Goal: Task Accomplishment & Management: Complete application form

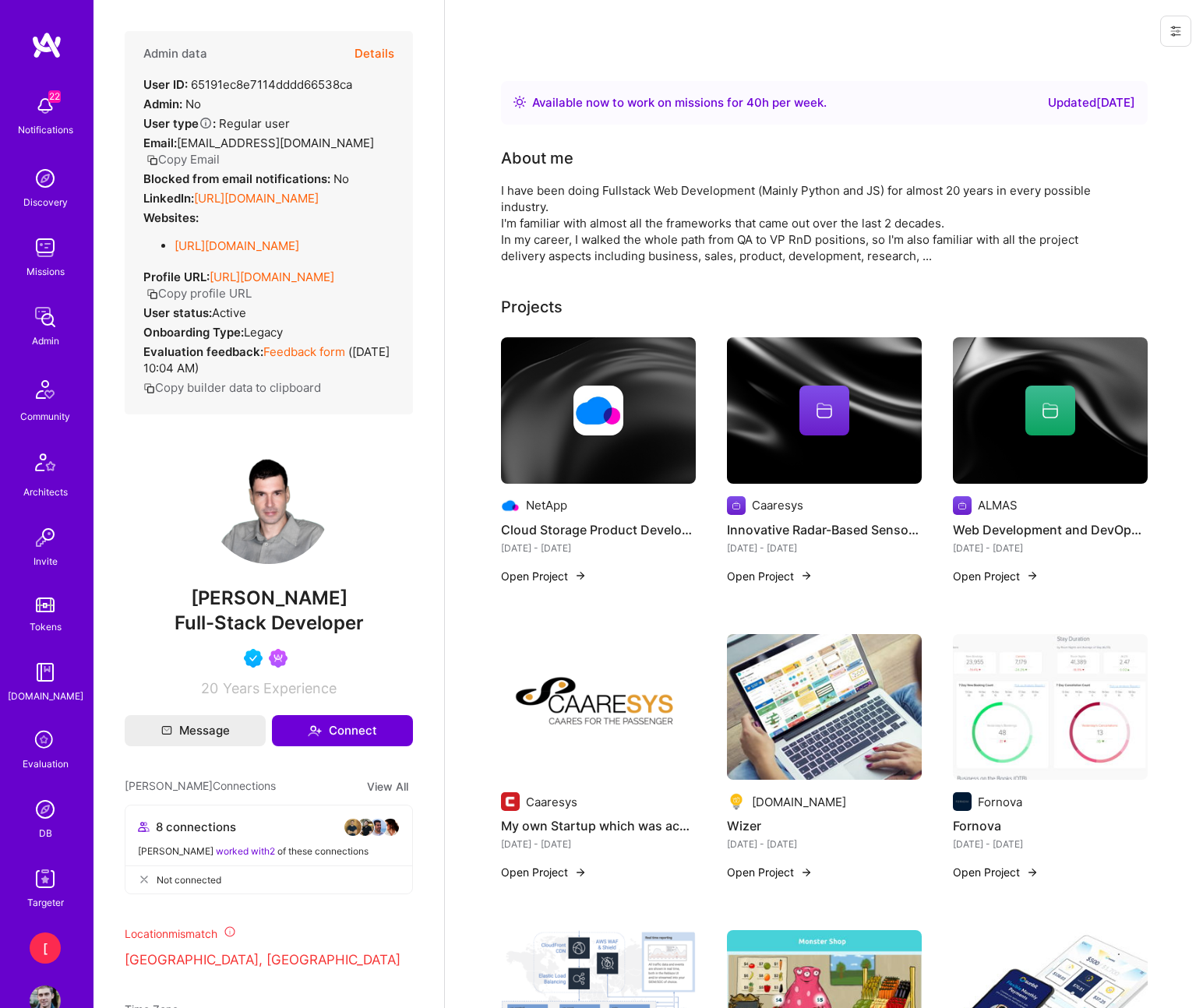
click at [382, 53] on button "Details" at bounding box center [374, 53] width 40 height 45
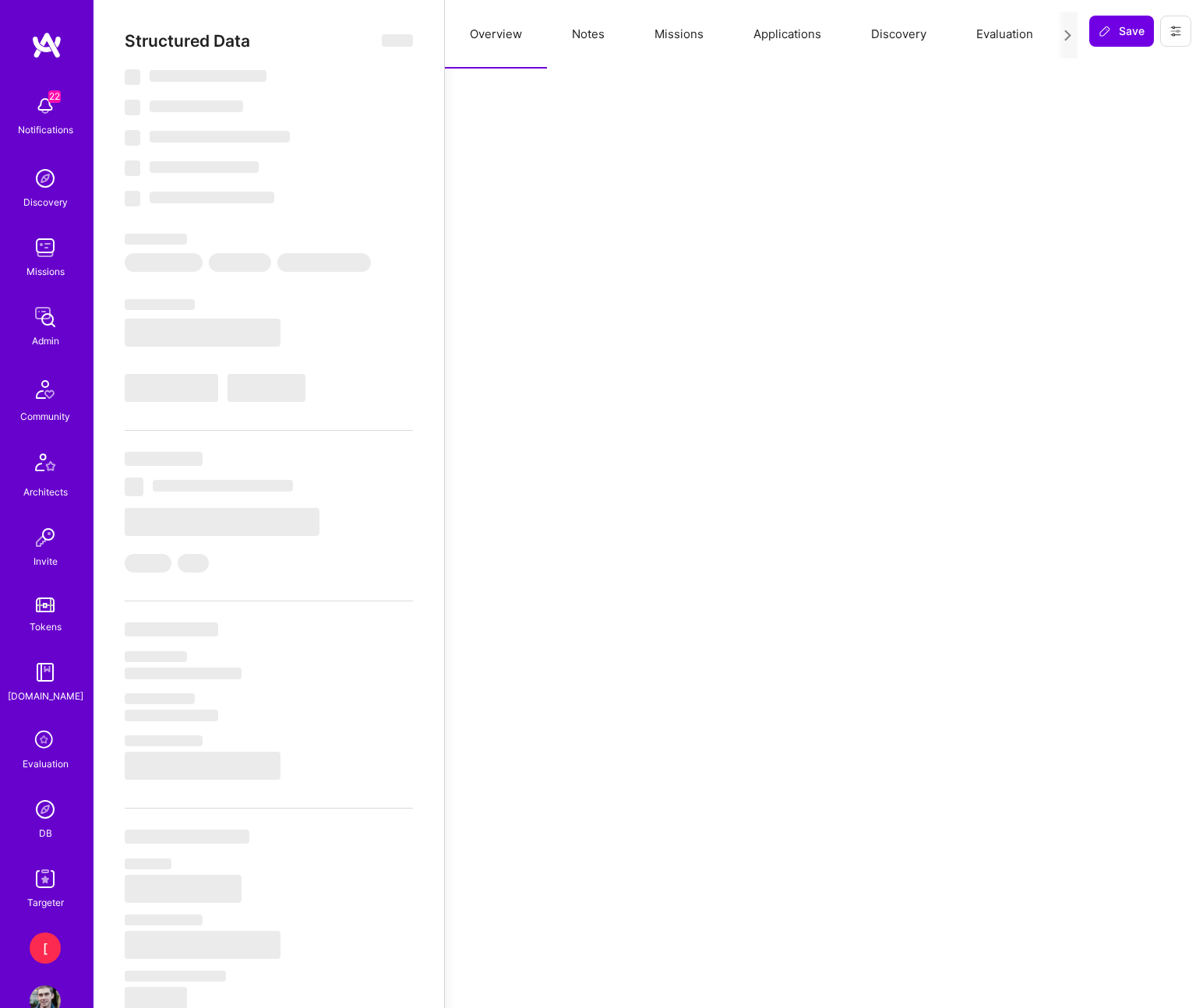
click at [588, 34] on button "Notes" at bounding box center [588, 34] width 82 height 69
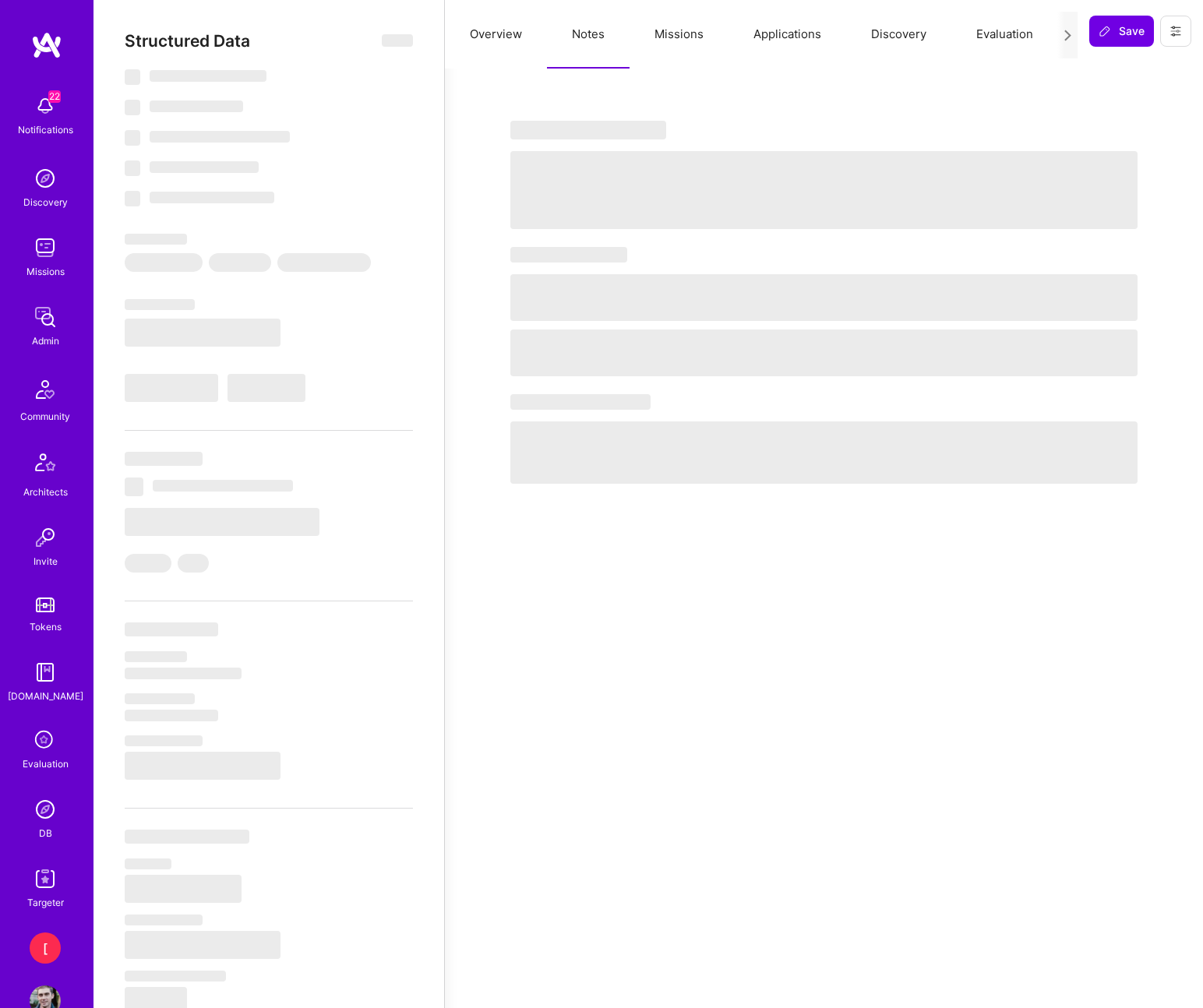
select select "Right Now"
select select "5"
select select "4"
select select "6"
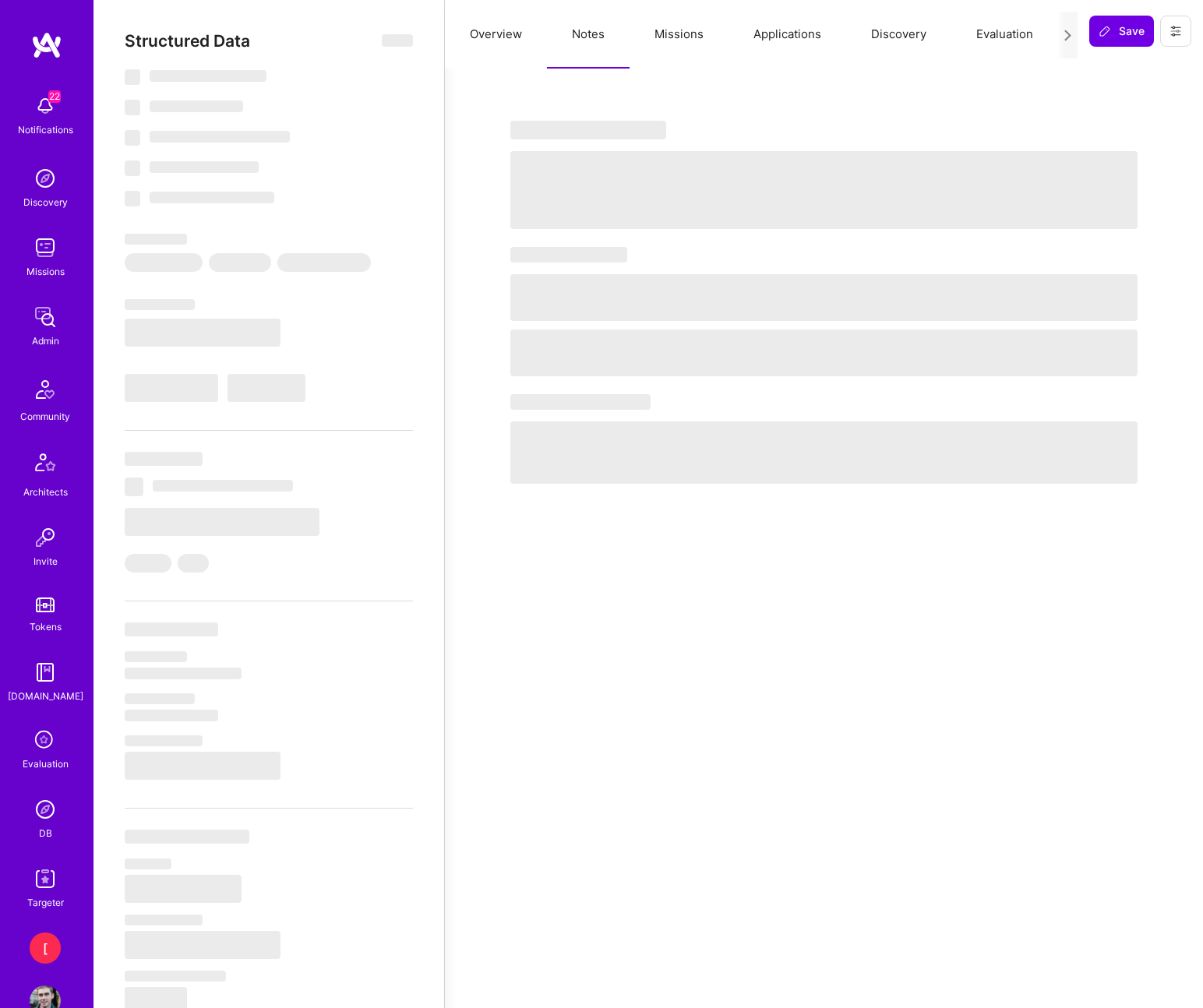
select select "US"
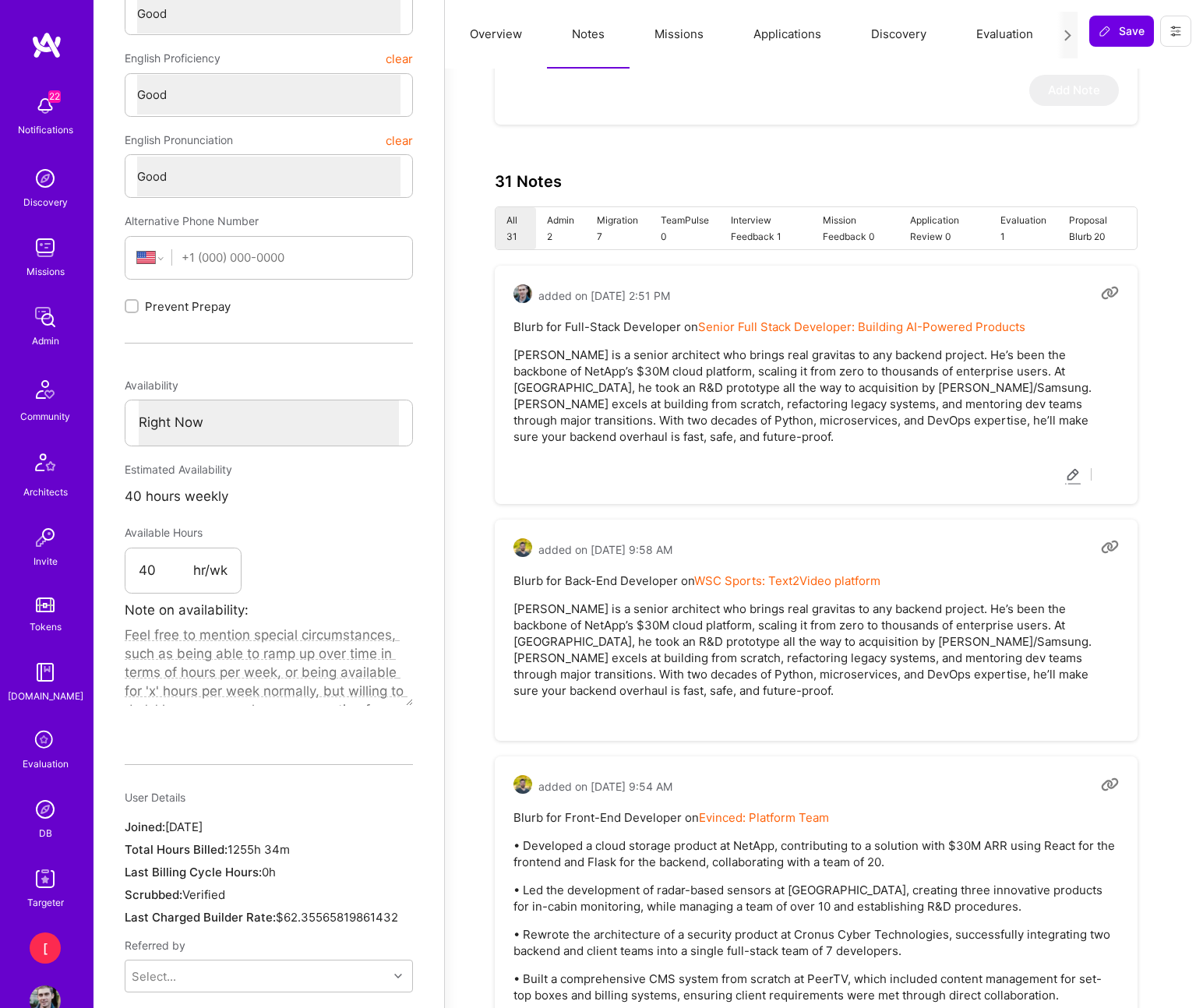
scroll to position [466, 0]
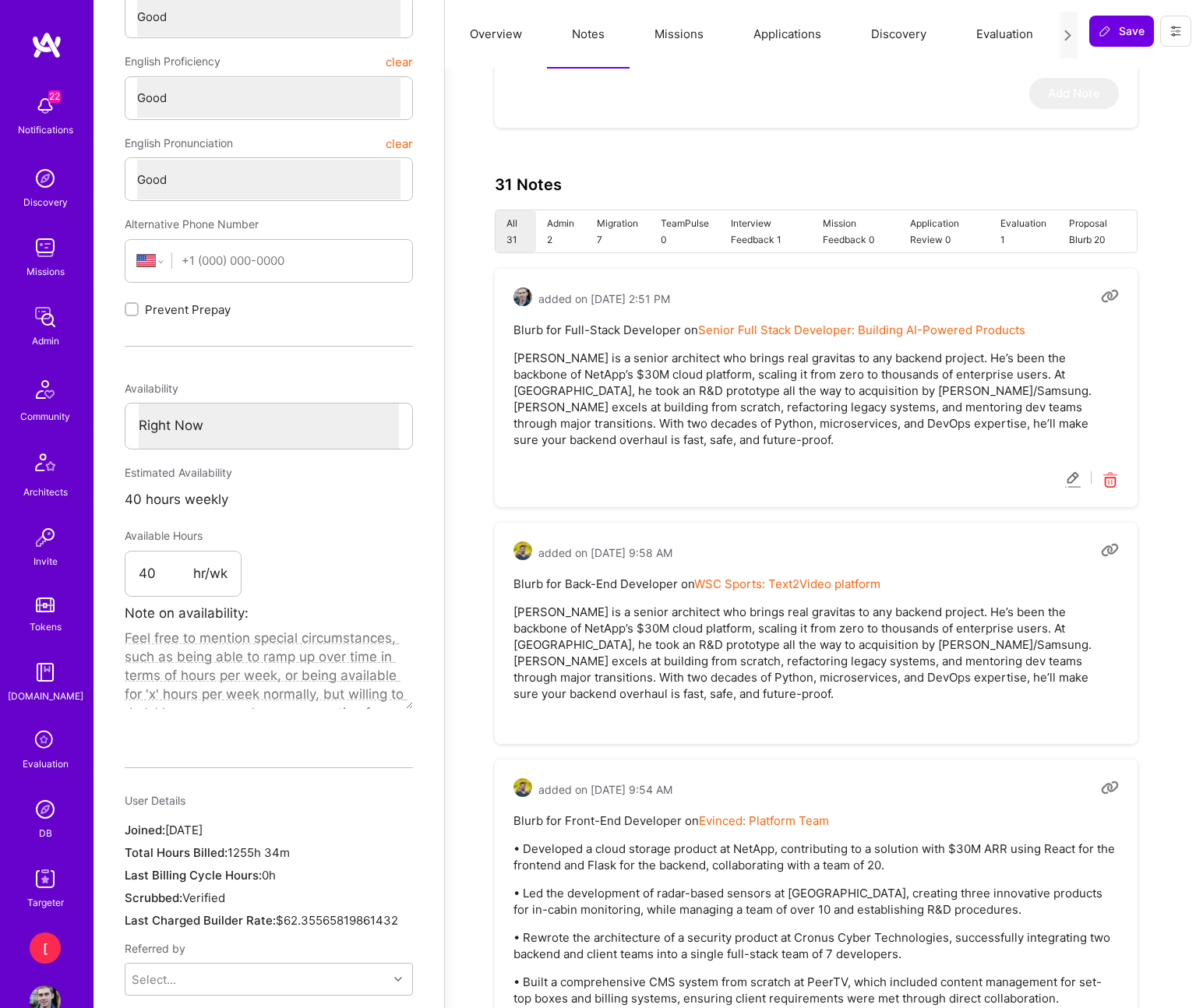
click at [556, 239] on li "Admin 2" at bounding box center [560, 231] width 49 height 42
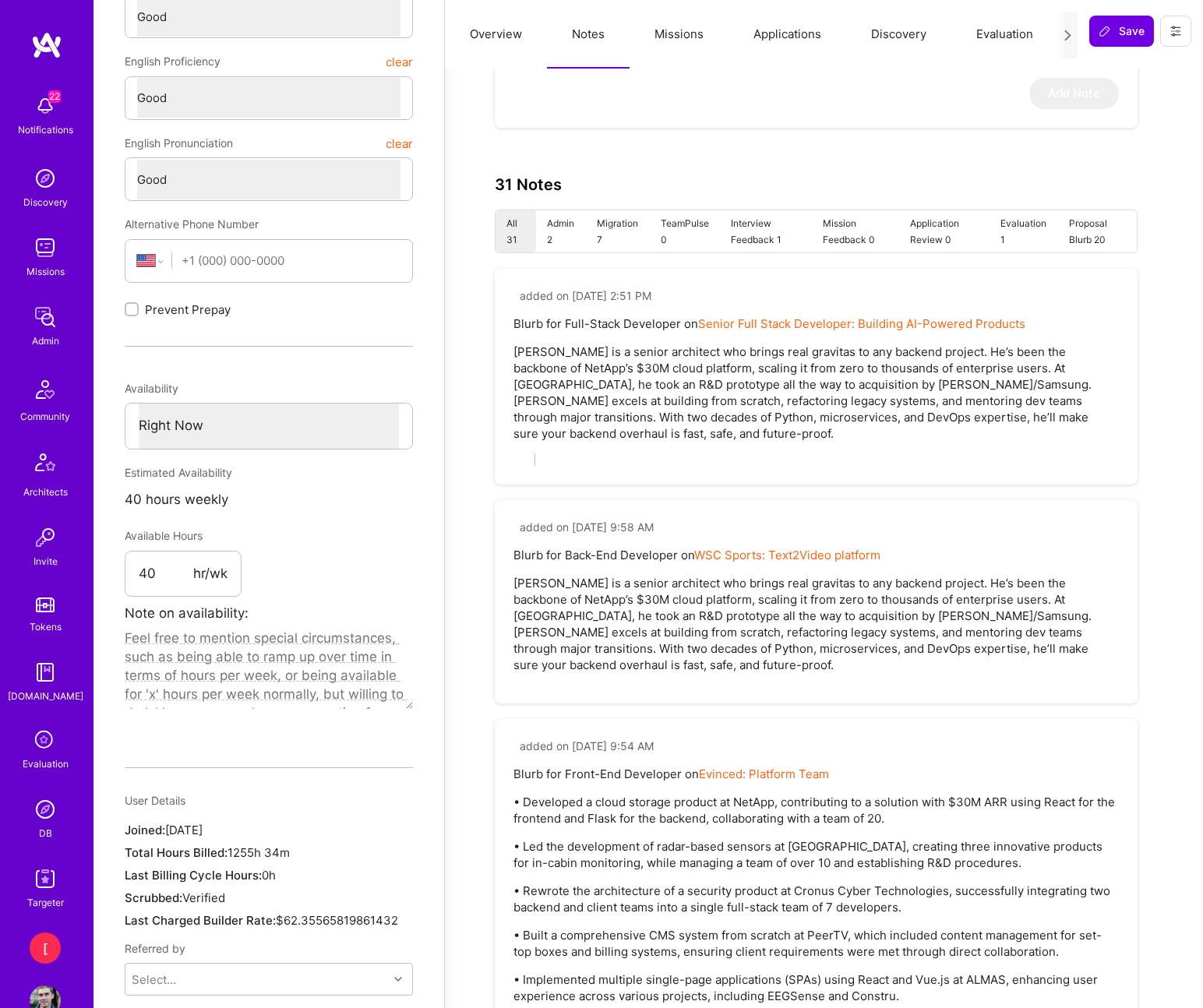
type textarea "x"
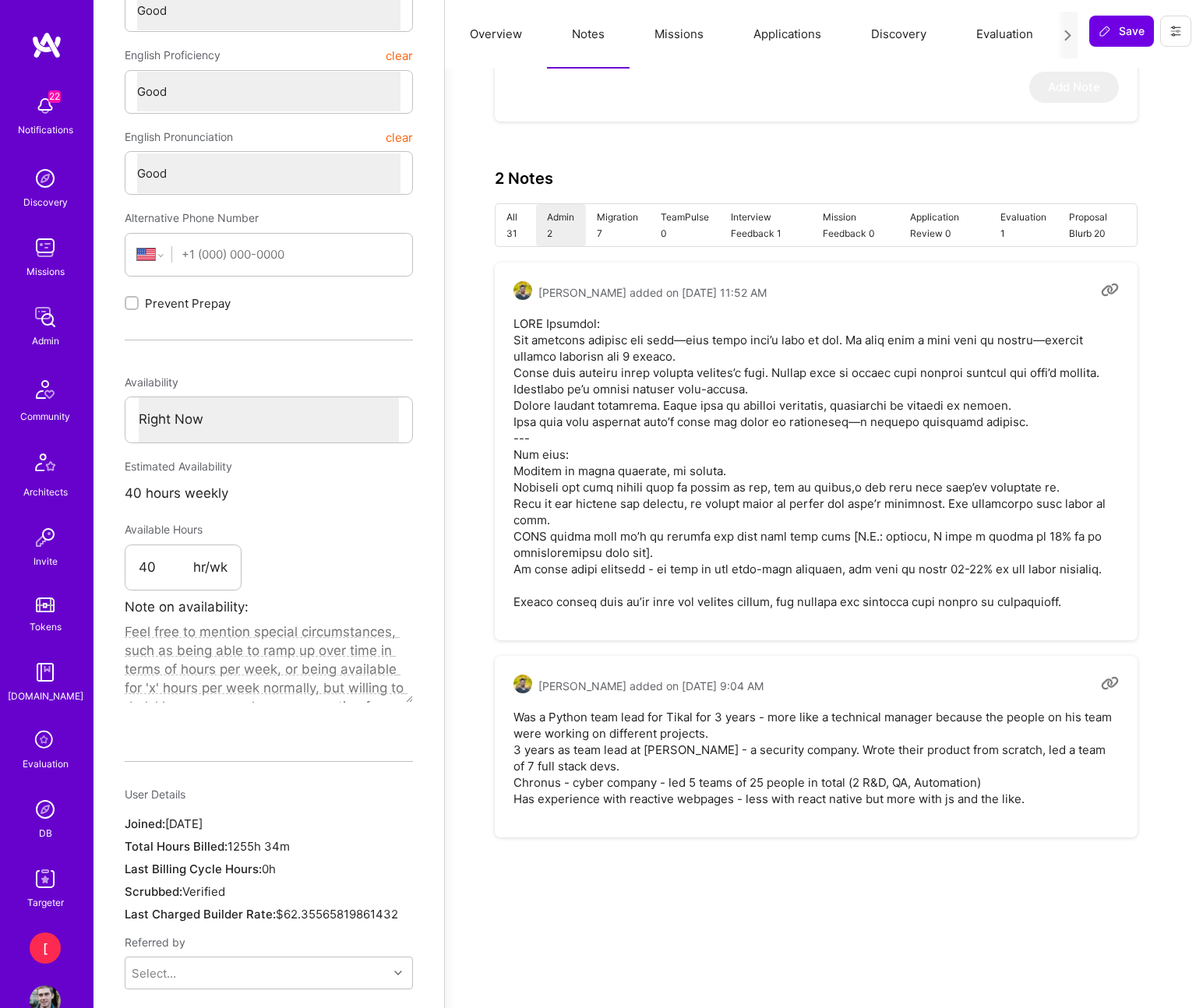
scroll to position [0, 0]
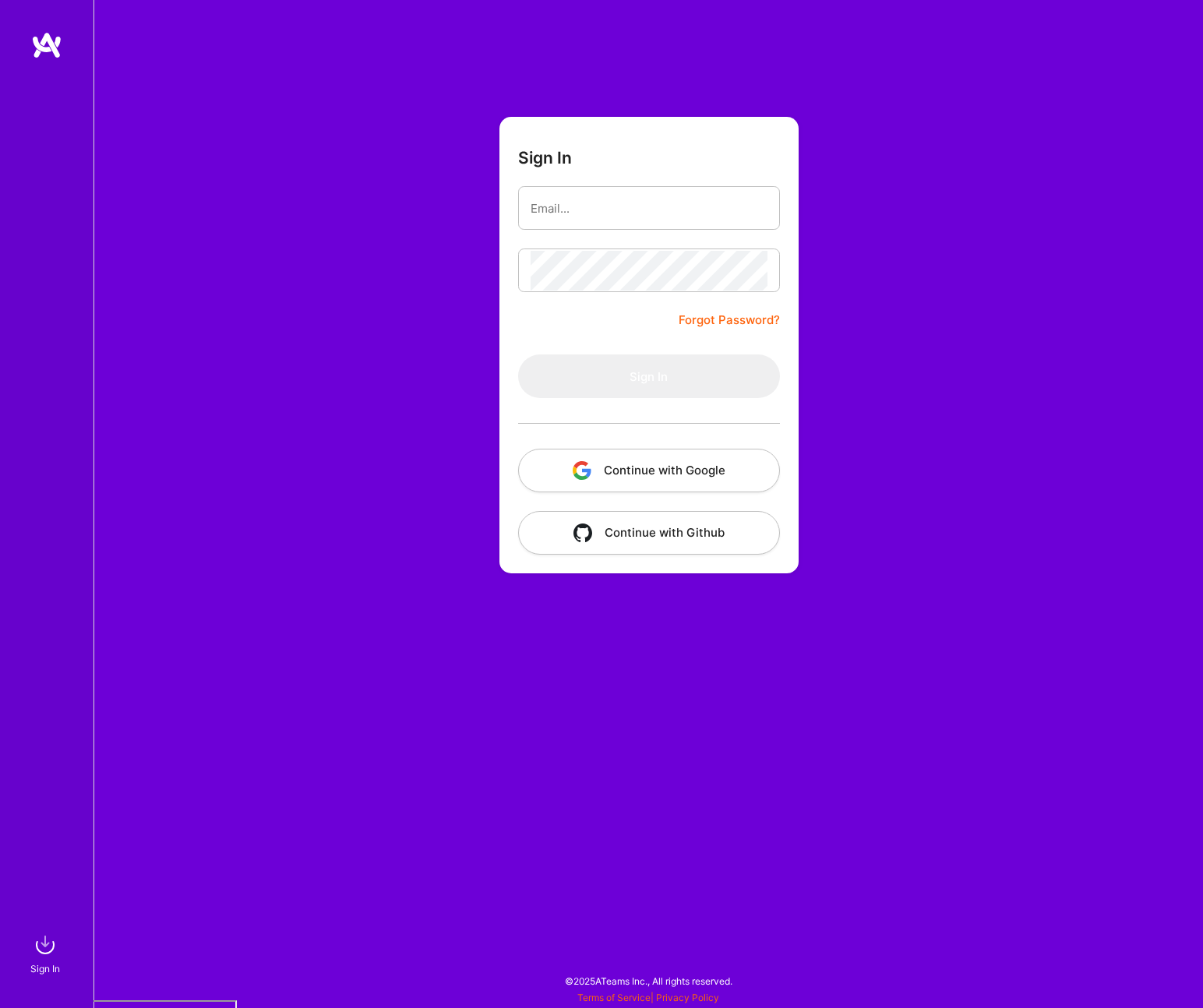
click at [683, 481] on button "Continue with Google" at bounding box center [649, 470] width 262 height 44
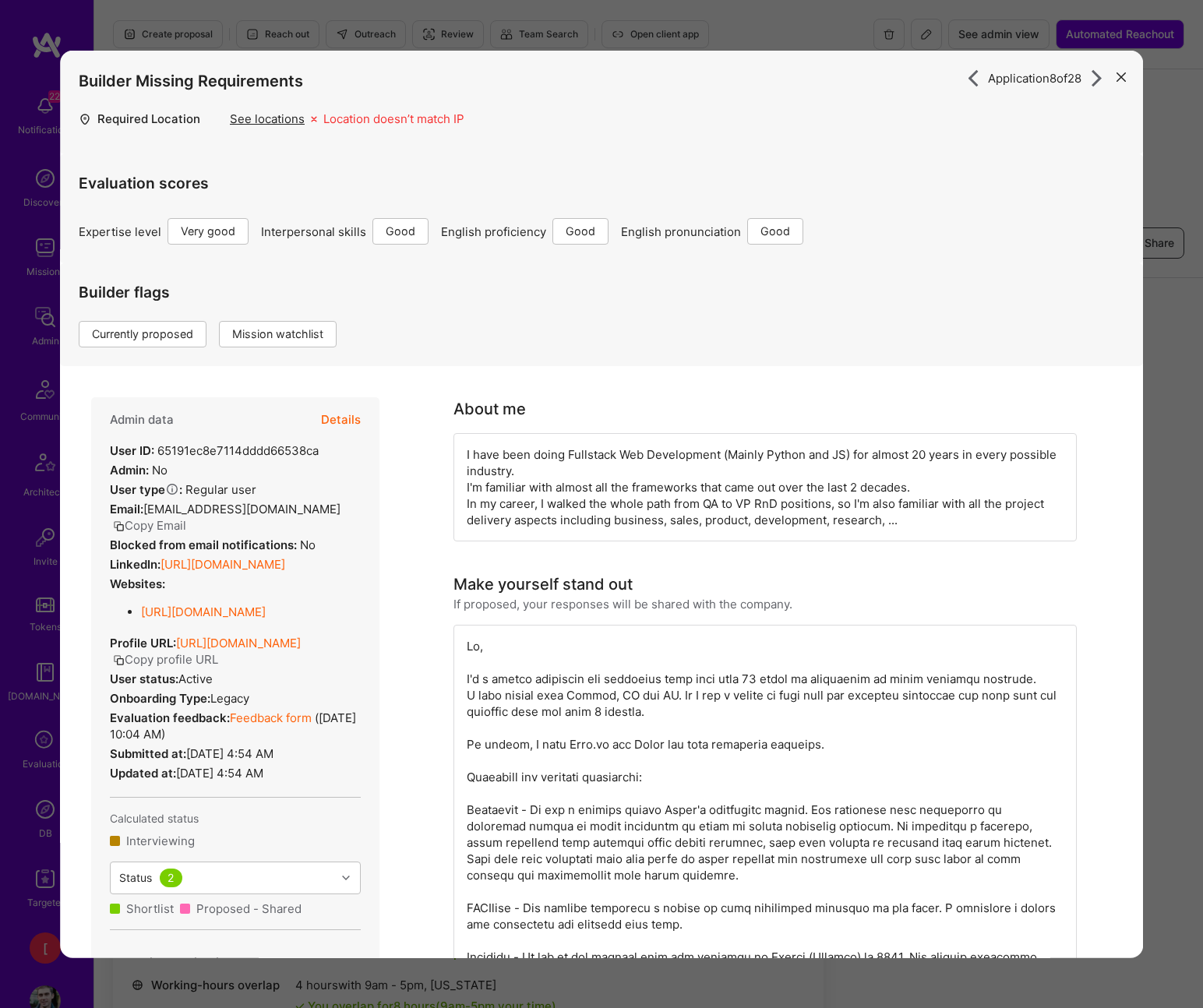
click at [1118, 77] on icon "modal" at bounding box center [1121, 77] width 10 height 10
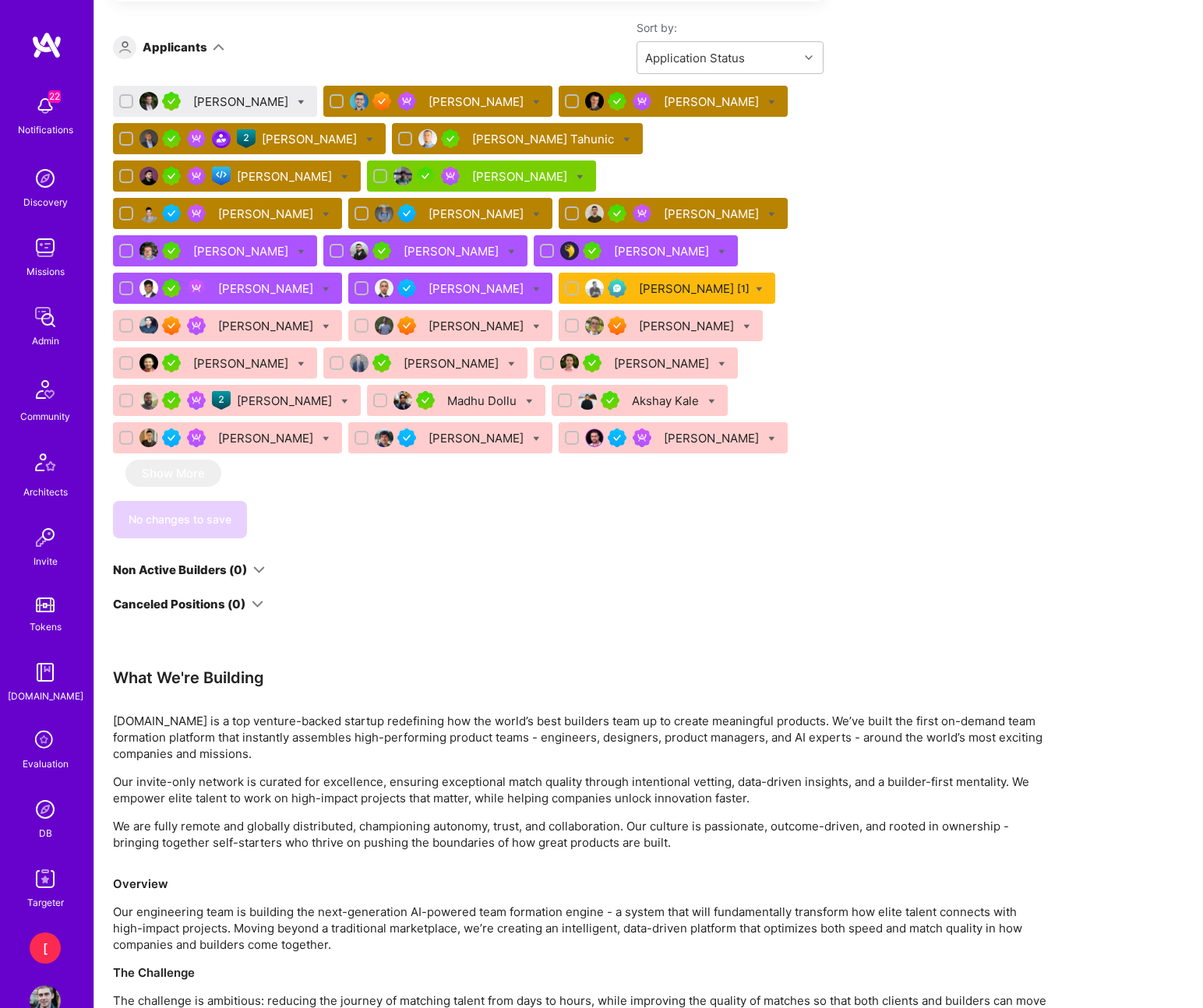
scroll to position [1060, 0]
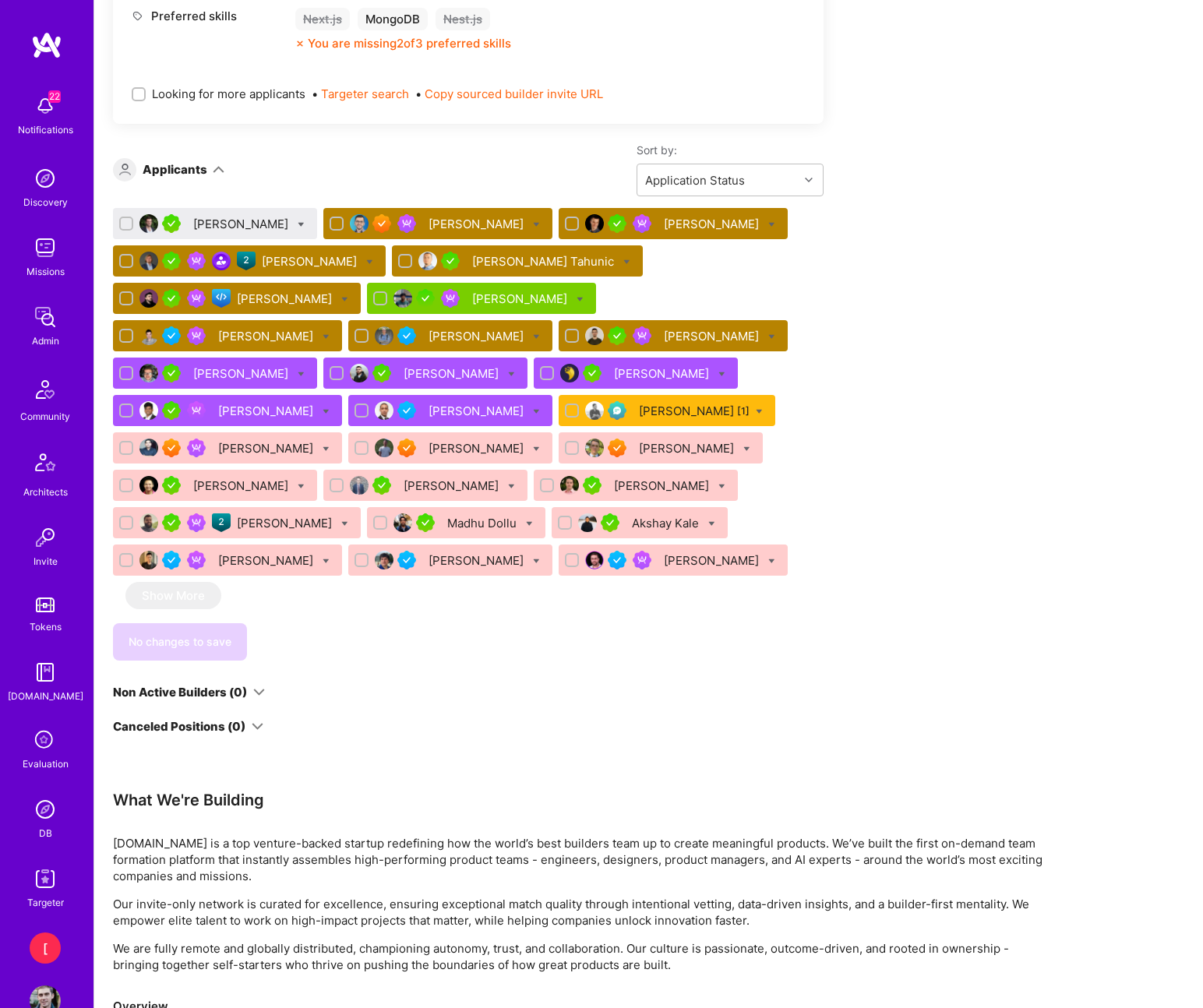
click at [330, 334] on icon at bounding box center [326, 337] width 7 height 7
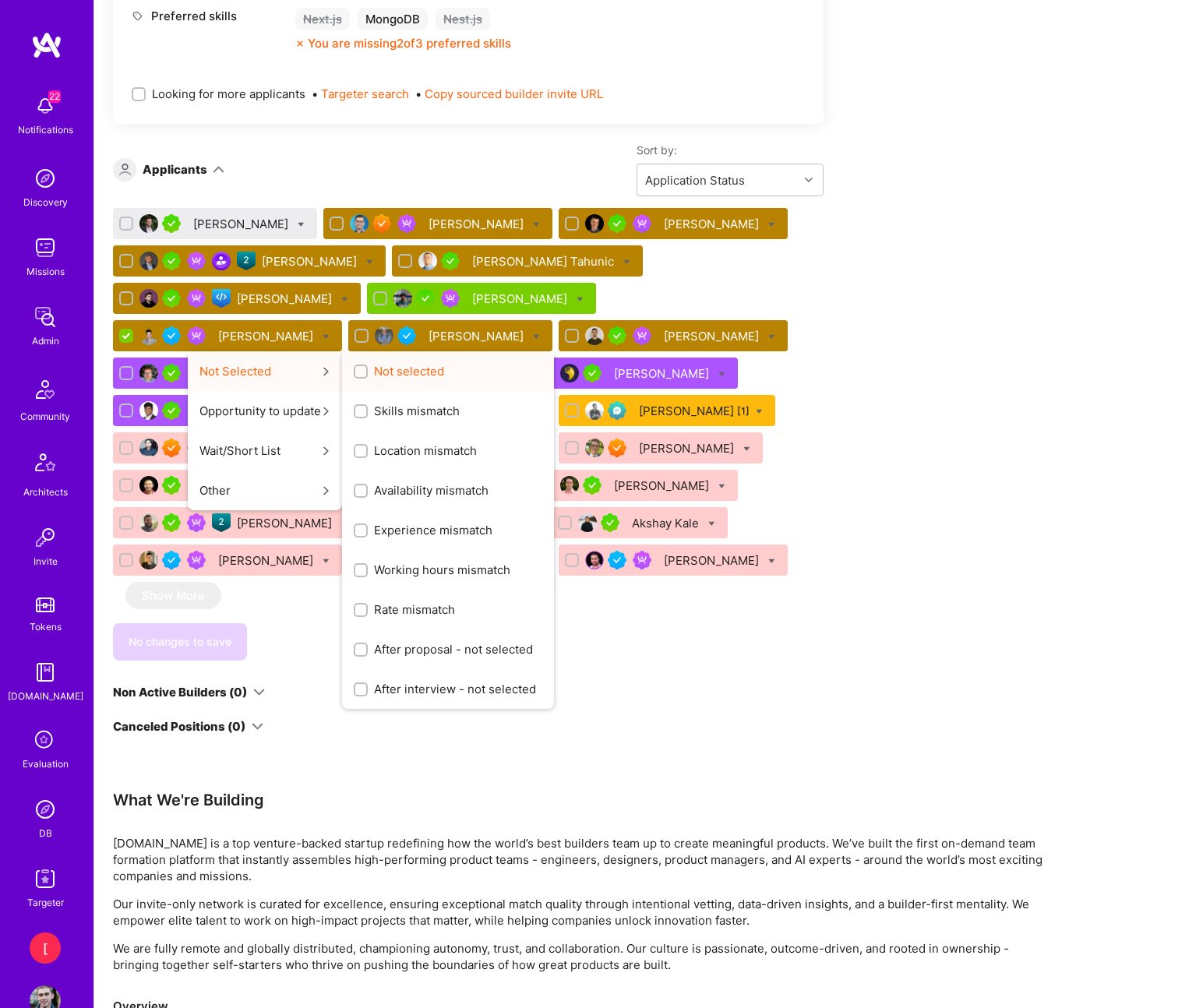
click at [444, 363] on span "Not selected" at bounding box center [409, 371] width 70 height 16
click at [368, 367] on input "Not selected" at bounding box center [362, 373] width 11 height 11
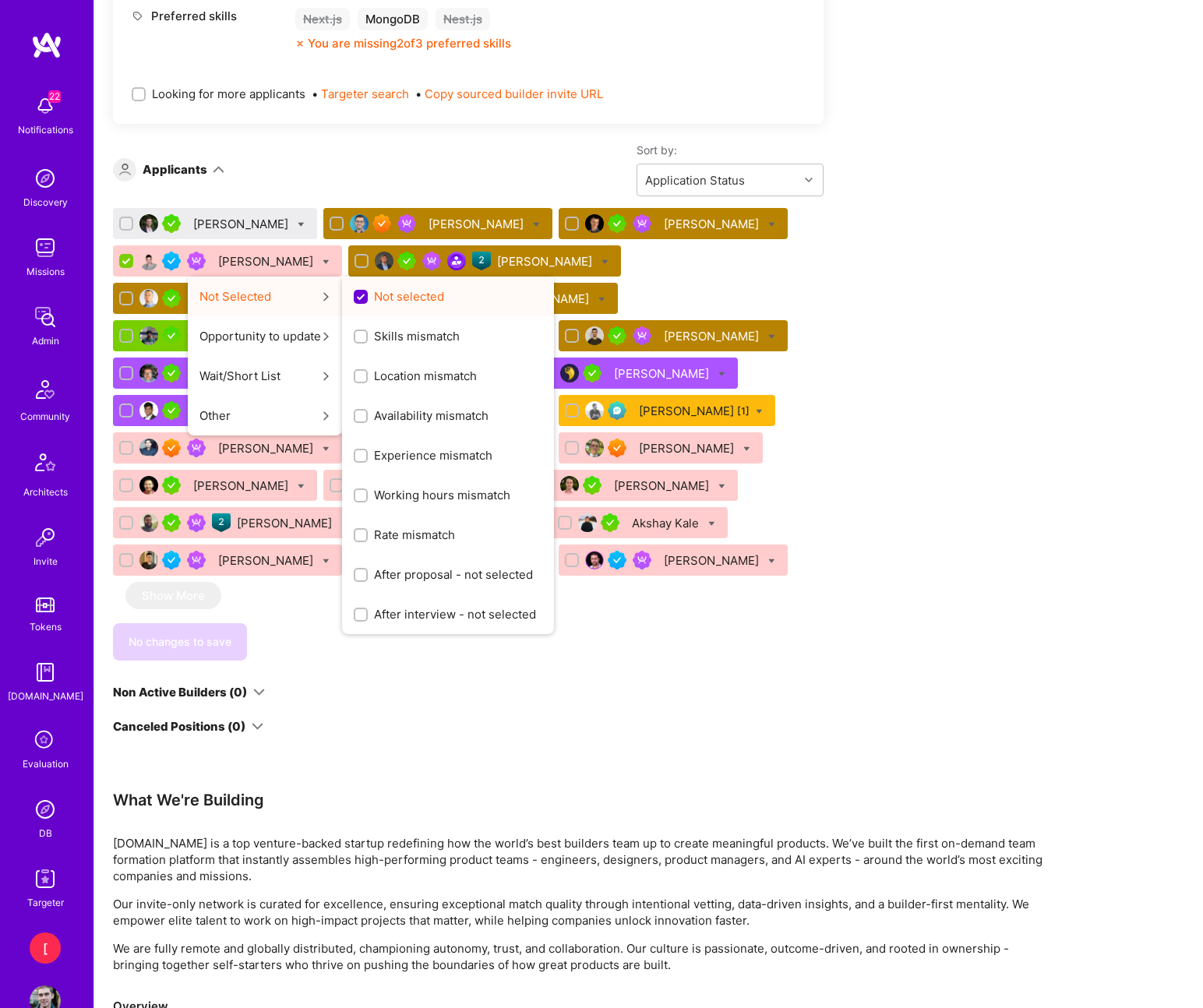
scroll to position [0, 0]
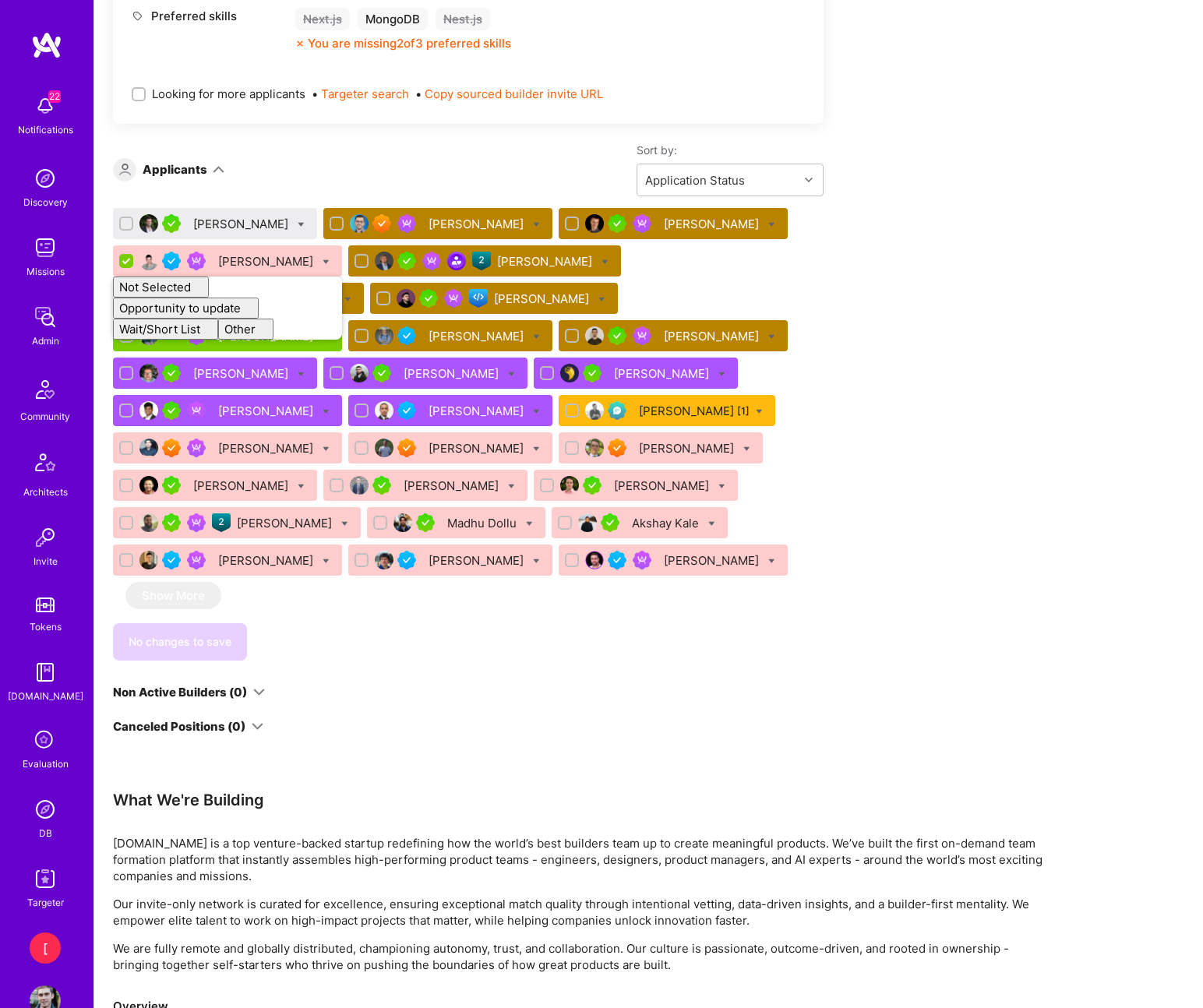
checkbox input "false"
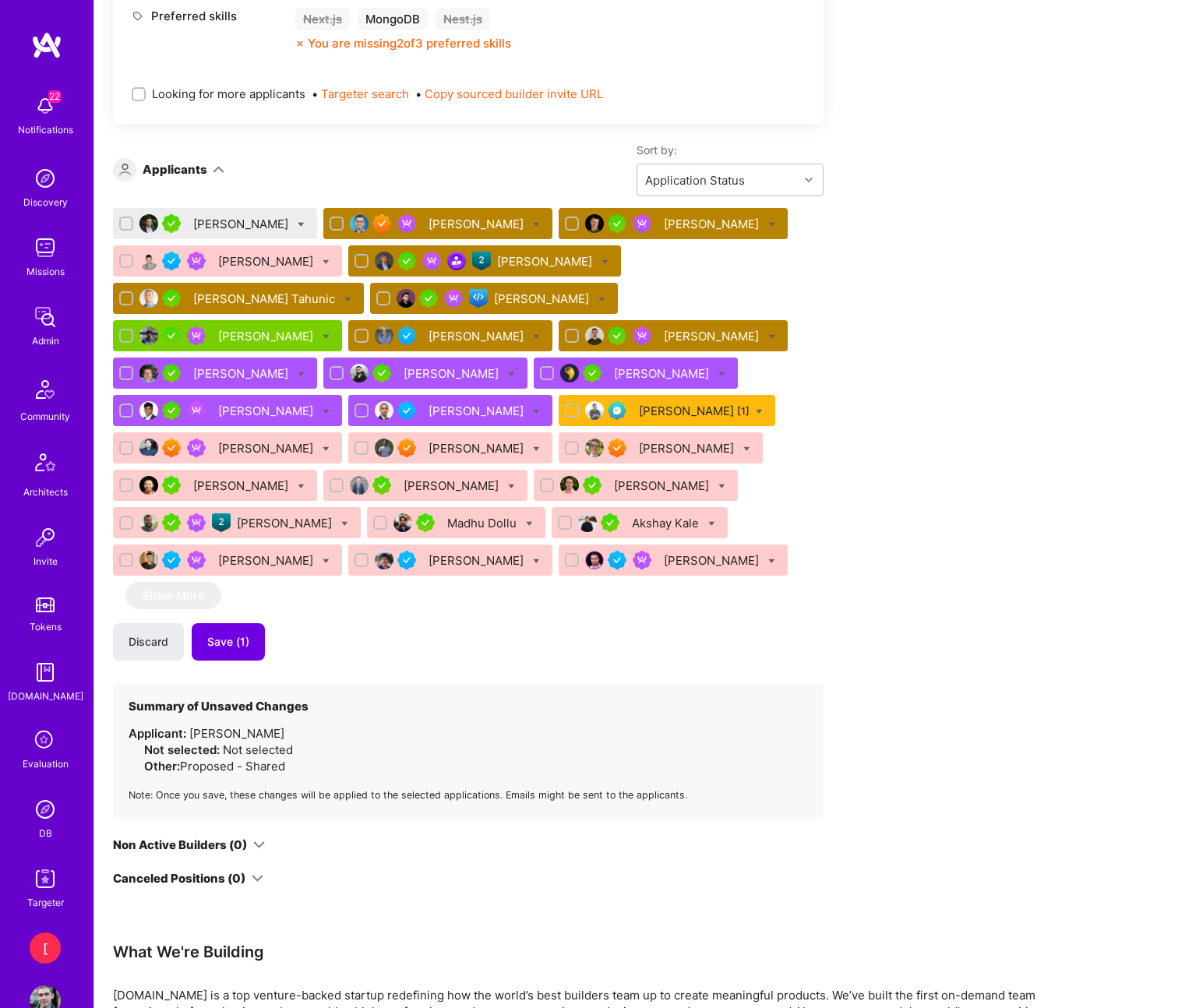
click at [1027, 379] on div "Apply for a Mission Role We've proposed builders to Senior Full Stack Developer…" at bounding box center [580, 366] width 935 height 2257
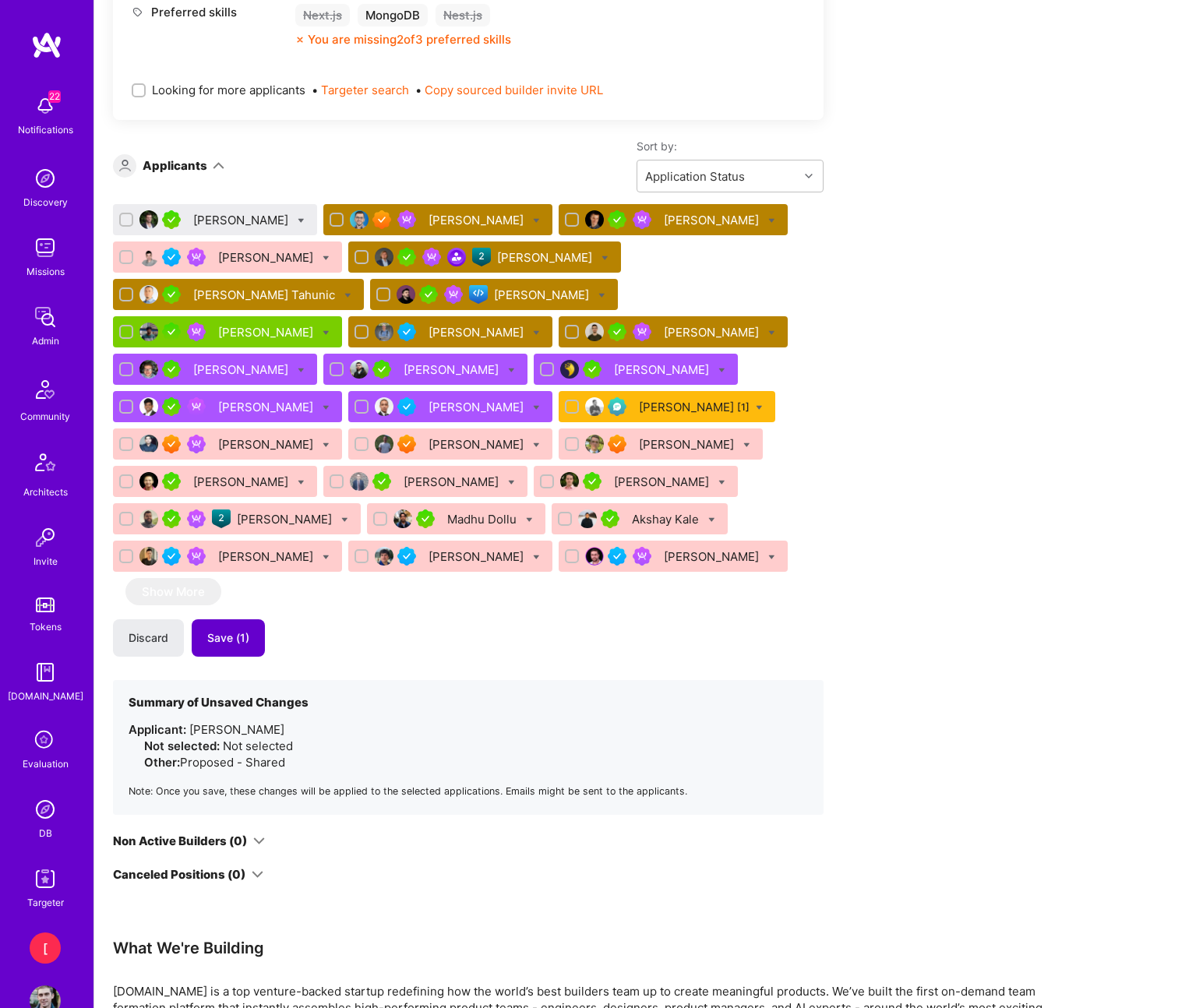
click at [237, 638] on span "Save (1)" at bounding box center [228, 638] width 42 height 16
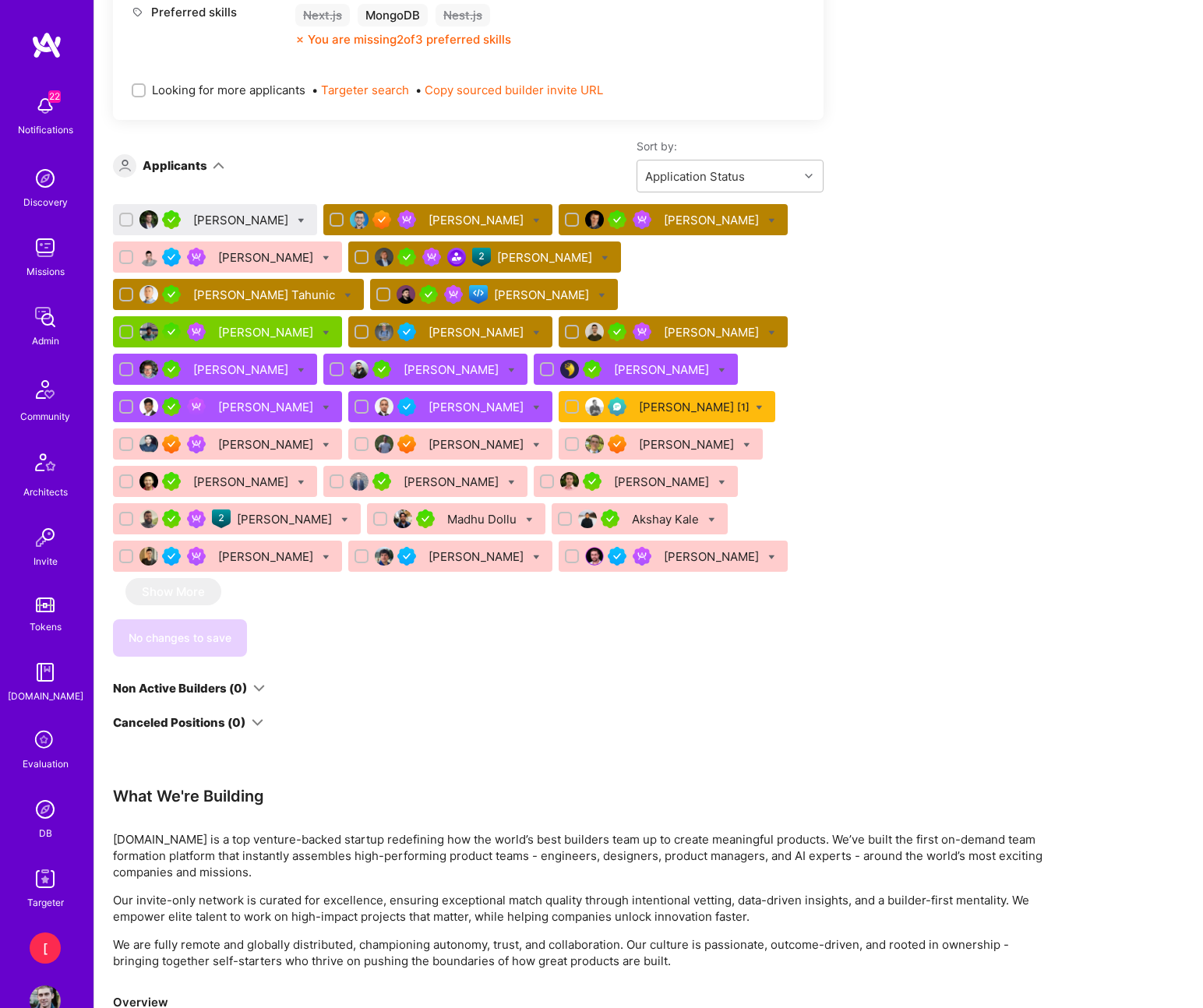
click at [936, 409] on div "Apply for a Mission Role We've proposed builders to Senior Full Stack Developer…" at bounding box center [580, 285] width 935 height 2105
click at [513, 218] on div "[PERSON_NAME]" at bounding box center [477, 219] width 98 height 16
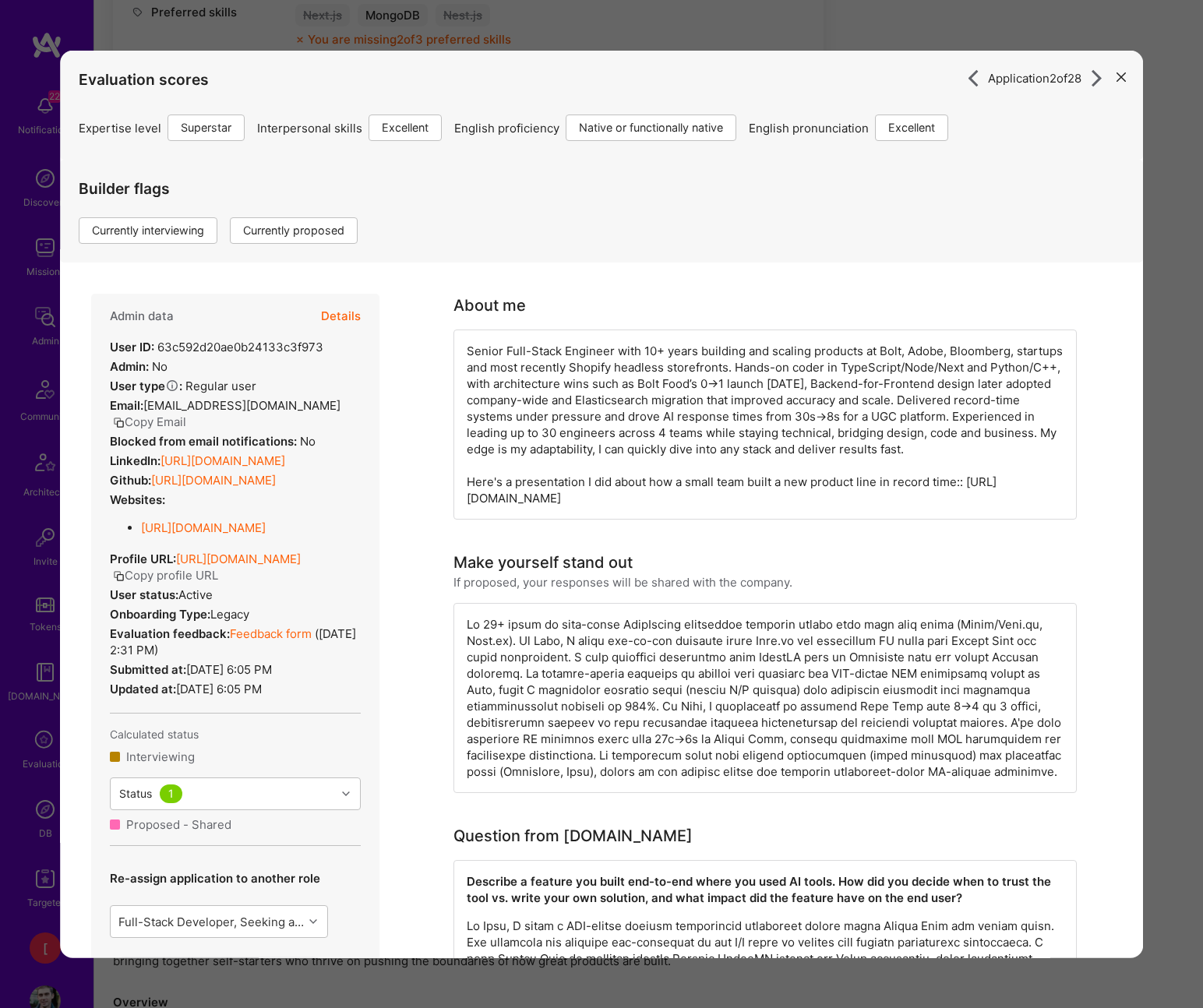
click at [356, 318] on button "Details" at bounding box center [341, 316] width 40 height 45
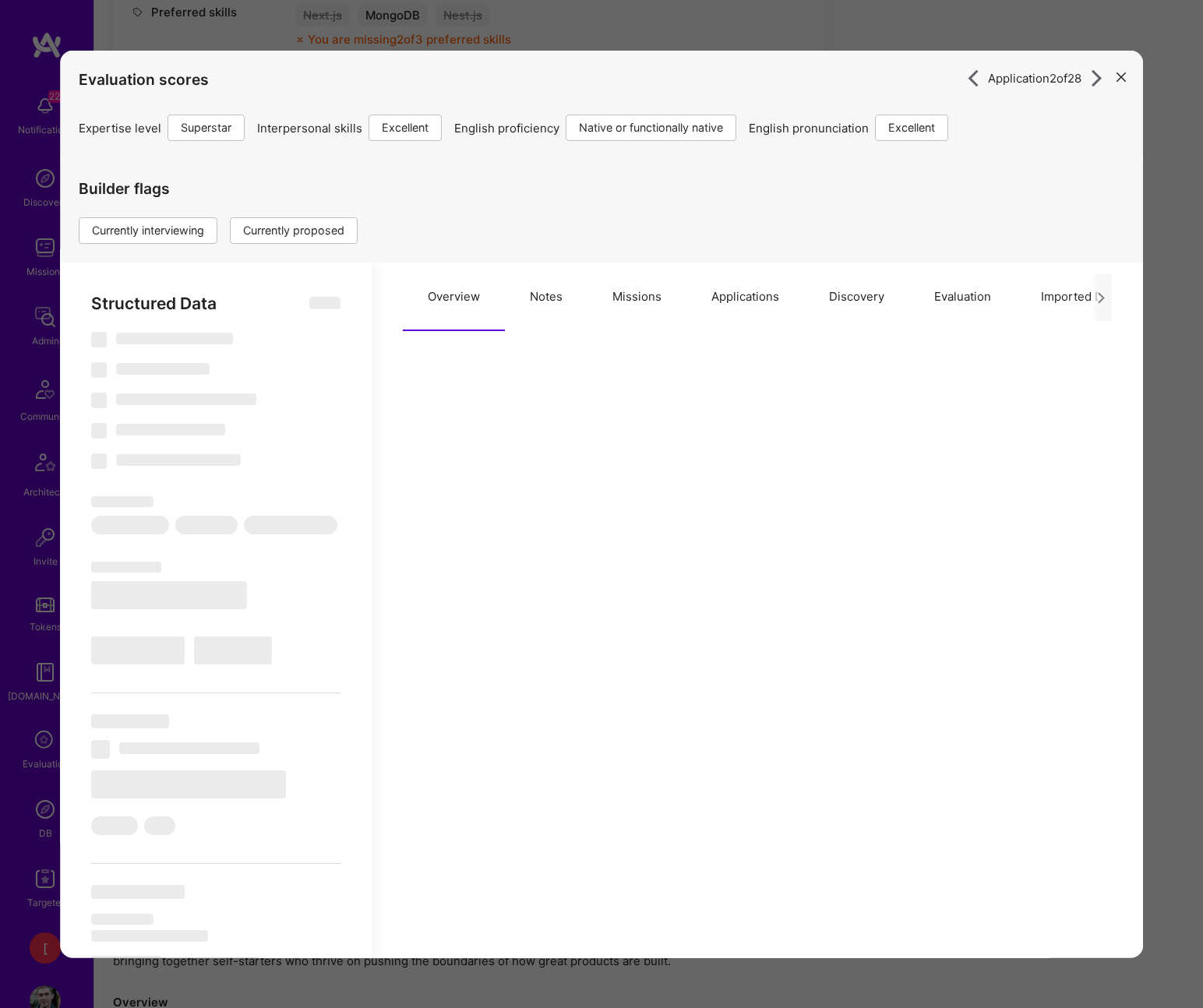
click at [559, 296] on button "Notes" at bounding box center [545, 297] width 82 height 69
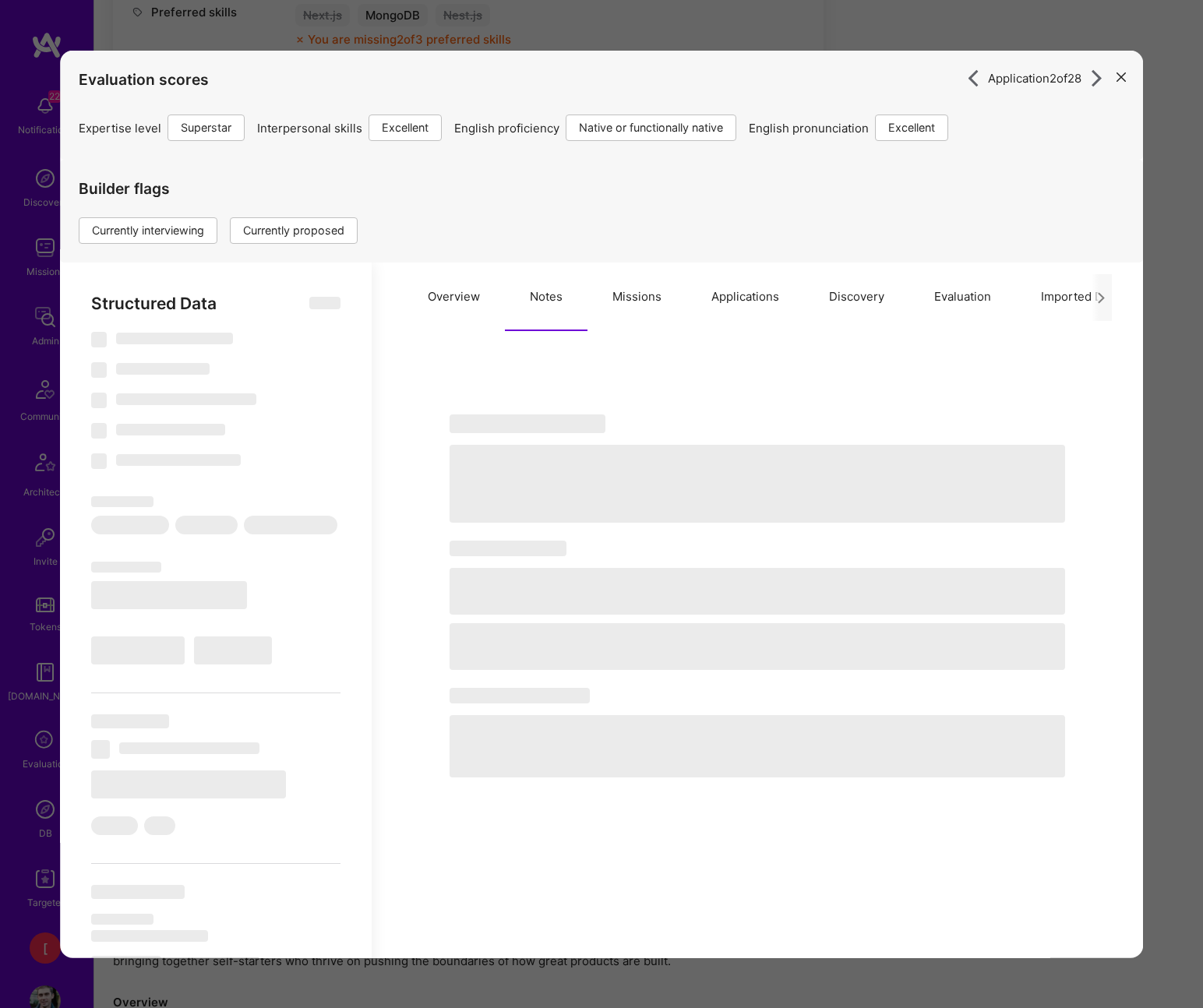
select select "Right Now"
select select "7"
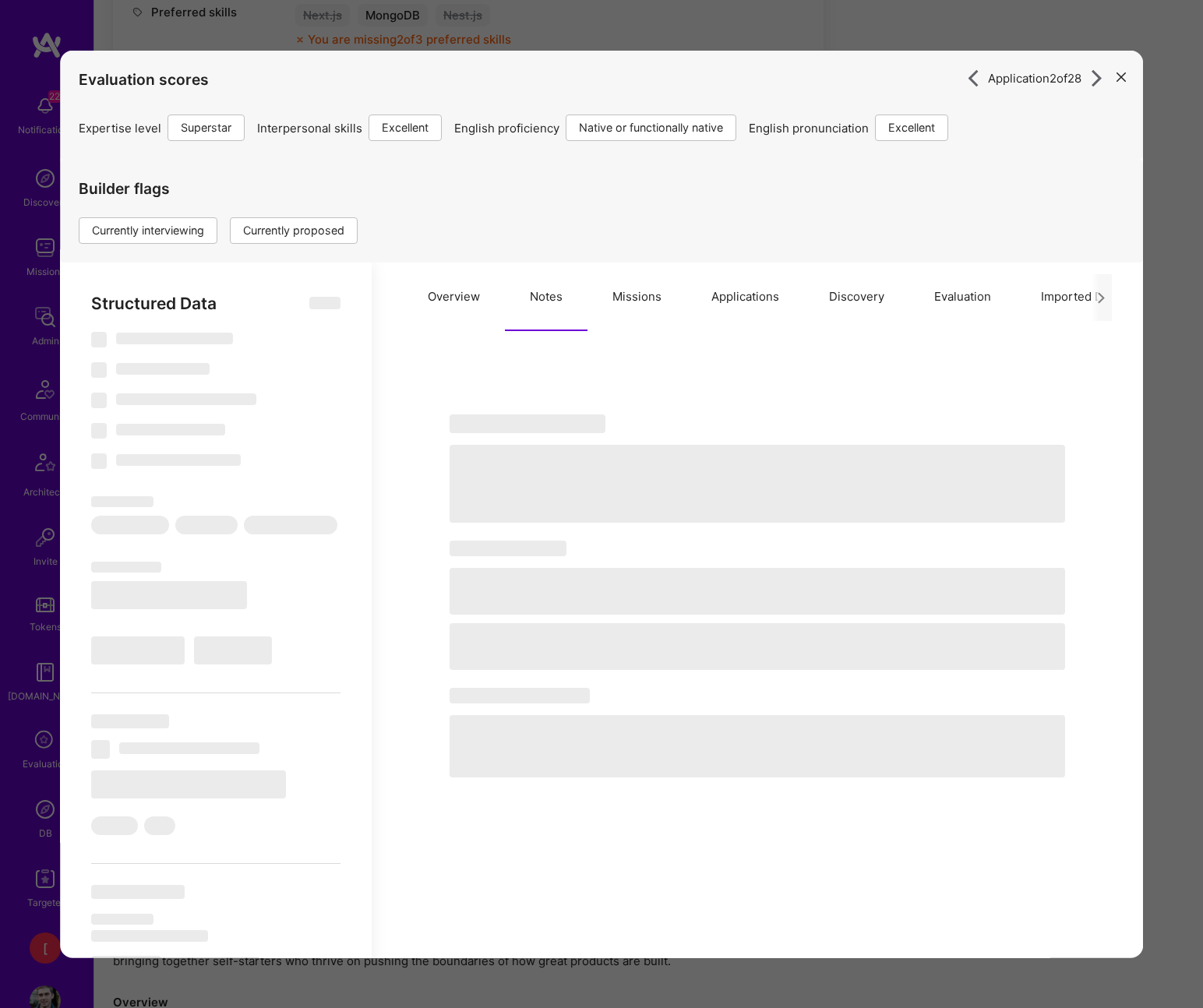
select select "RO"
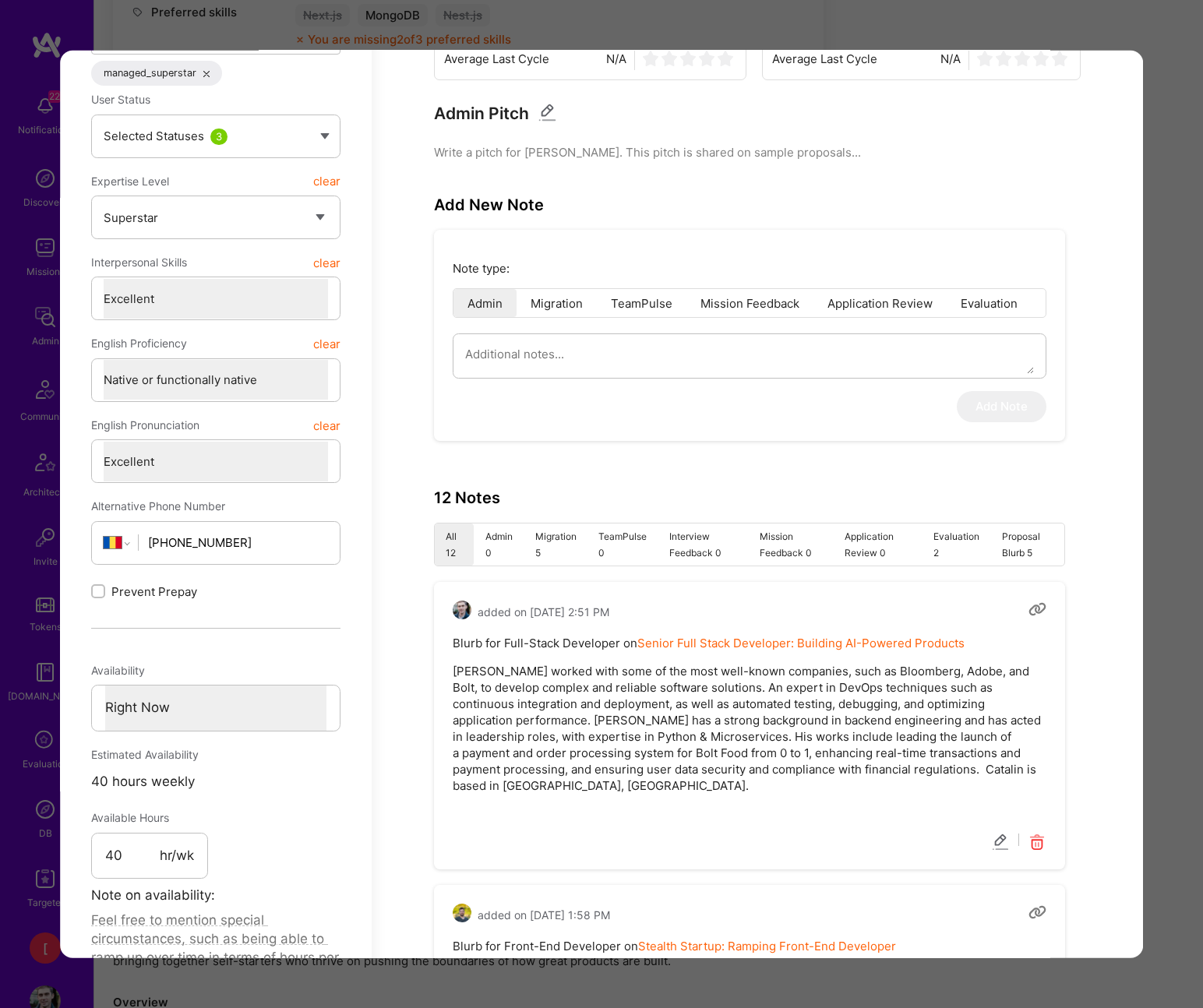
scroll to position [495, 0]
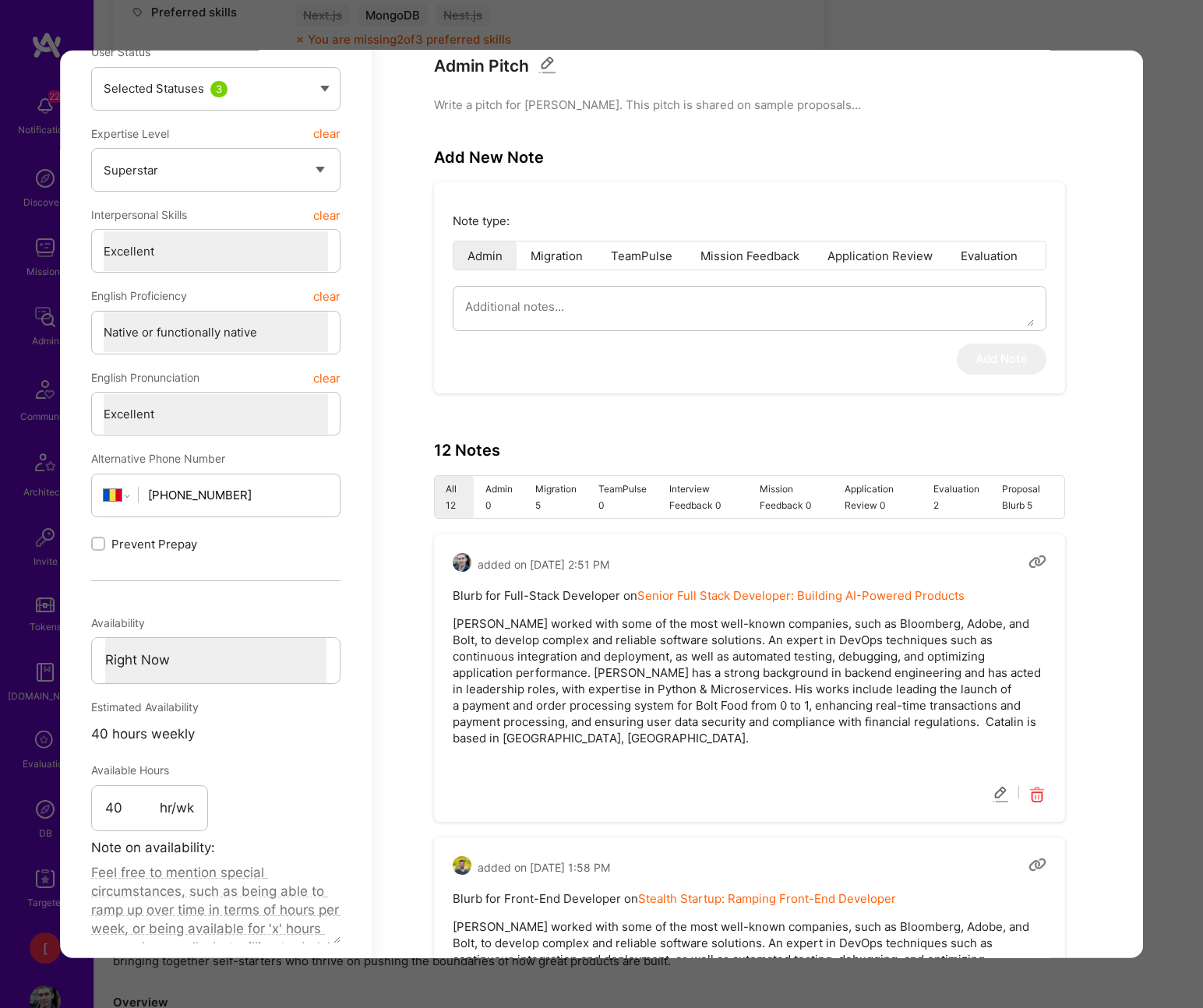
click at [1060, 25] on div "Application 2 of 28 Evaluation scores Expertise level Superstar Interpersonal s…" at bounding box center [601, 504] width 1203 height 1008
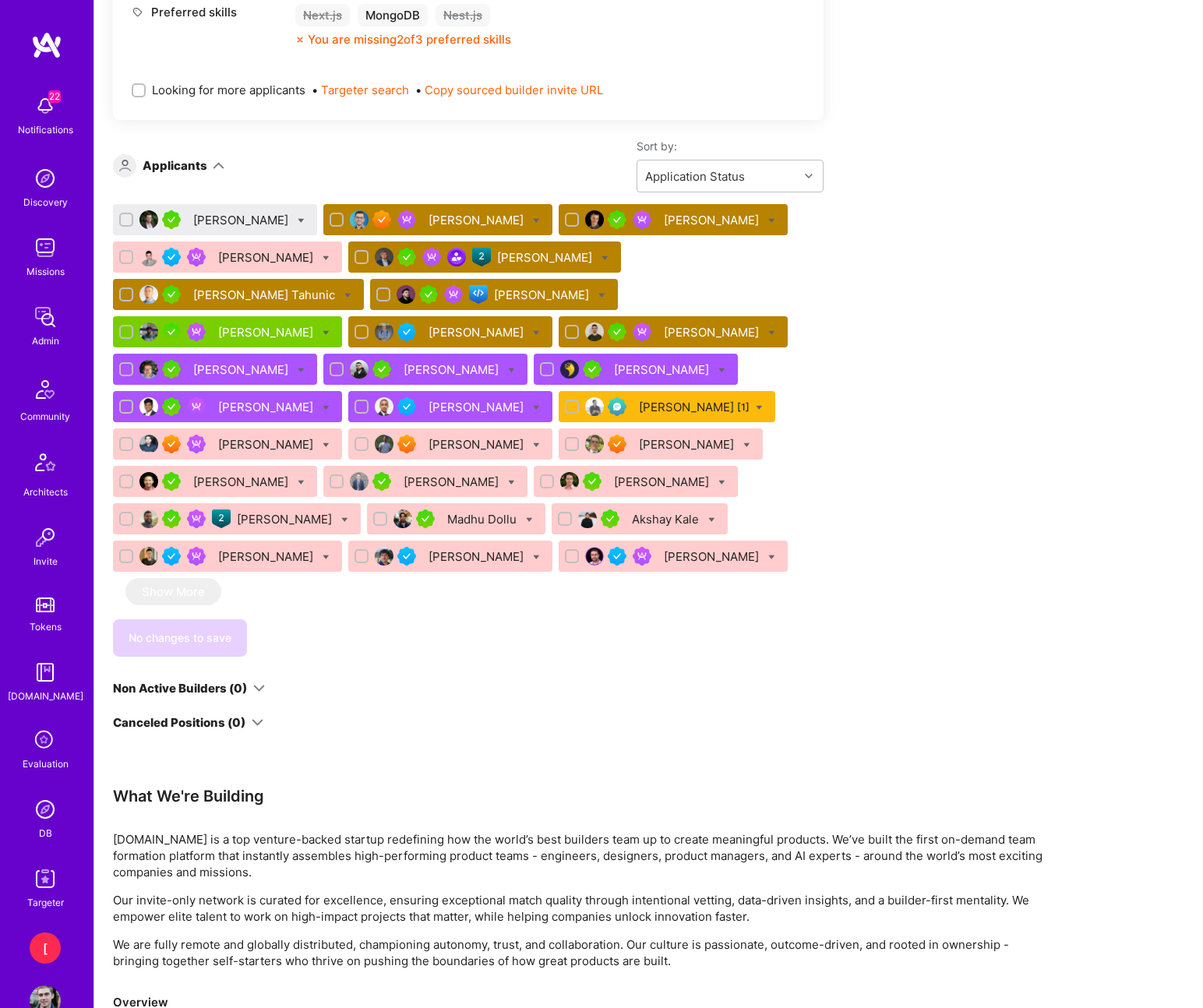
scroll to position [1053, 0]
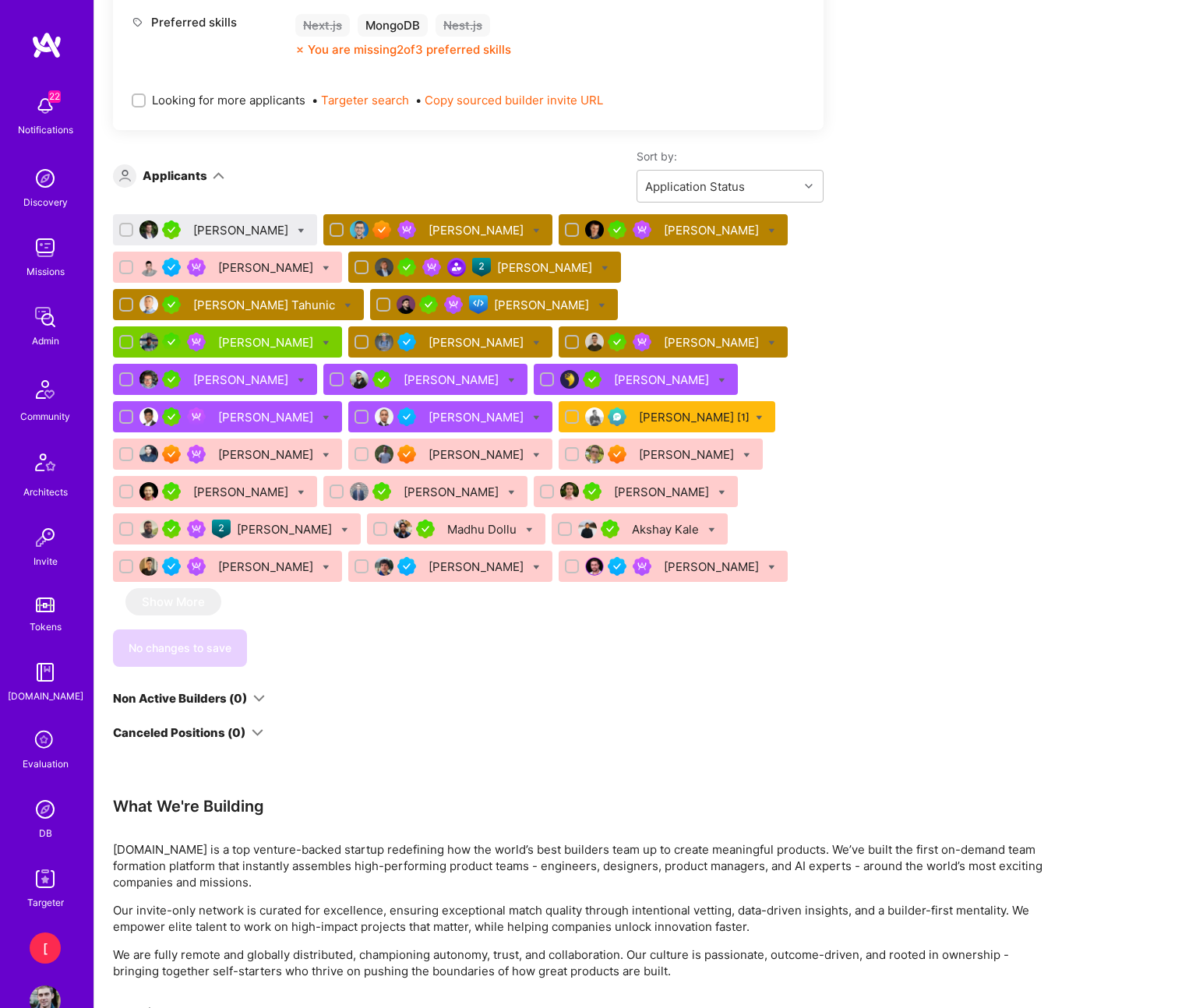
click at [731, 227] on div "Bojan Aleksic" at bounding box center [712, 230] width 98 height 16
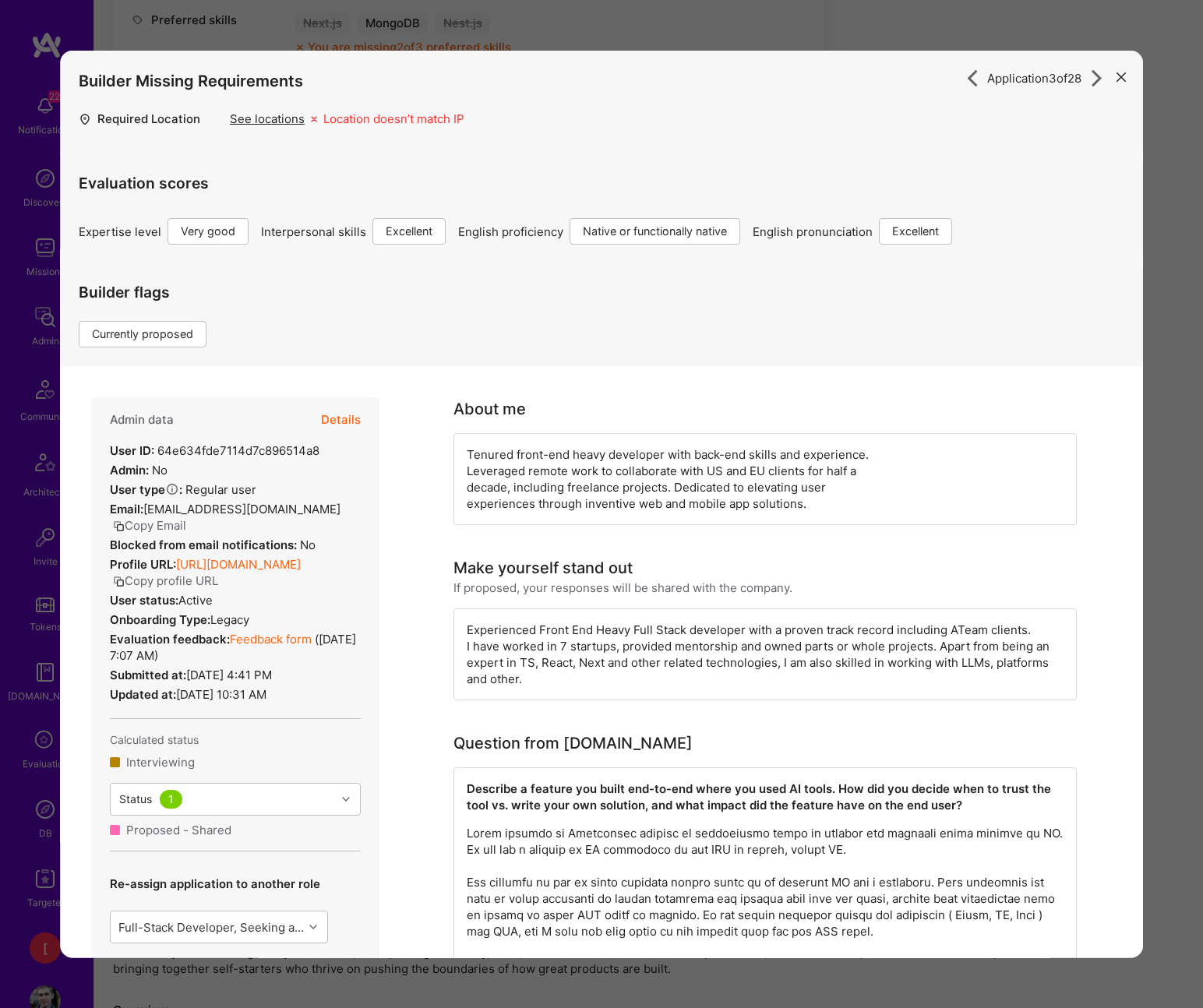
scroll to position [1049, 0]
click at [343, 419] on button "Details" at bounding box center [341, 420] width 40 height 45
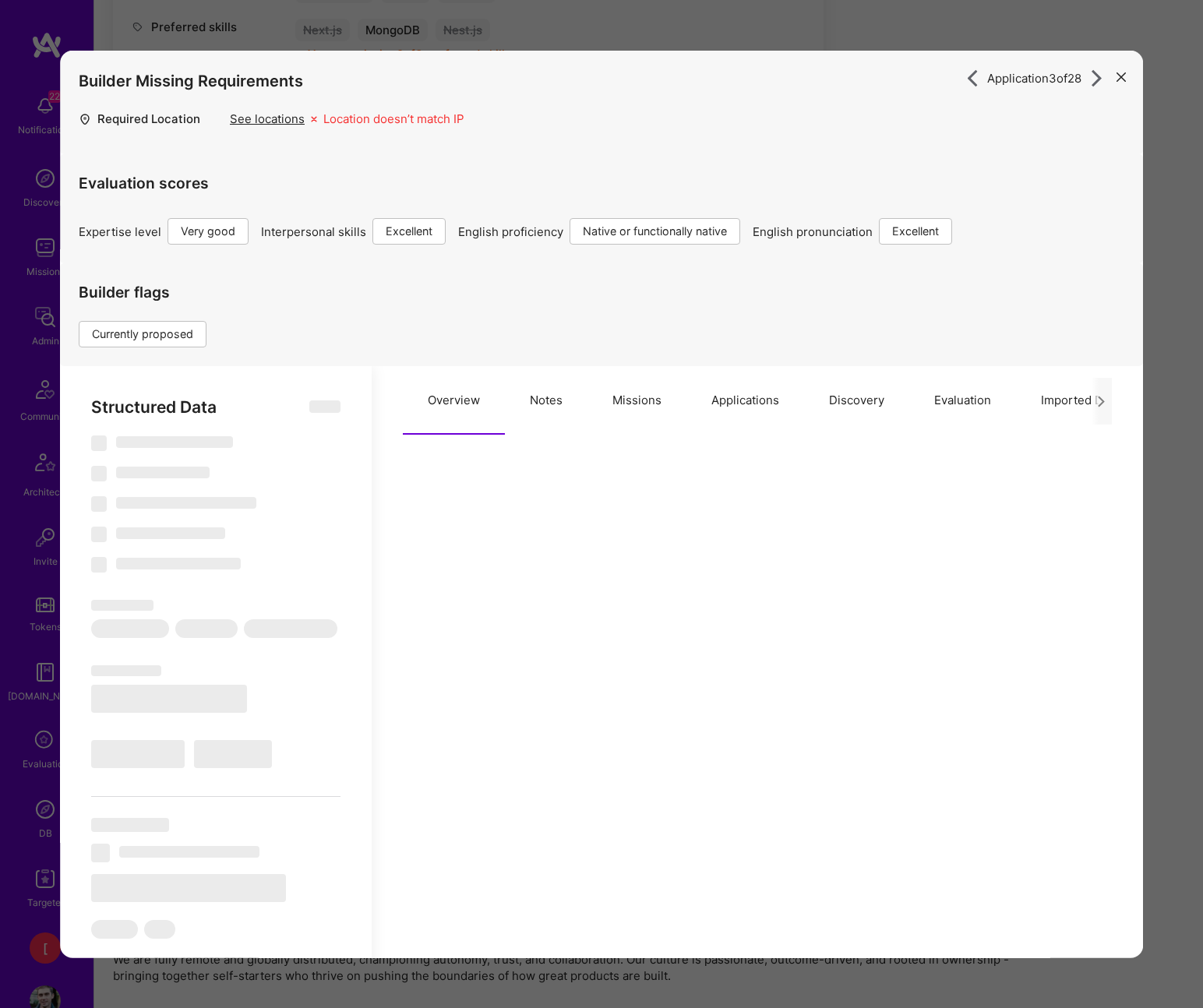
click at [549, 405] on button "Notes" at bounding box center [545, 401] width 82 height 69
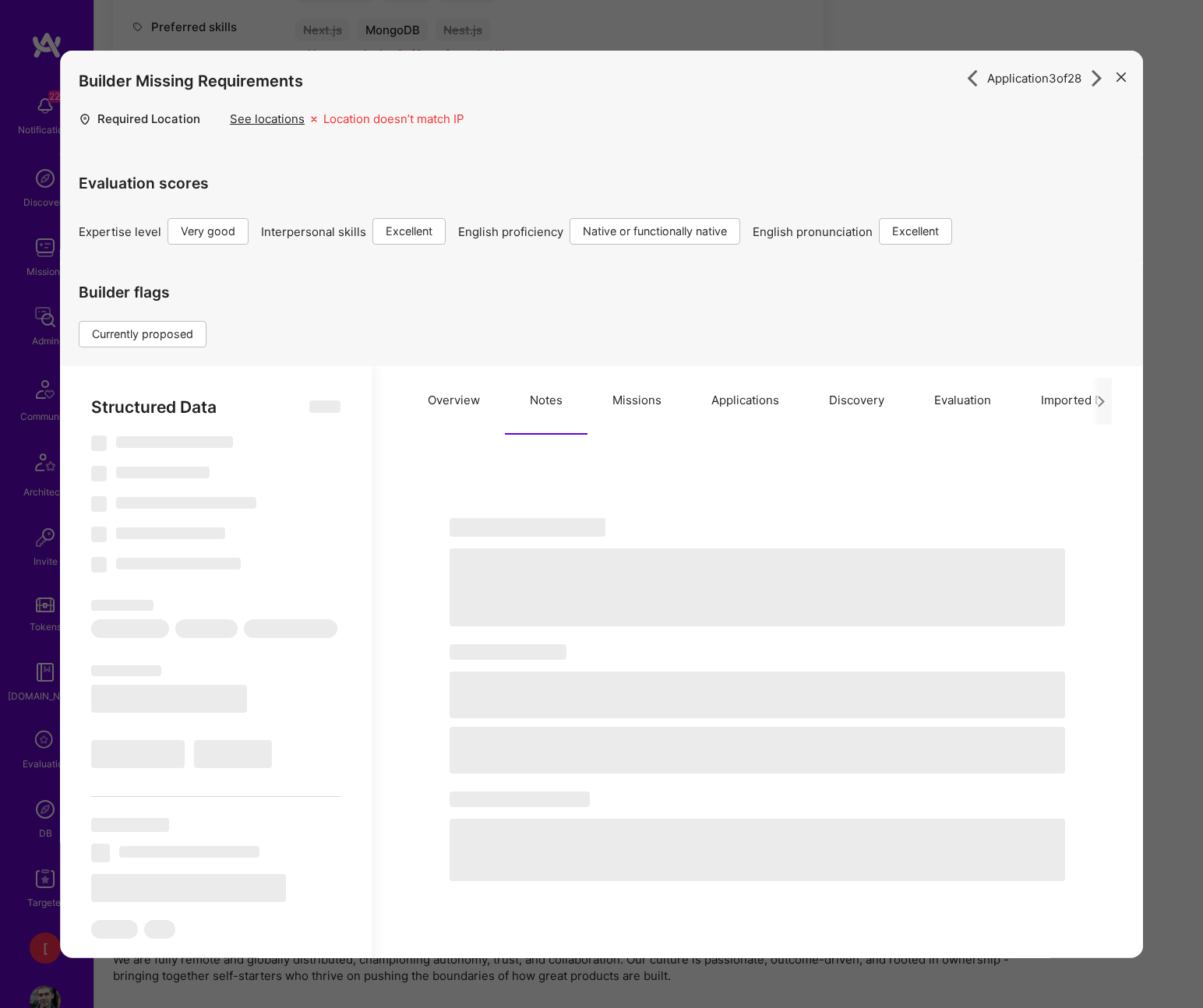
scroll to position [0, 1]
type textarea "x"
select select "Right Now"
select select "5"
select select "7"
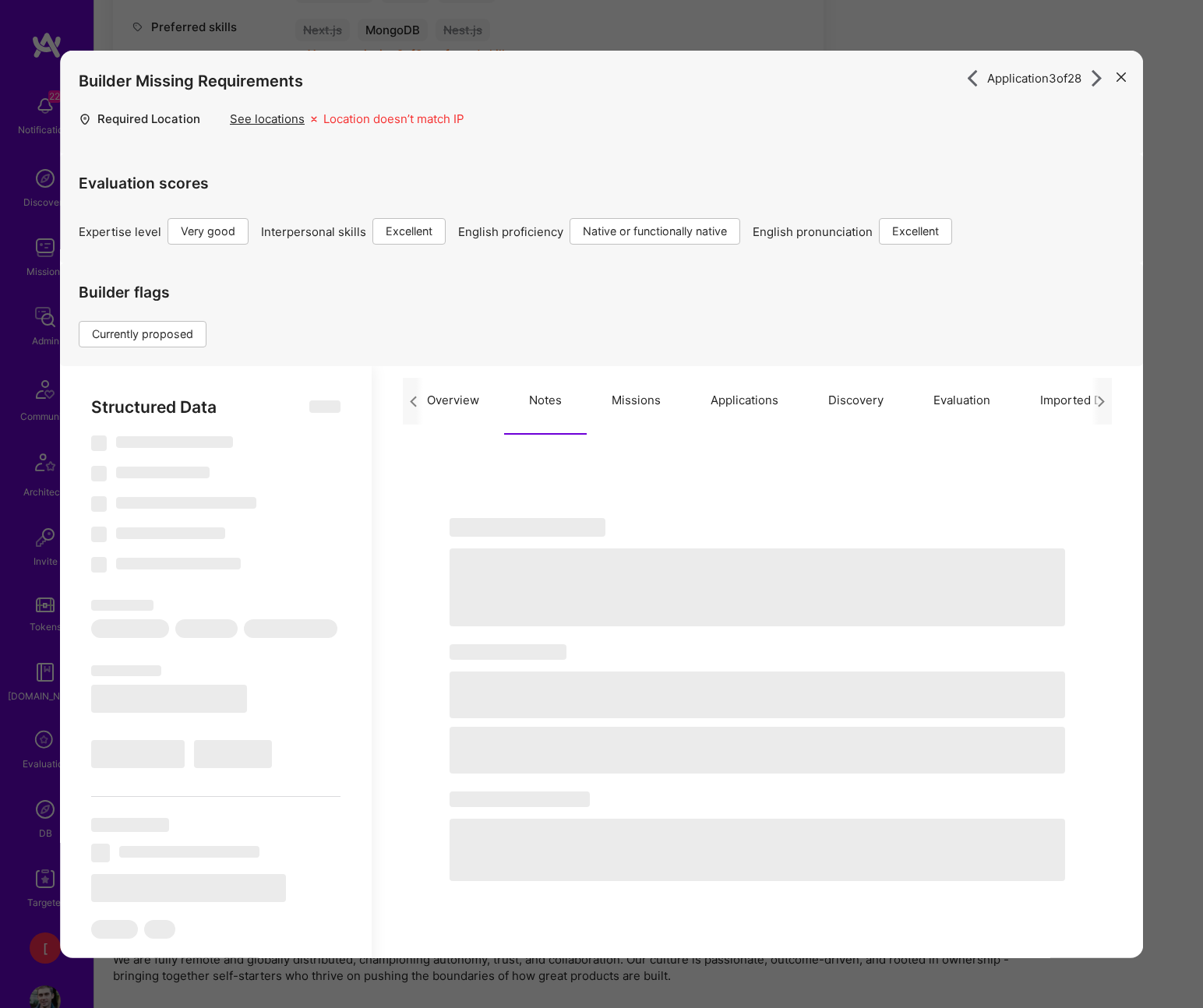
select select "7"
select select "AT"
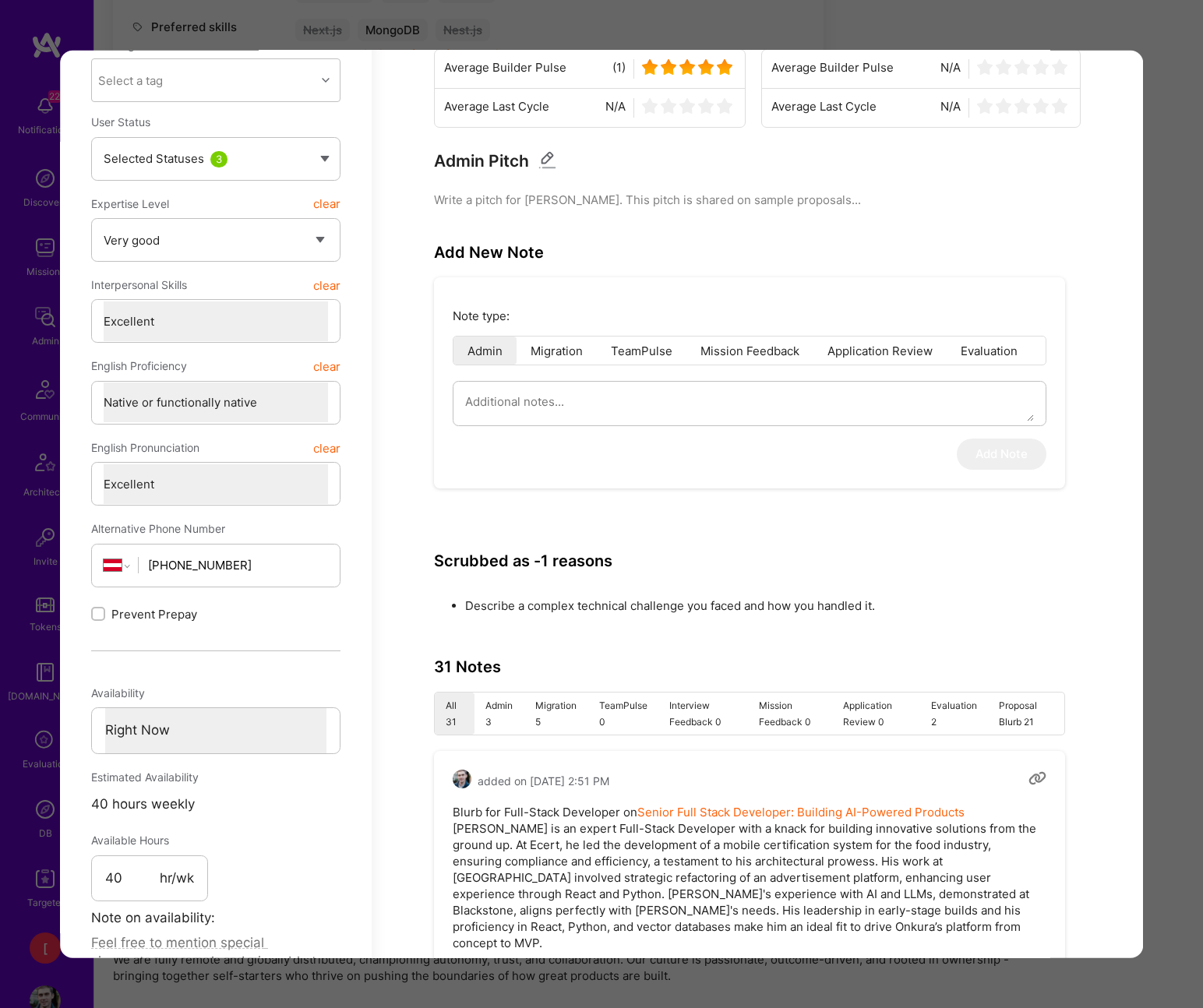
scroll to position [567, 0]
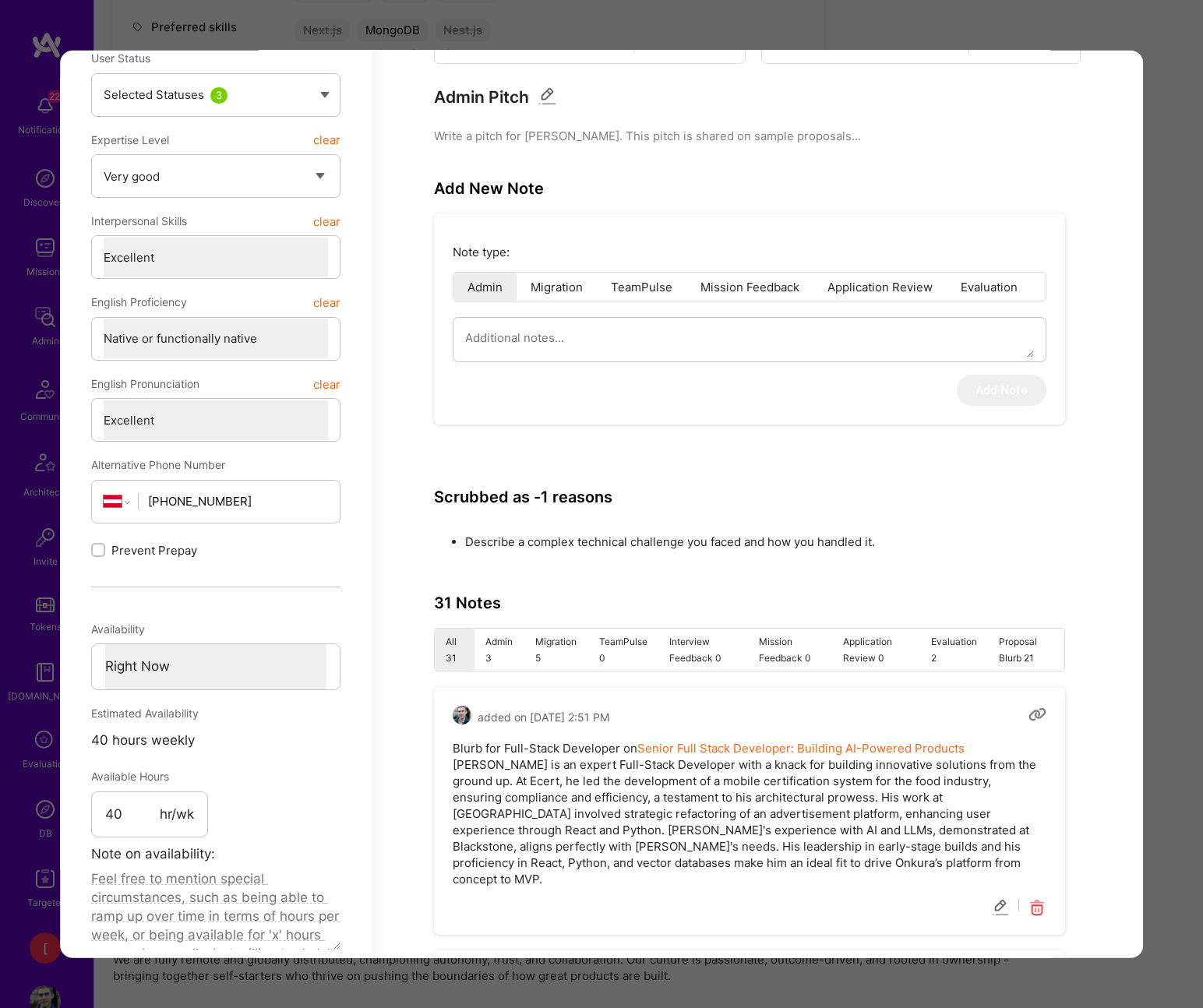
click at [501, 648] on li "Admin 3" at bounding box center [499, 649] width 49 height 42
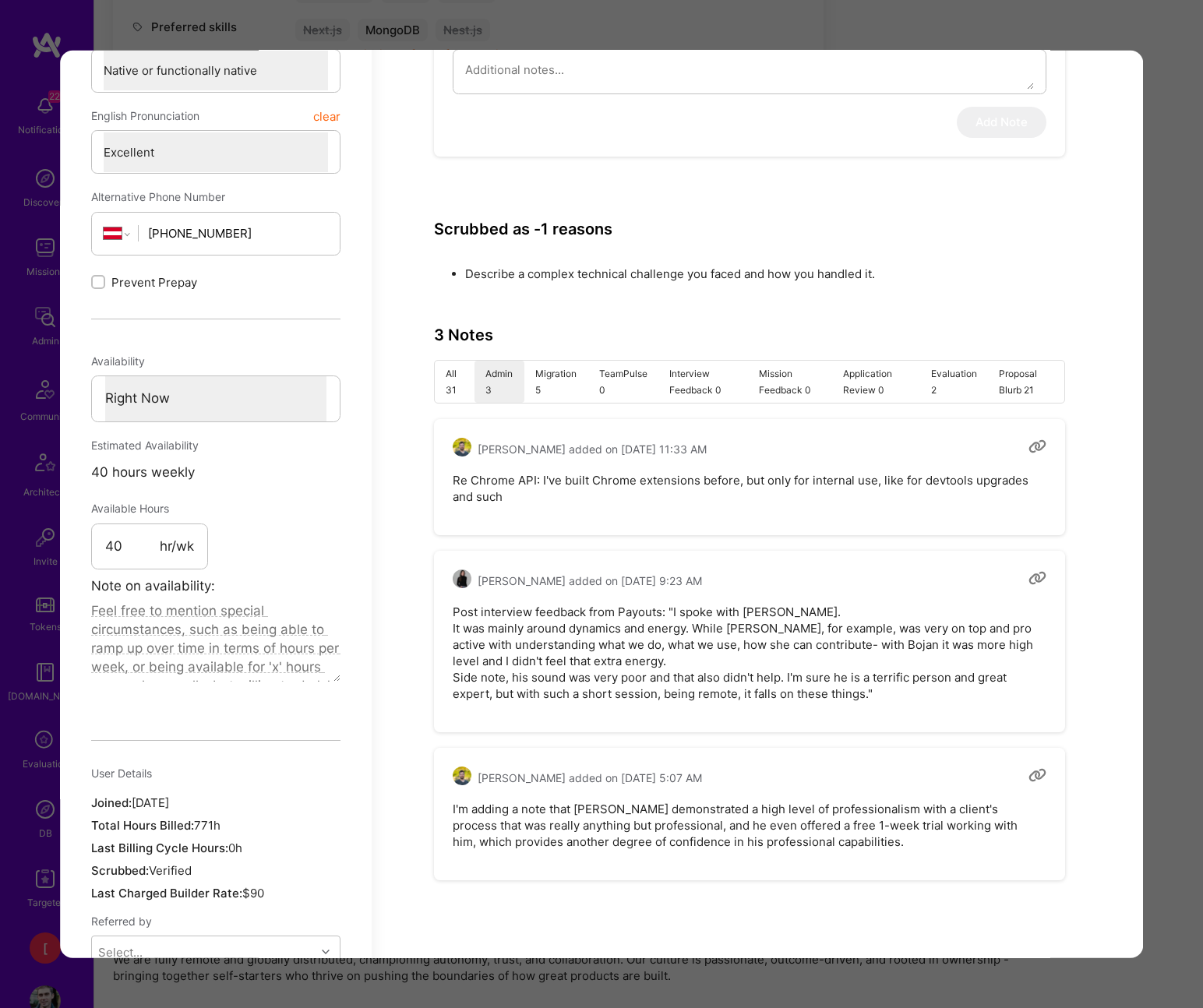
scroll to position [970, 0]
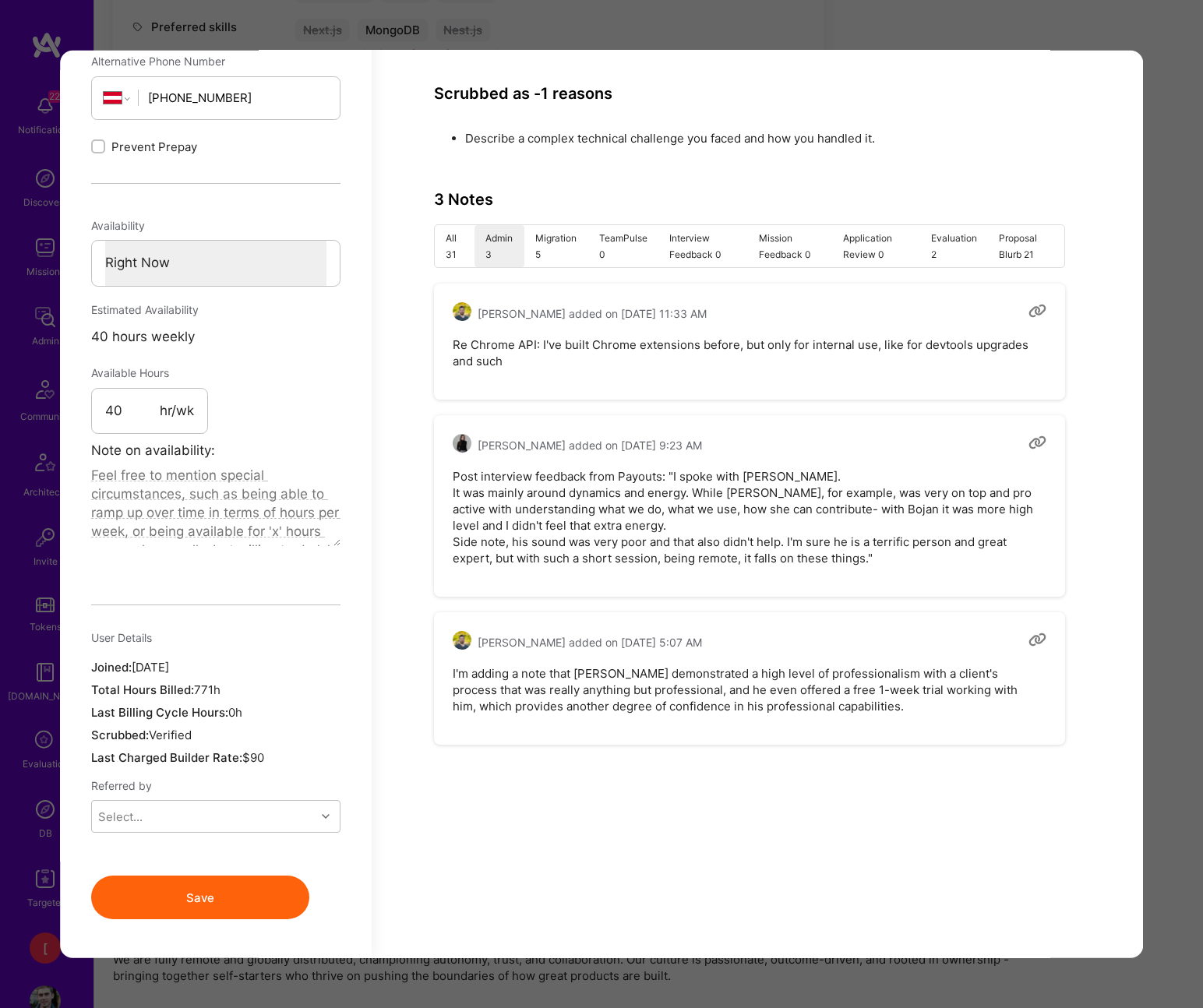
click at [1011, 38] on div "Application 3 of 28 Builder Missing Requirements Required Location See location…" at bounding box center [601, 504] width 1203 height 1008
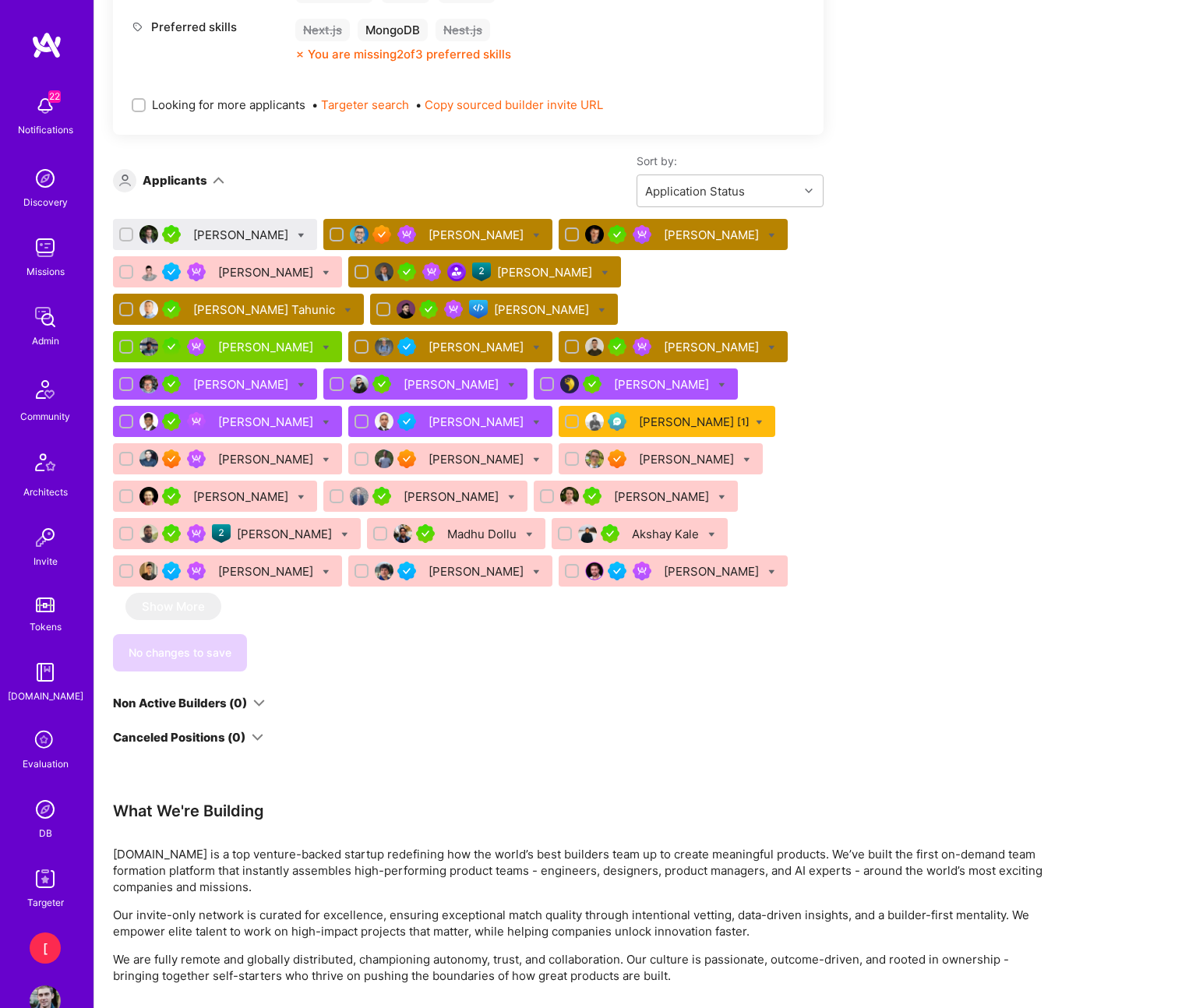
click at [243, 310] on div "Nihad Tahunic" at bounding box center [265, 310] width 144 height 16
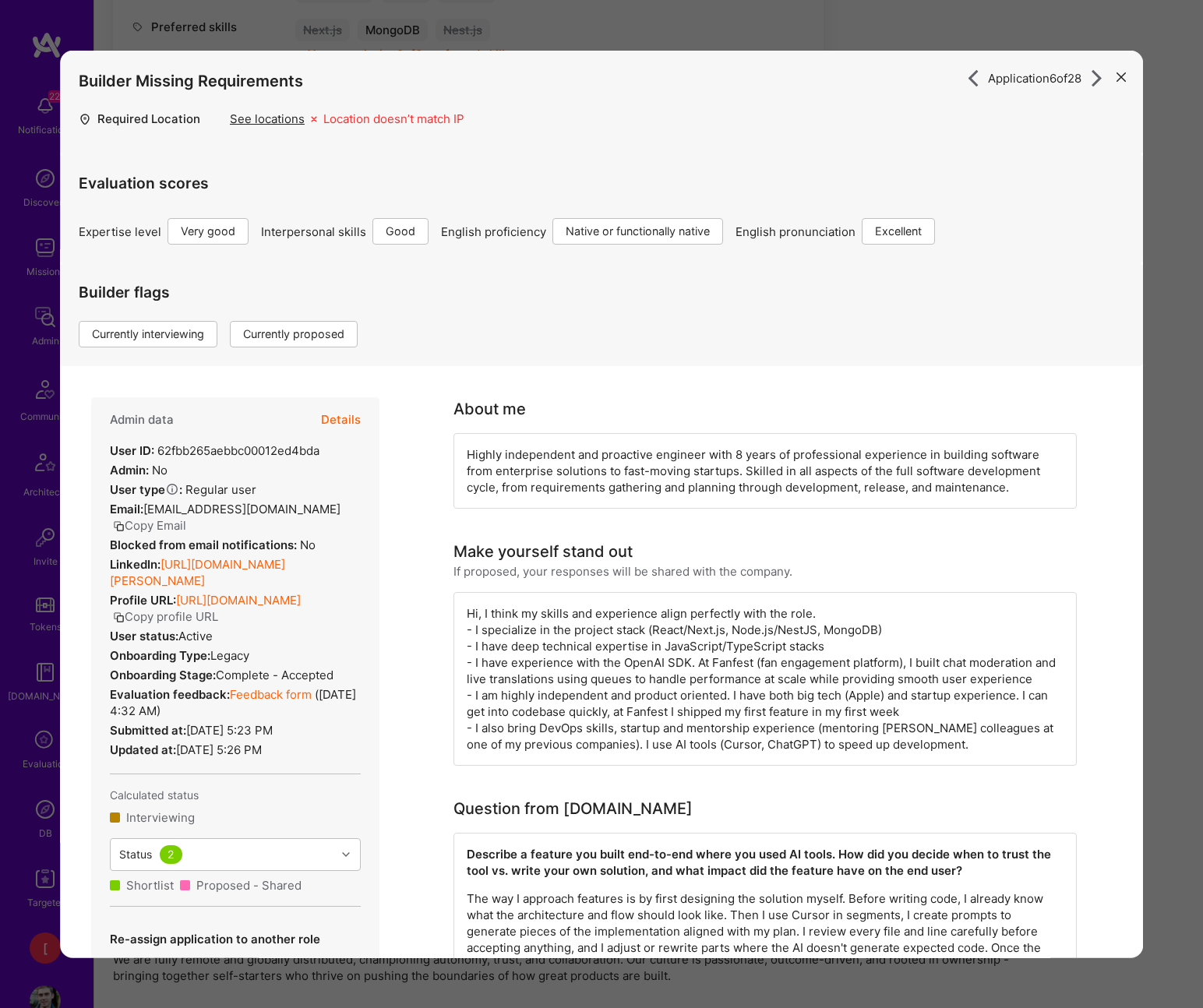
click at [346, 421] on button "Details" at bounding box center [341, 420] width 40 height 45
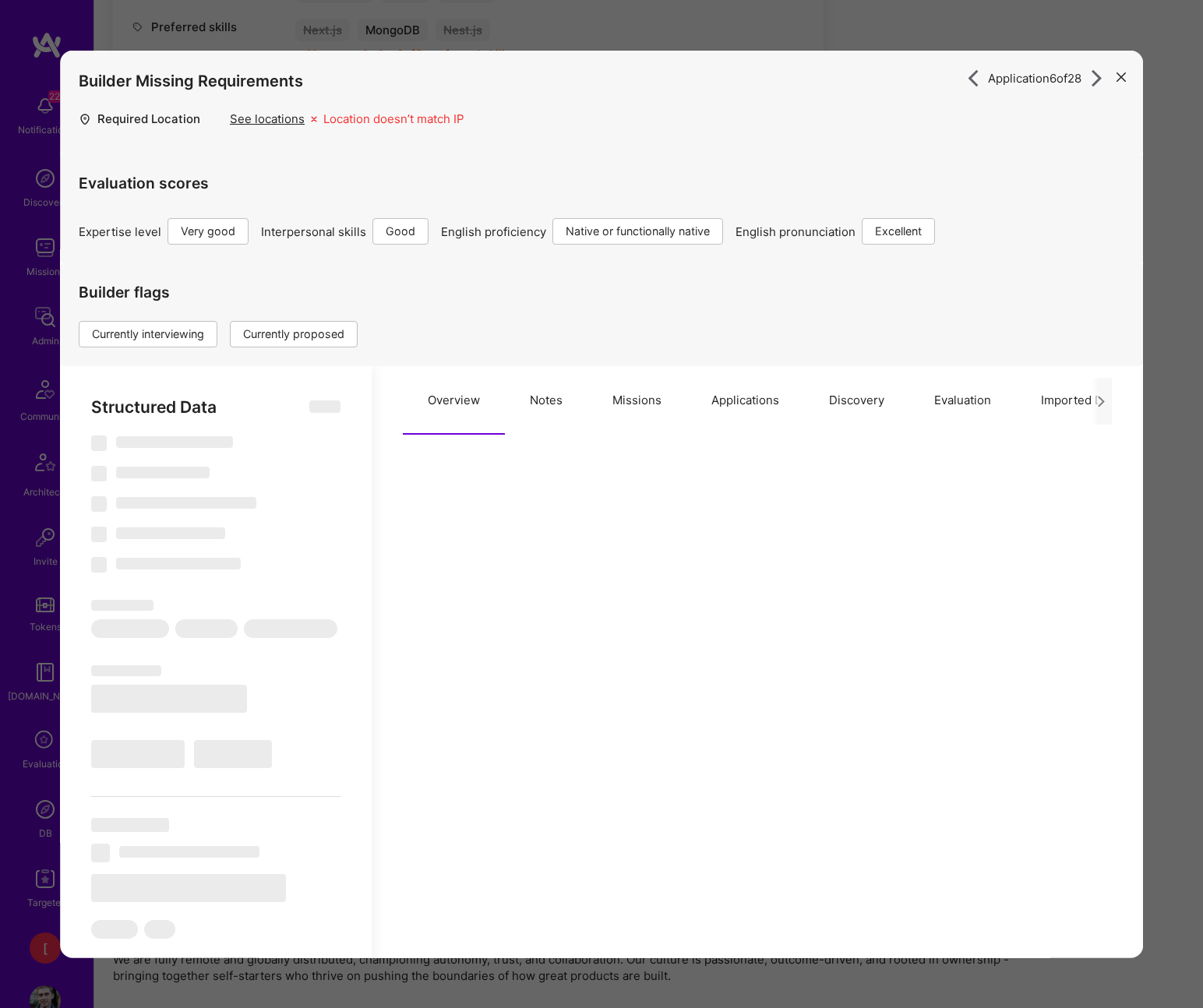
click at [544, 401] on button "Notes" at bounding box center [545, 401] width 82 height 69
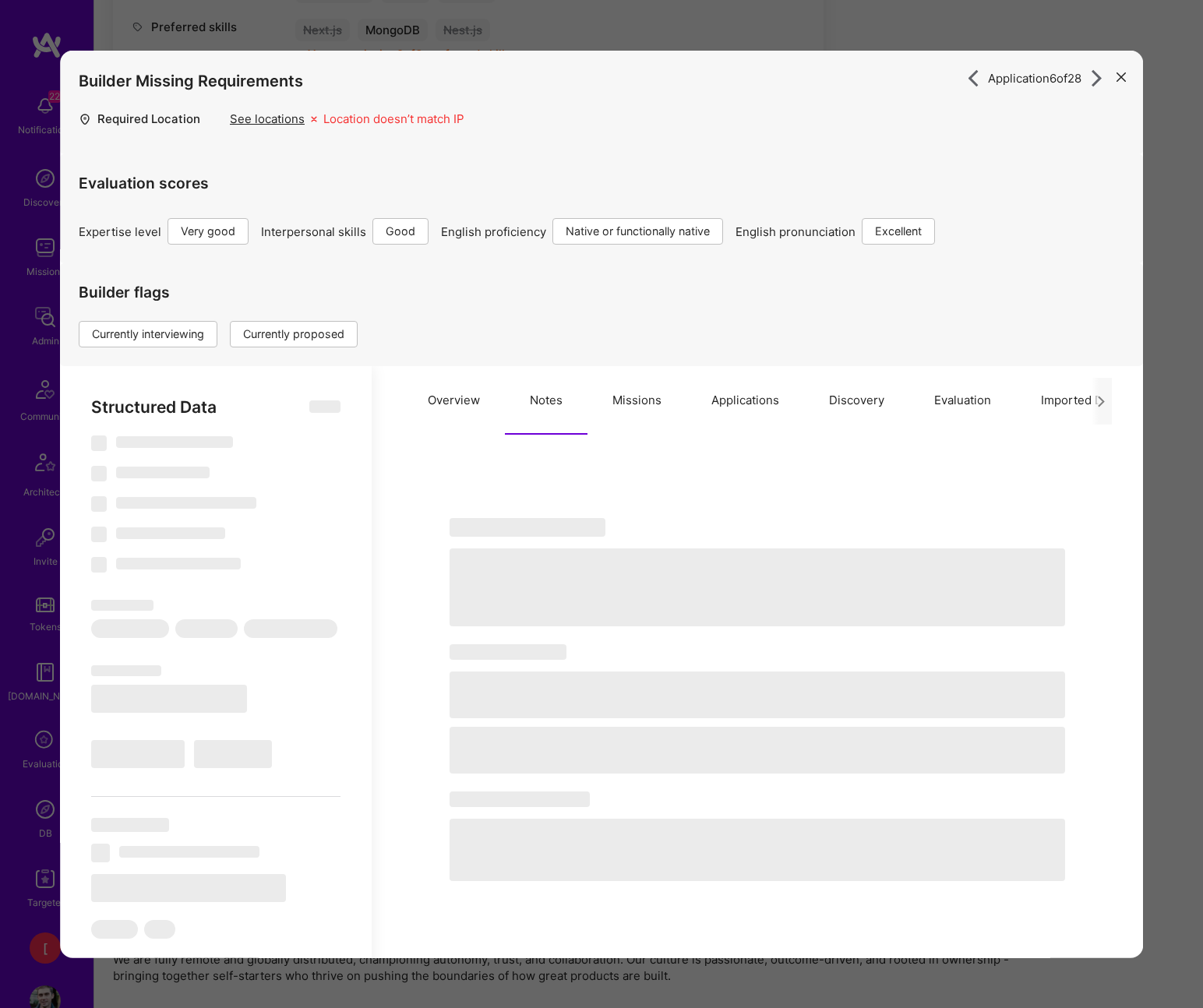
type textarea "x"
select select "Right Now"
select select "5"
select select "4"
select select "7"
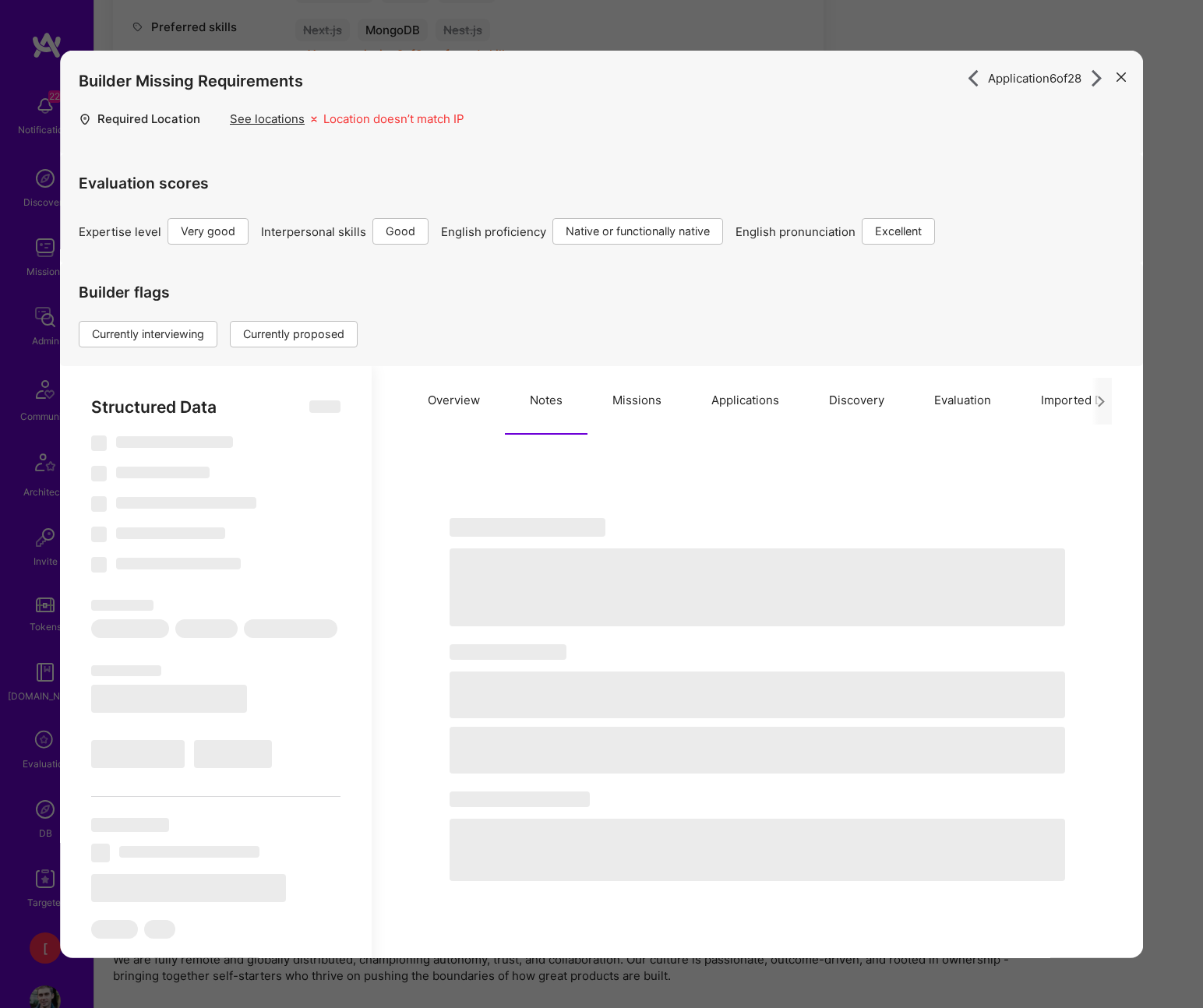
select select "7"
select select "BA"
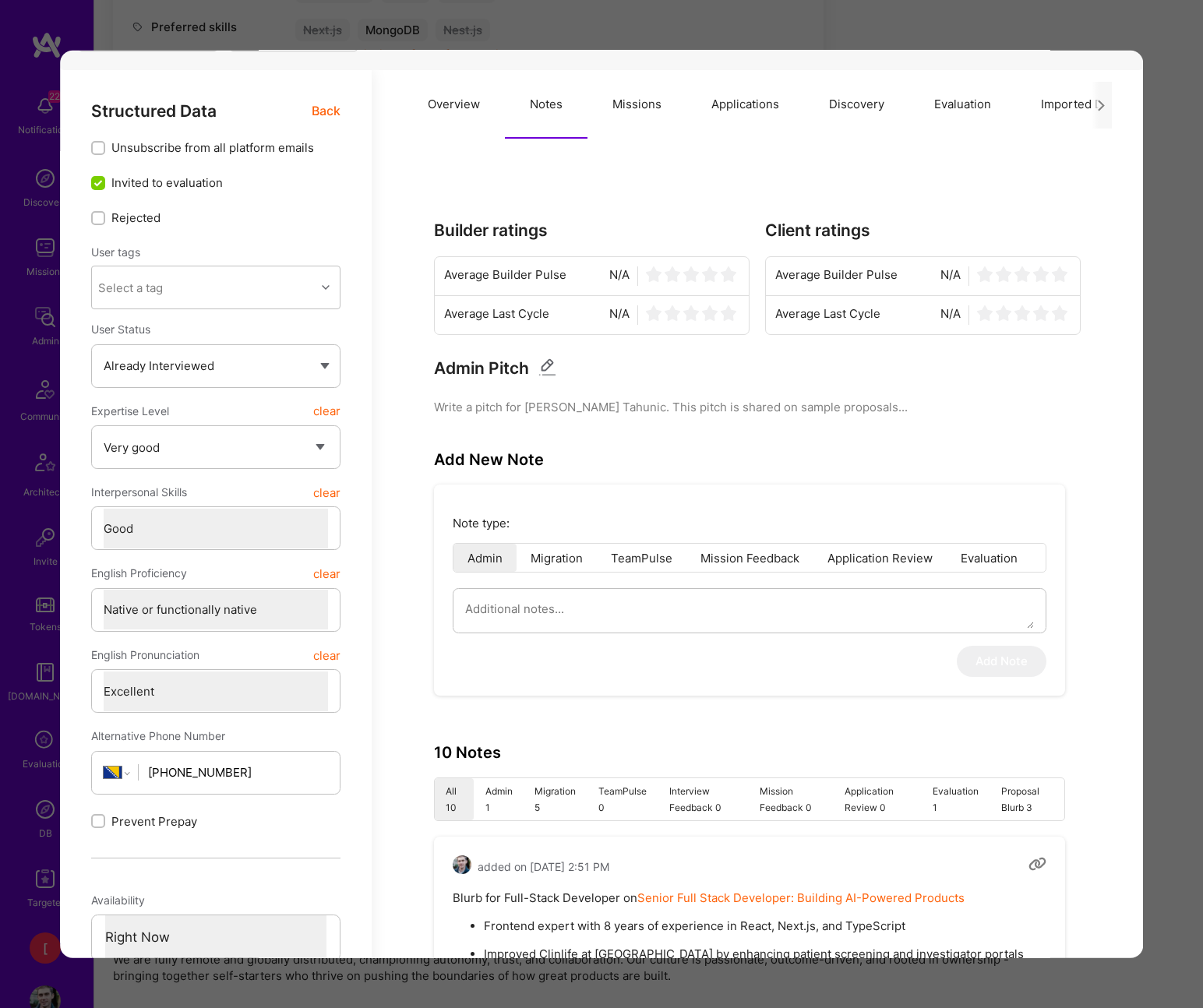
scroll to position [372, 0]
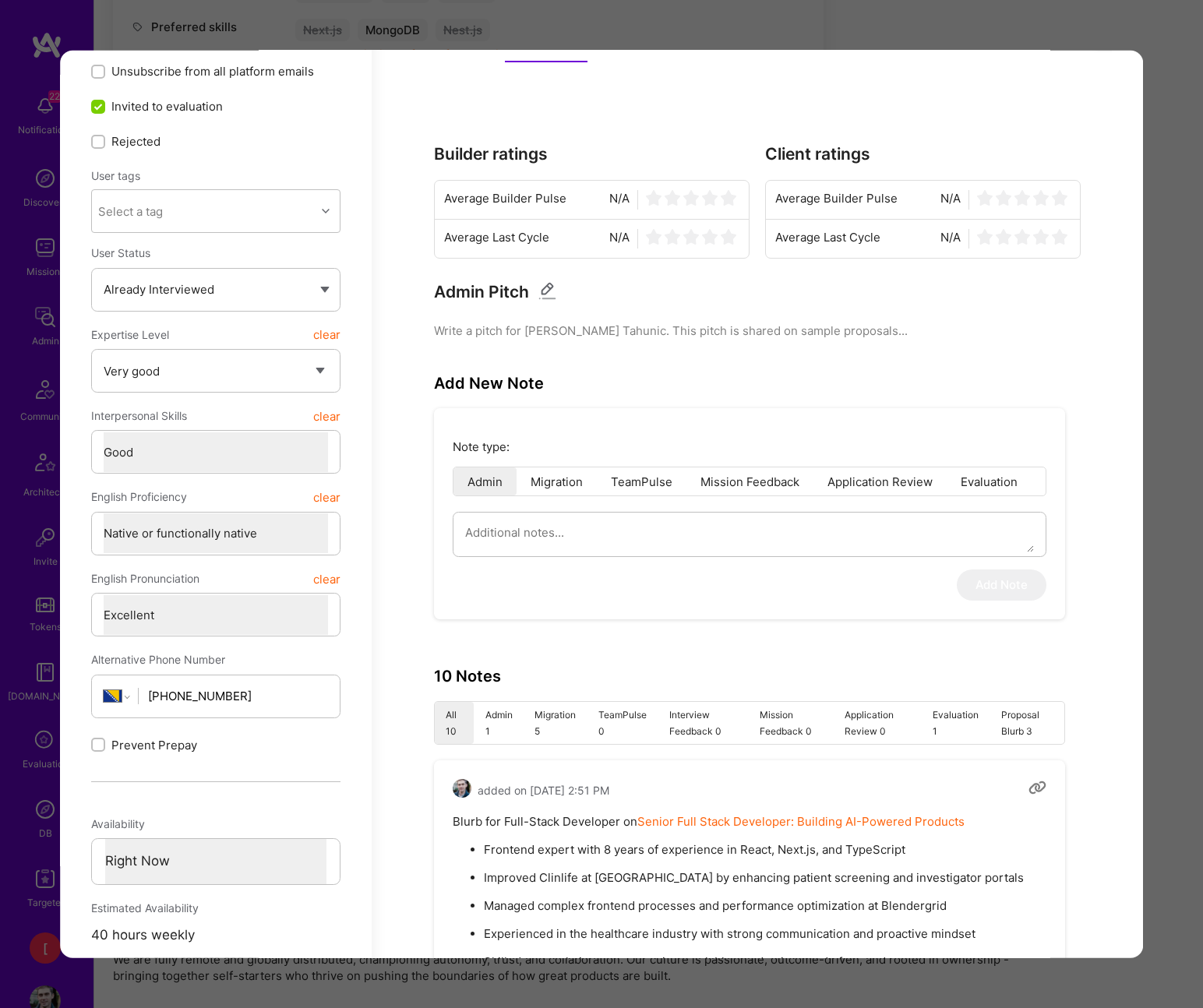
click at [495, 725] on li "Admin 1" at bounding box center [499, 722] width 49 height 42
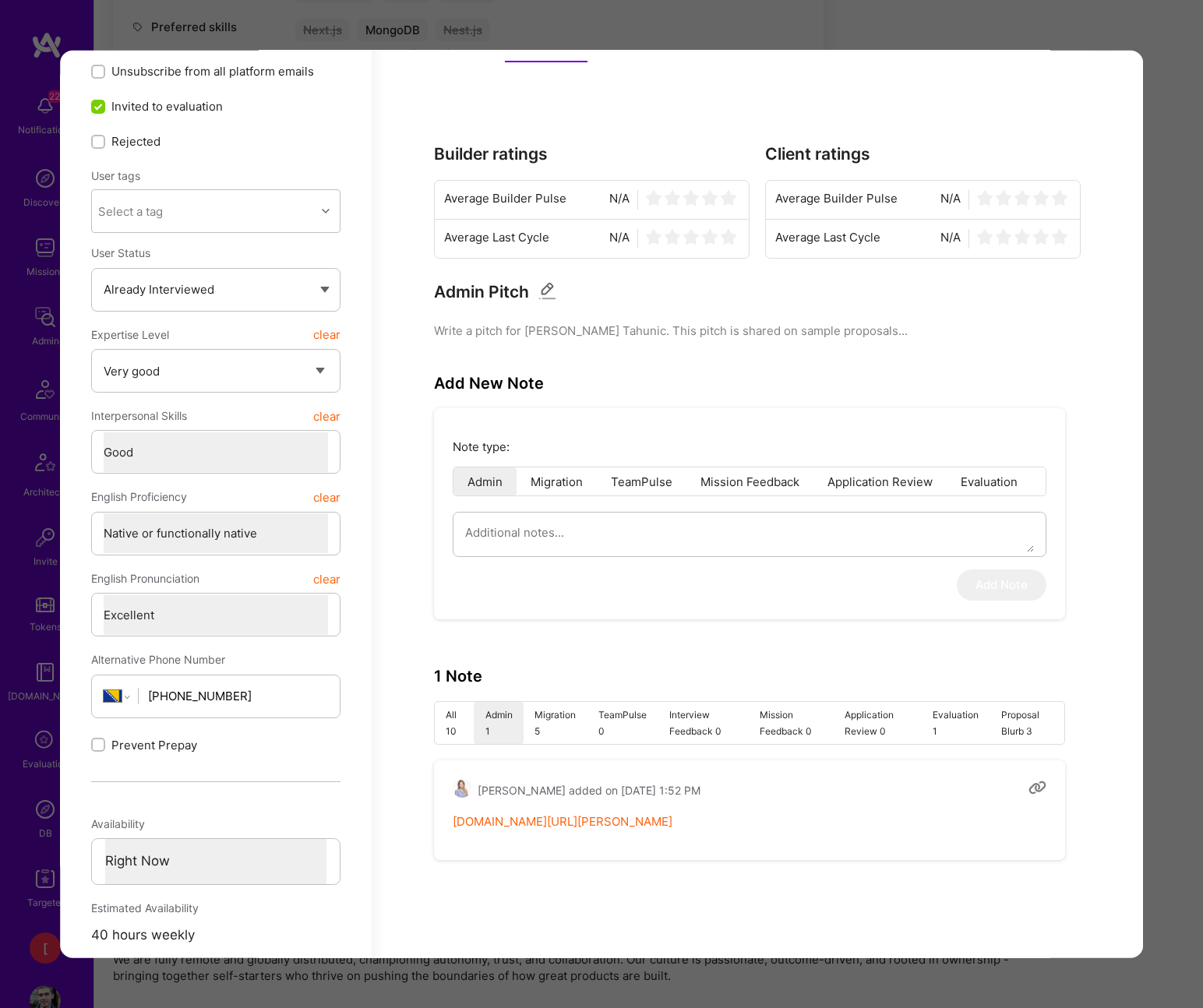
click at [672, 820] on link "notion.so/ateams/Nihad-Tahuni-de19258af14b4a6cb44f7346bc04113e" at bounding box center [562, 821] width 220 height 15
click at [1031, 20] on div "Application 6 of 28 Builder Missing Requirements Required Location See location…" at bounding box center [601, 504] width 1203 height 1008
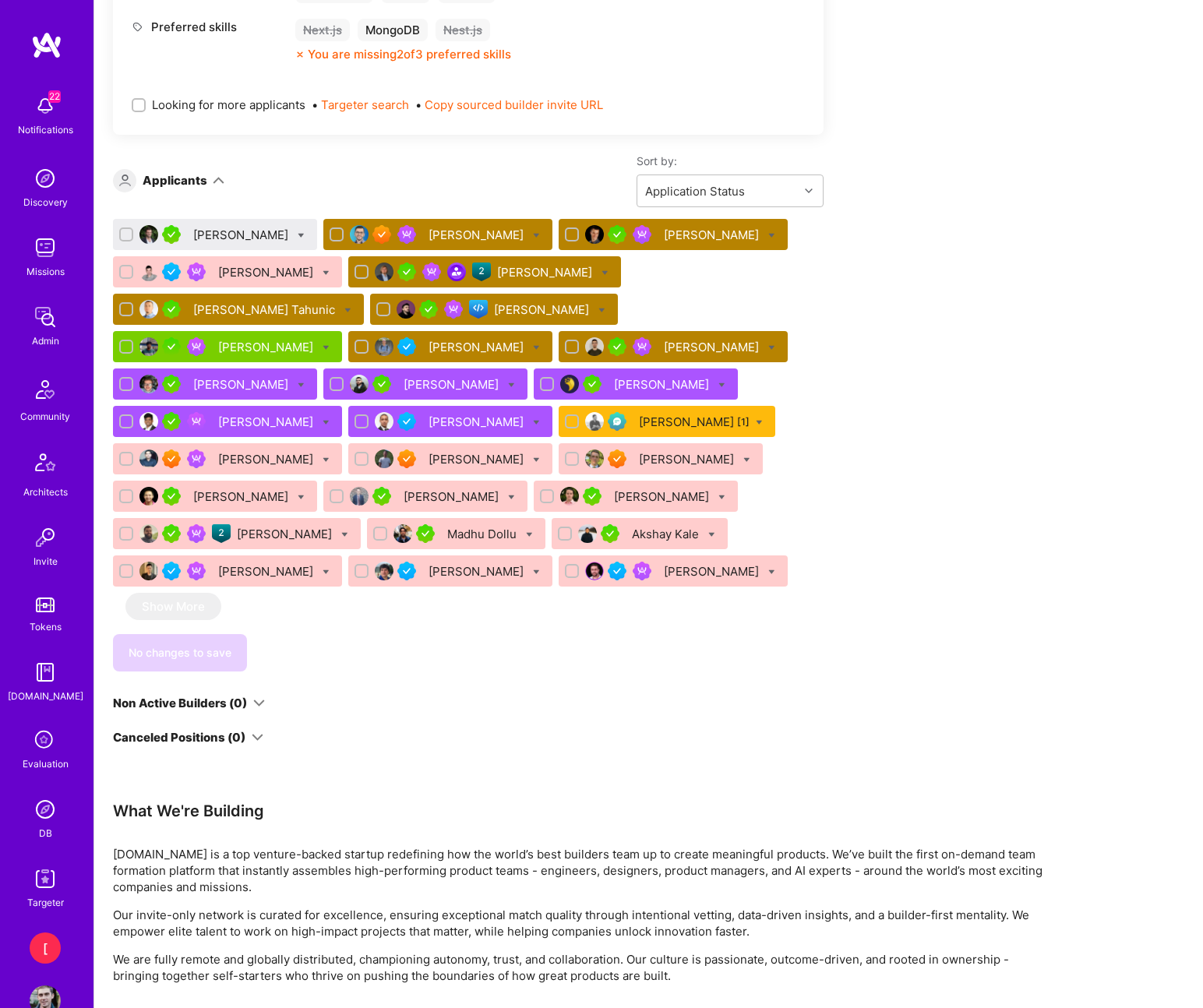
click at [494, 310] on div "Nikola Gigic" at bounding box center [543, 310] width 98 height 16
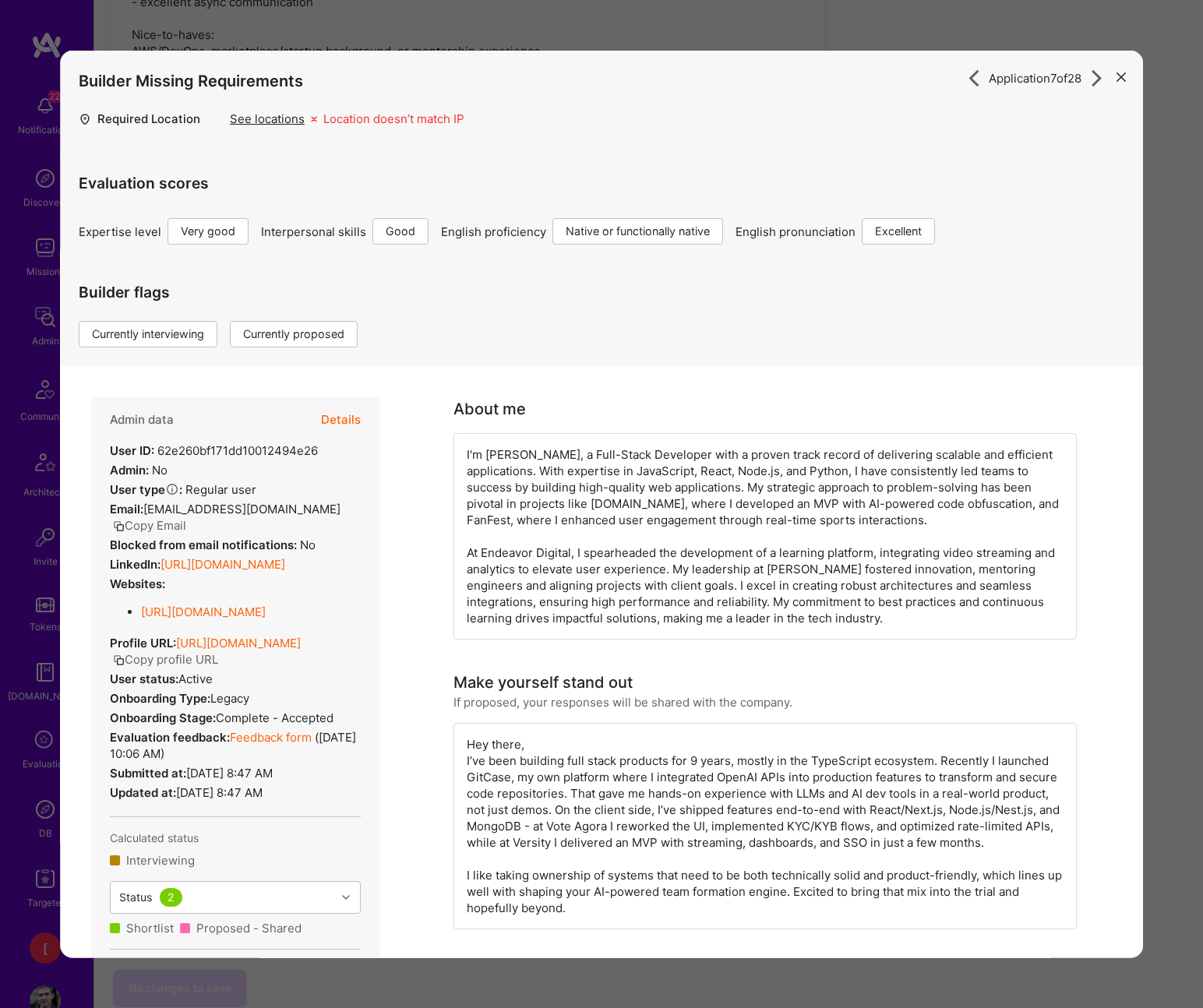
scroll to position [711, 0]
click at [342, 417] on button "Details" at bounding box center [341, 420] width 40 height 45
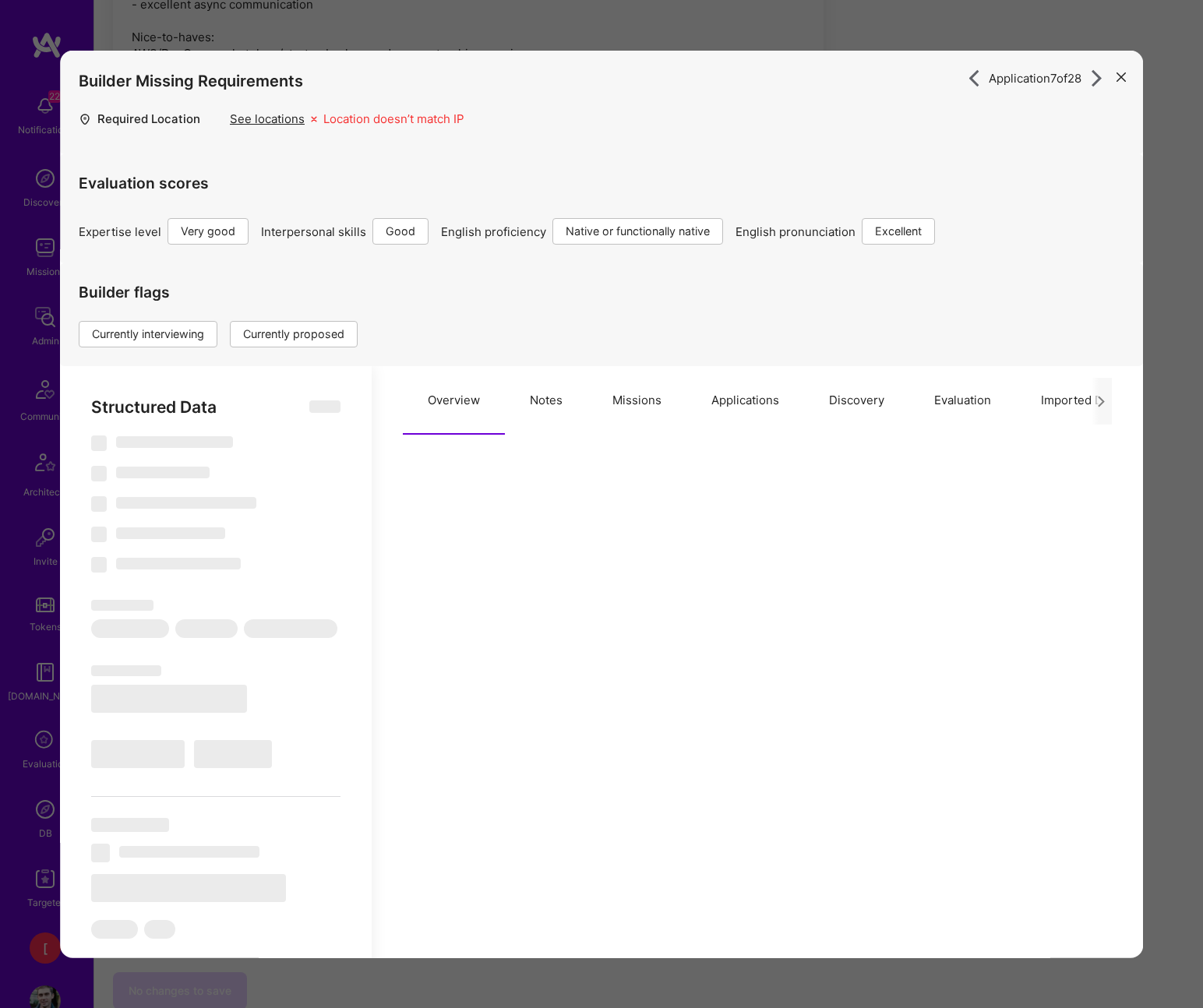
click at [546, 401] on button "Notes" at bounding box center [545, 401] width 82 height 69
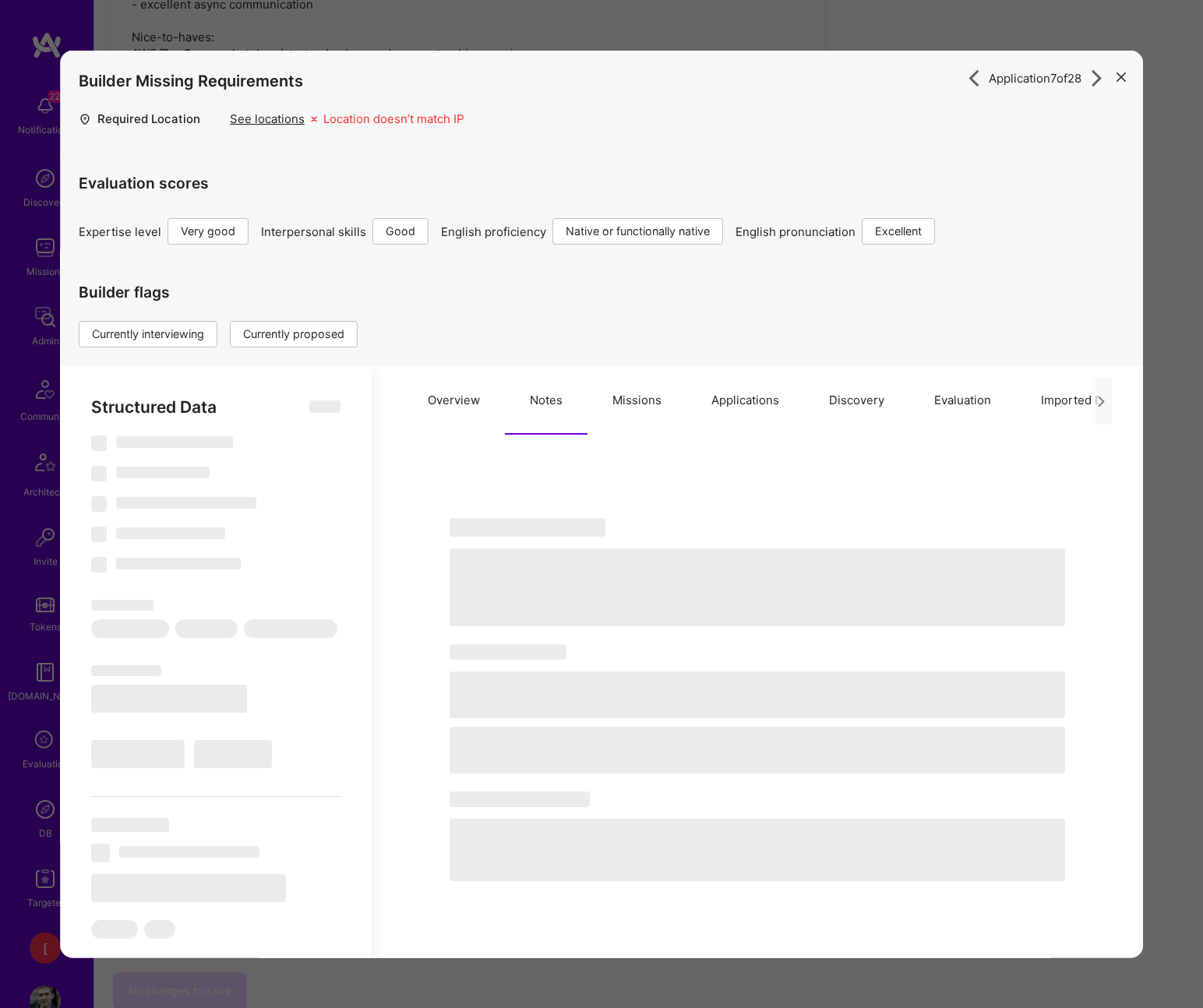
type textarea "x"
select select "Right Now"
select select "5"
select select "4"
select select "7"
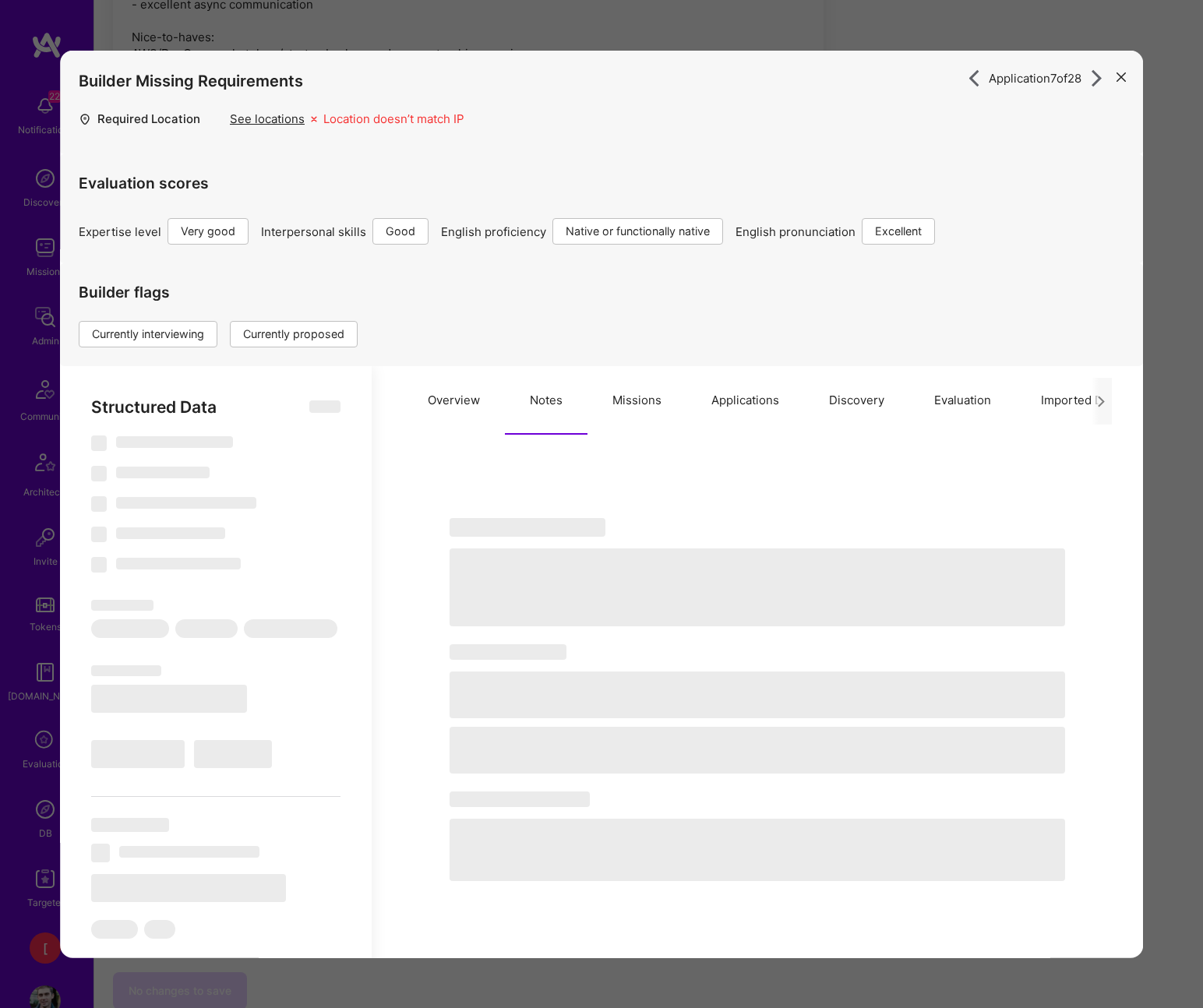
select select "7"
select select "RS"
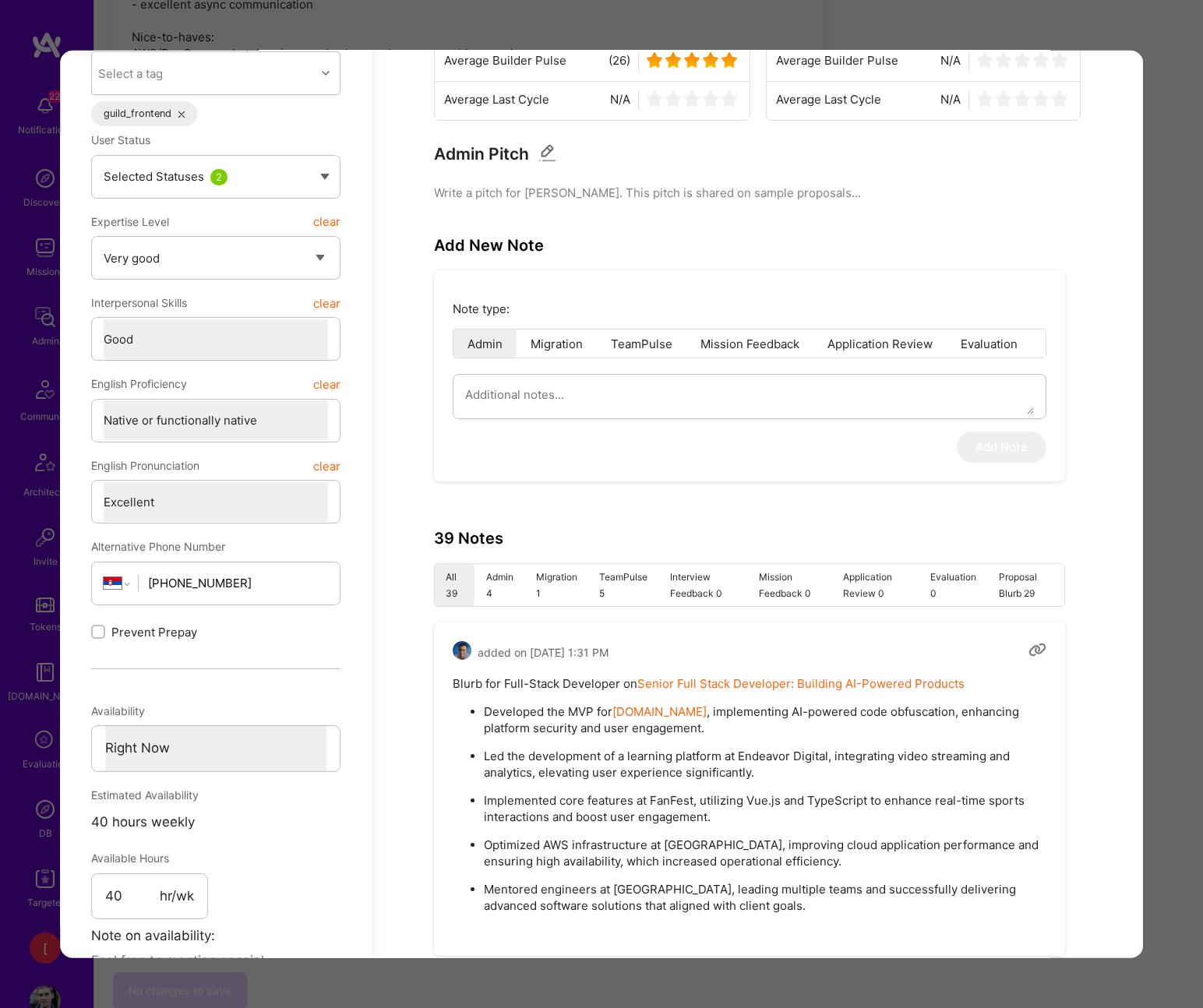
scroll to position [525, 0]
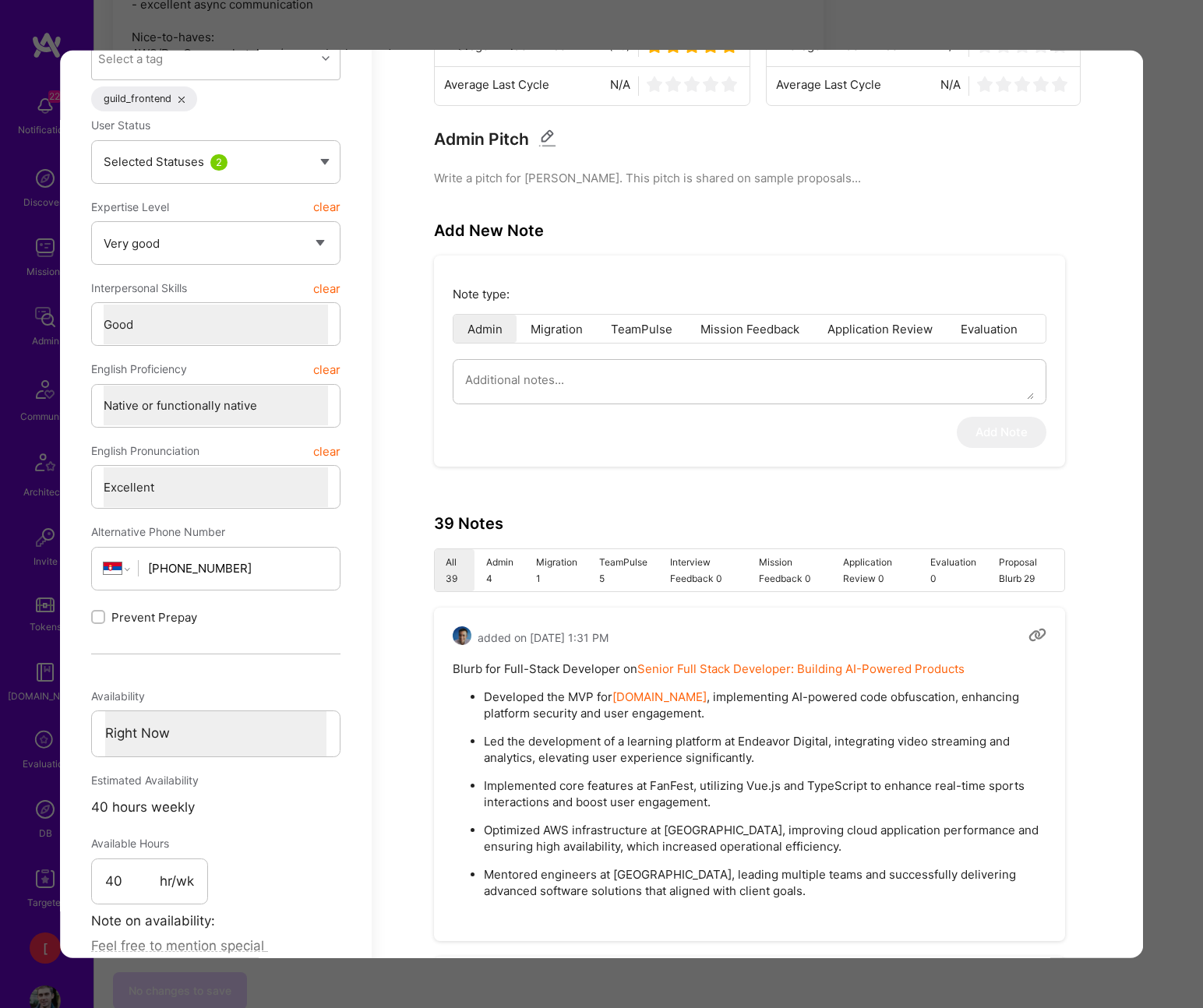
click at [498, 567] on li "Admin 4" at bounding box center [500, 570] width 49 height 42
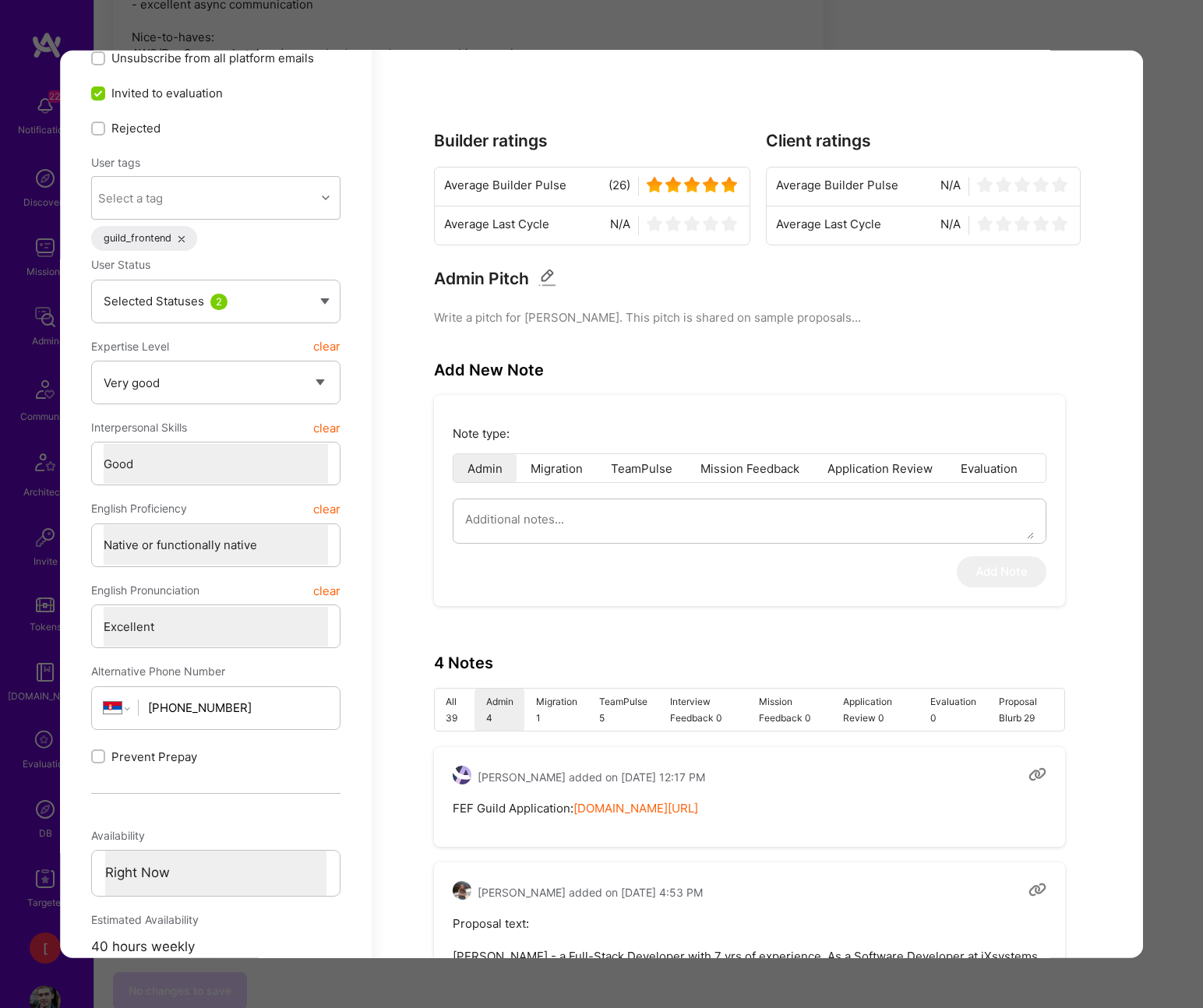
scroll to position [0, 0]
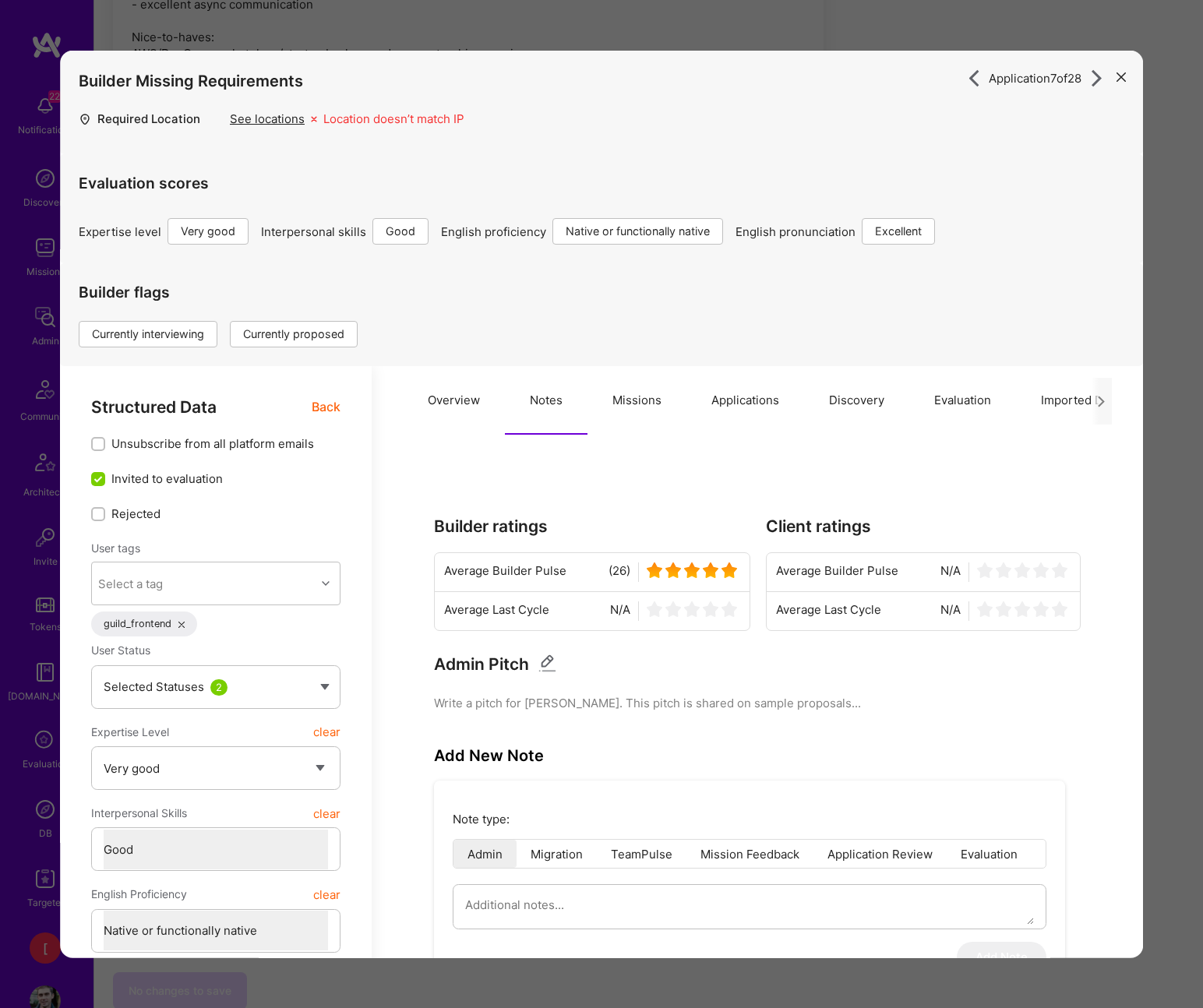
click at [1013, 27] on div "Application 7 of 28 Builder Missing Requirements Required Location See location…" at bounding box center [601, 504] width 1203 height 1008
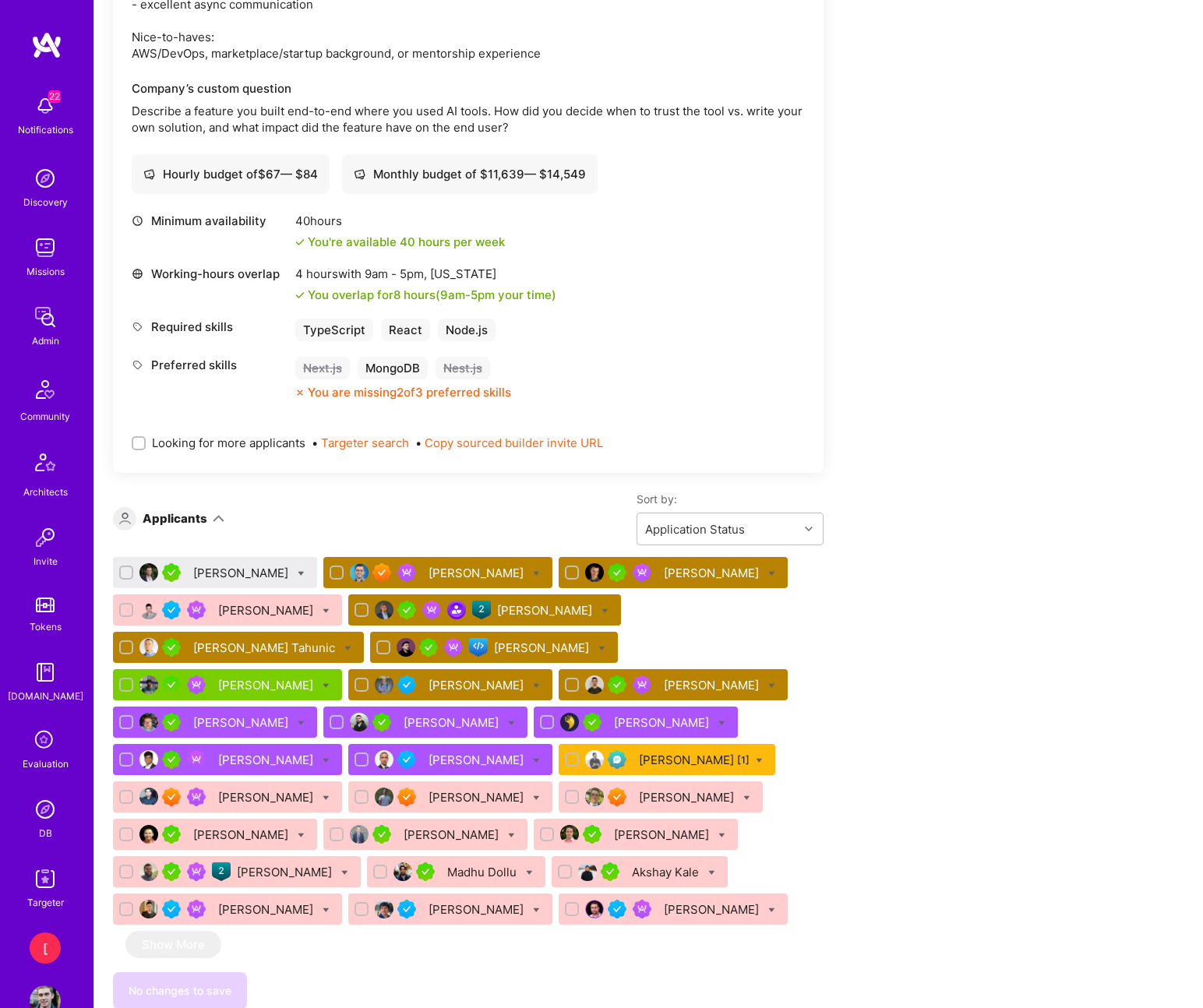
click at [429, 689] on div "Oleksii Popov" at bounding box center [477, 685] width 98 height 16
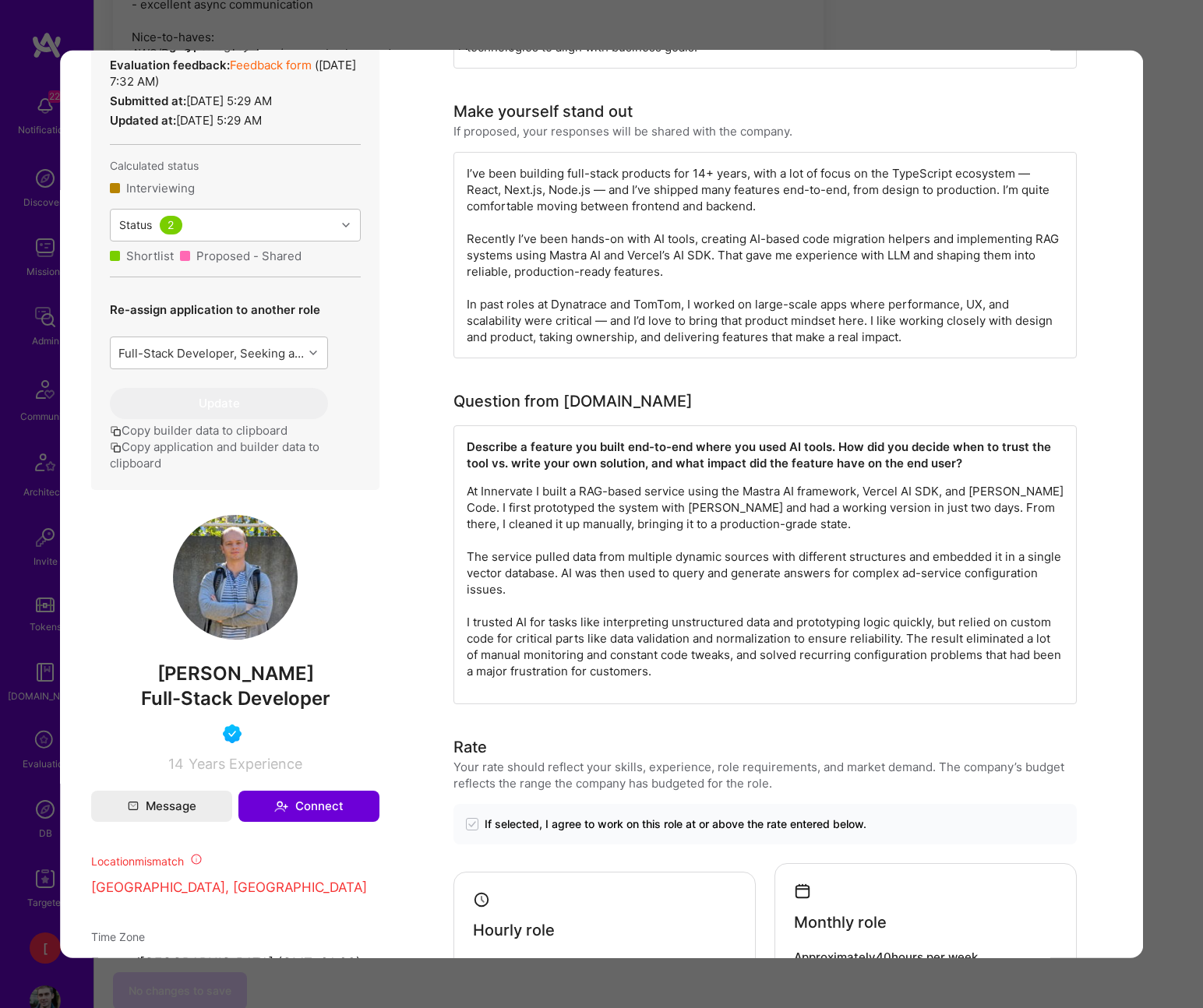
scroll to position [26, 0]
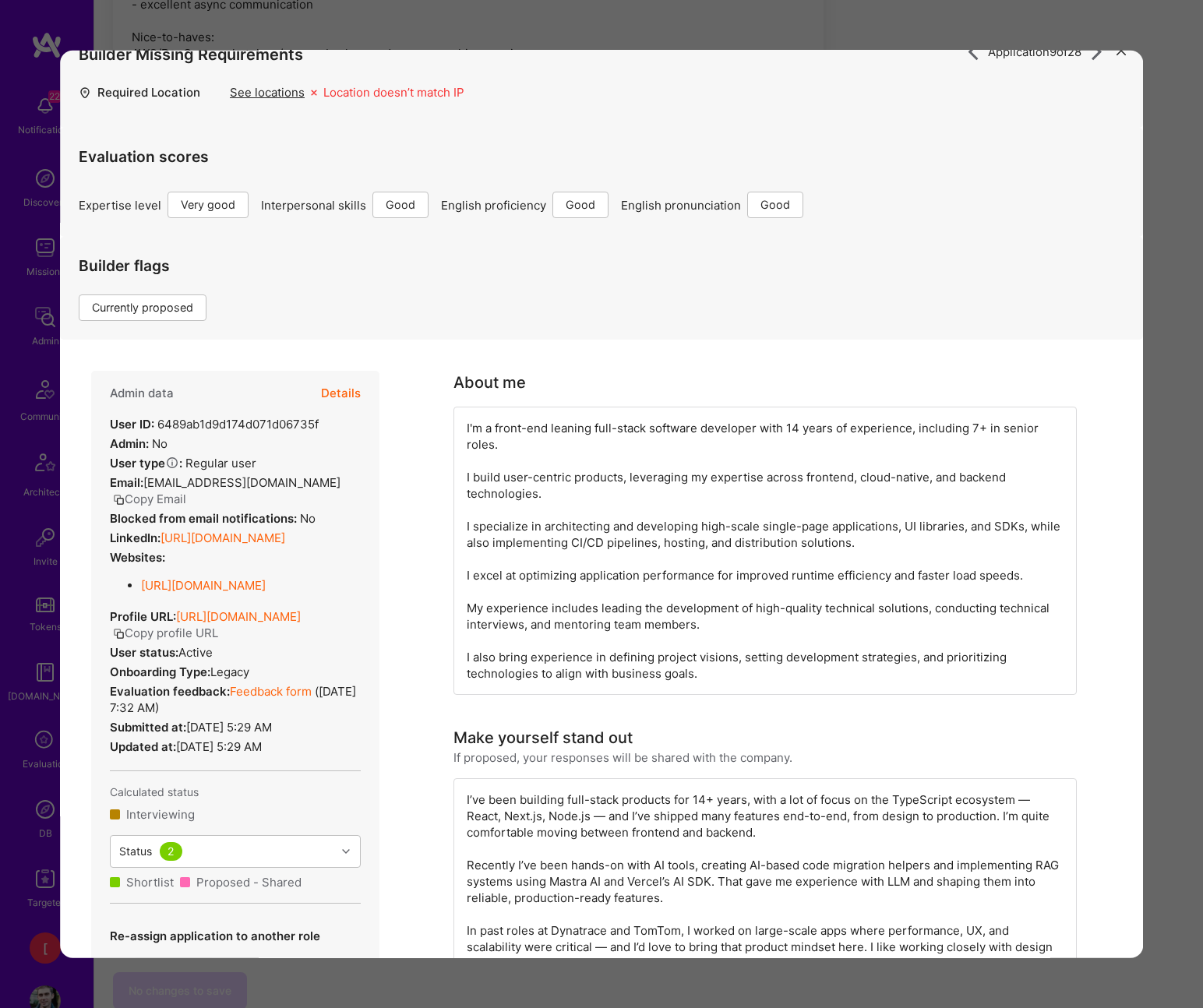
click at [342, 392] on button "Details" at bounding box center [341, 393] width 40 height 45
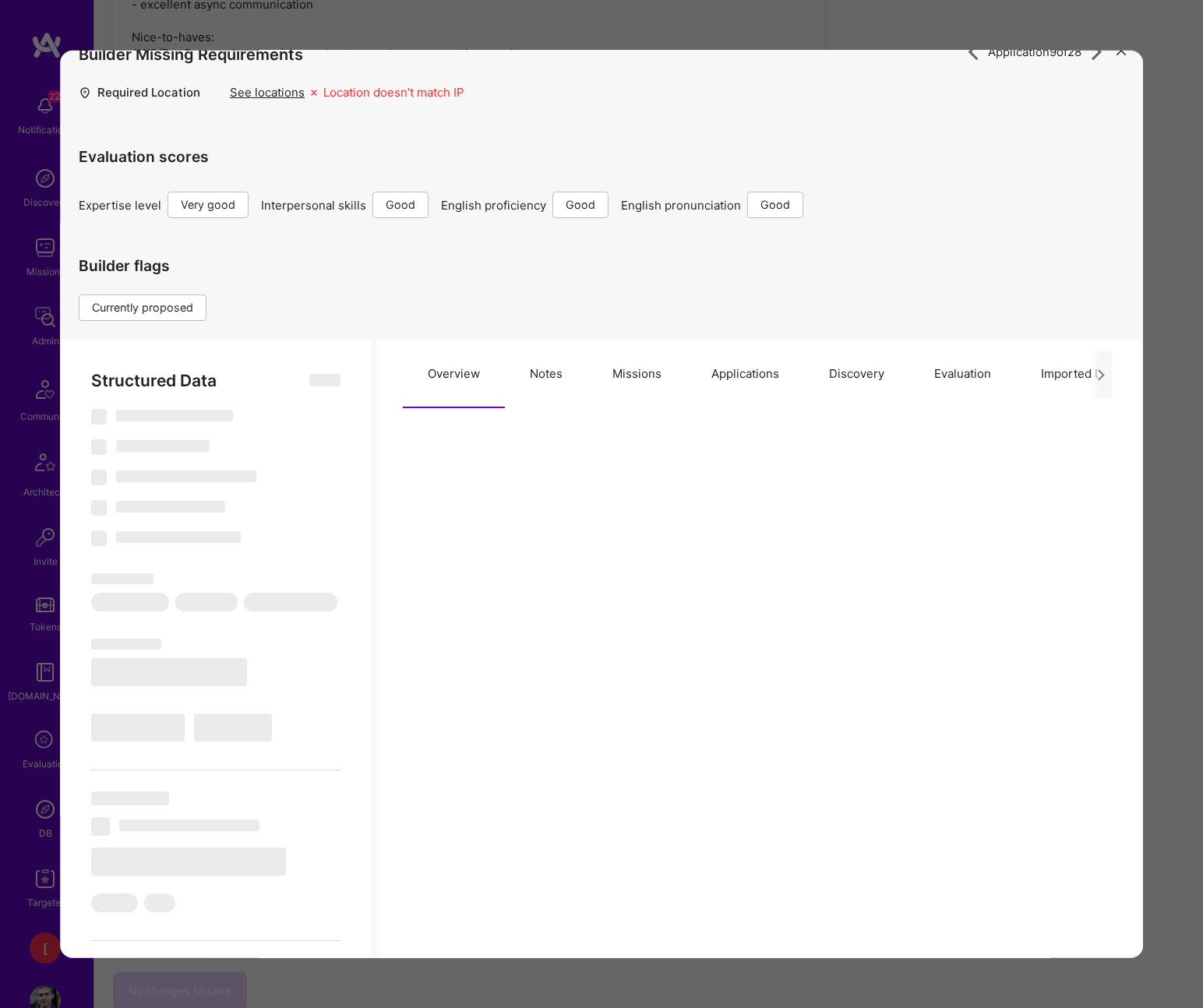
scroll to position [710, 0]
type textarea "x"
select select "Right Now"
select select "5"
select select "4"
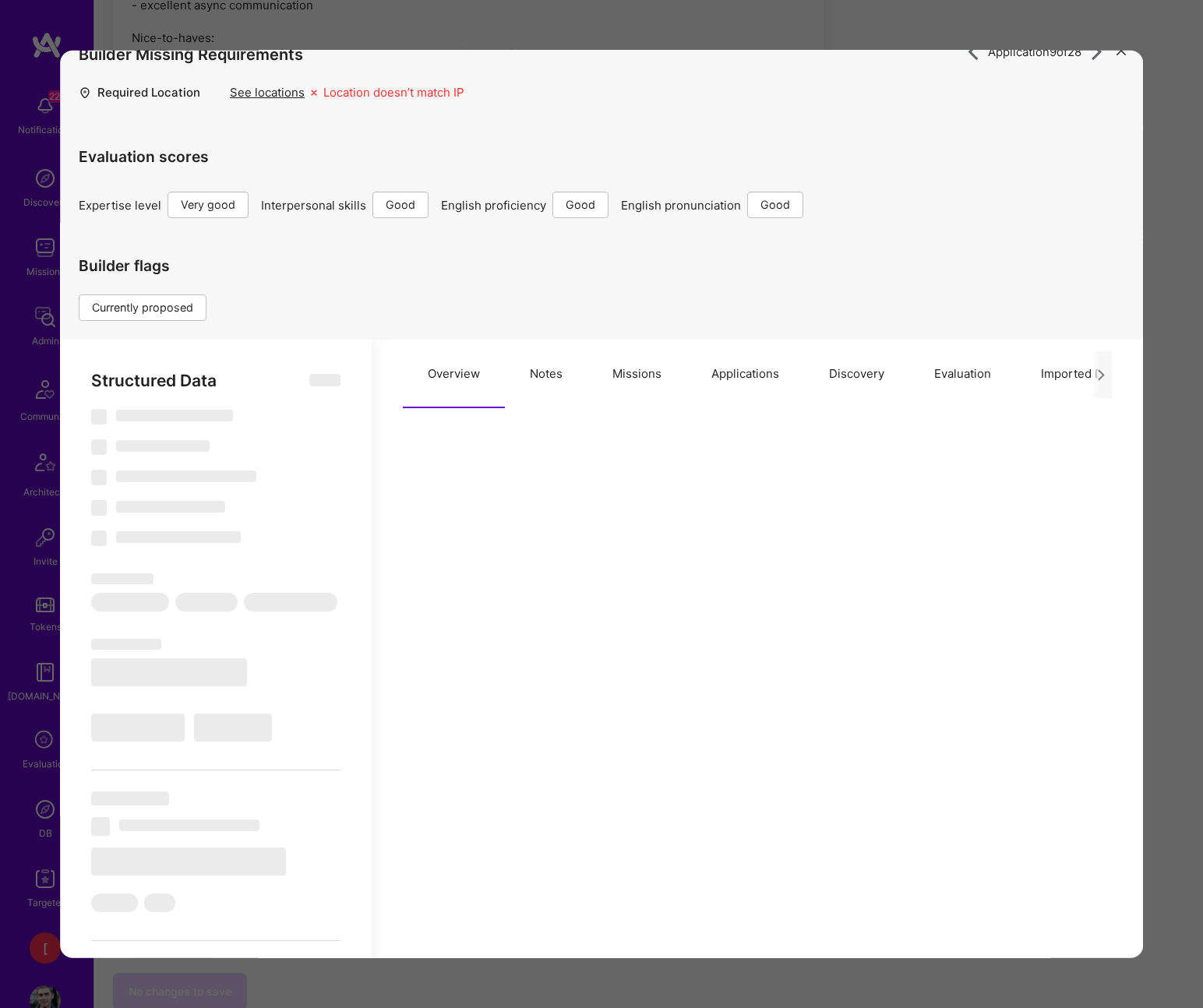
select select "6"
select select "AT"
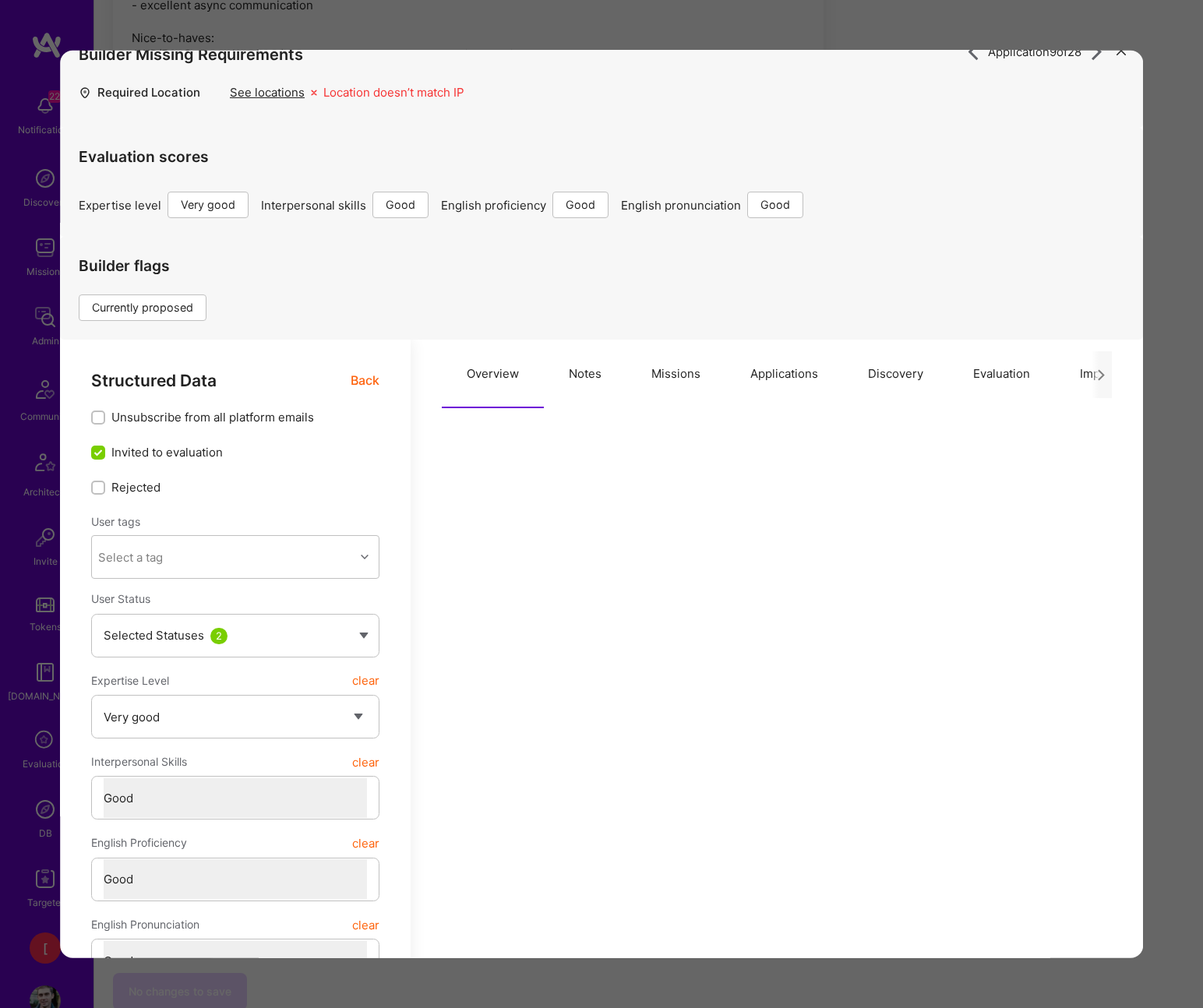
click at [549, 370] on button "Notes" at bounding box center [584, 374] width 82 height 69
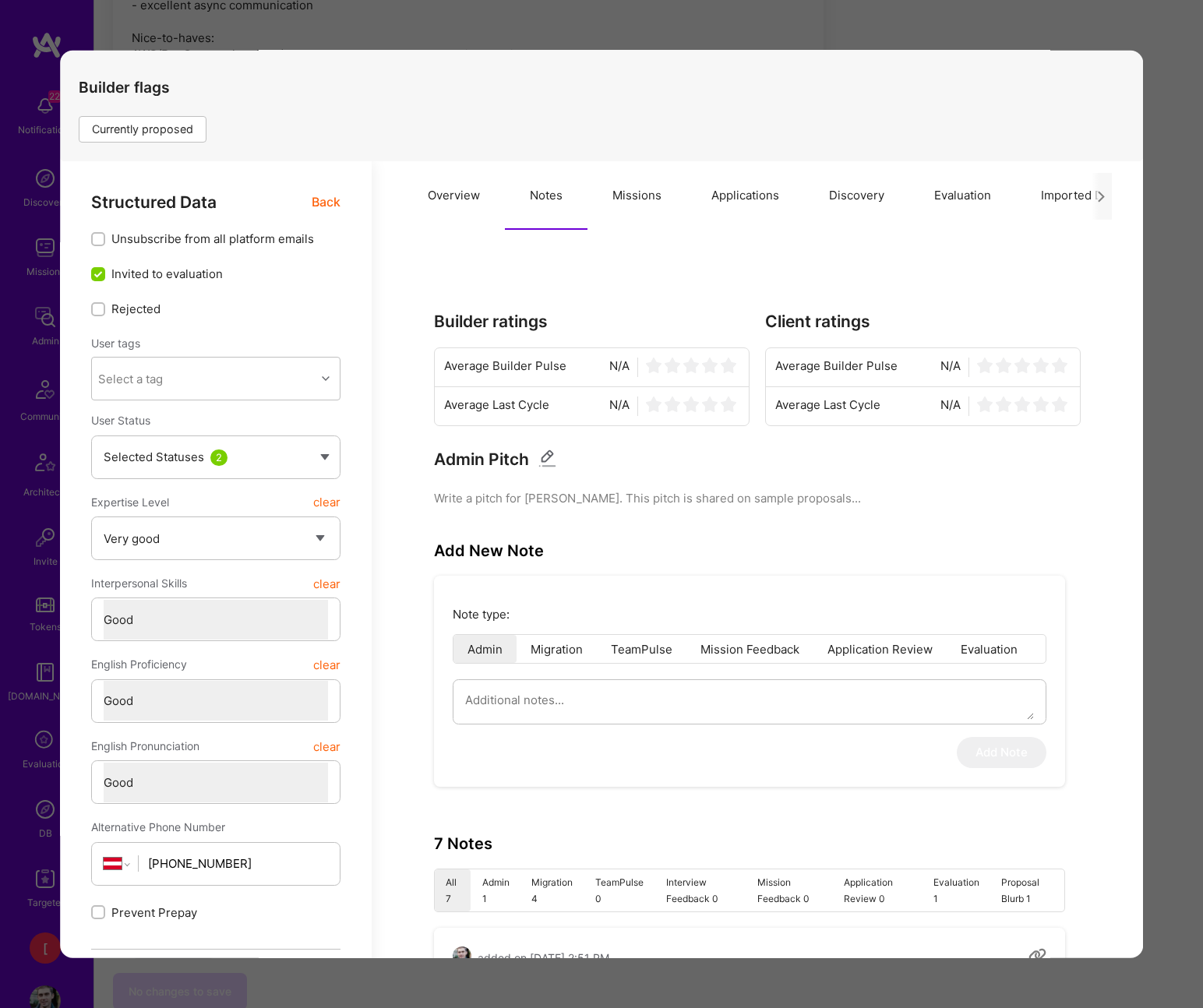
scroll to position [380, 0]
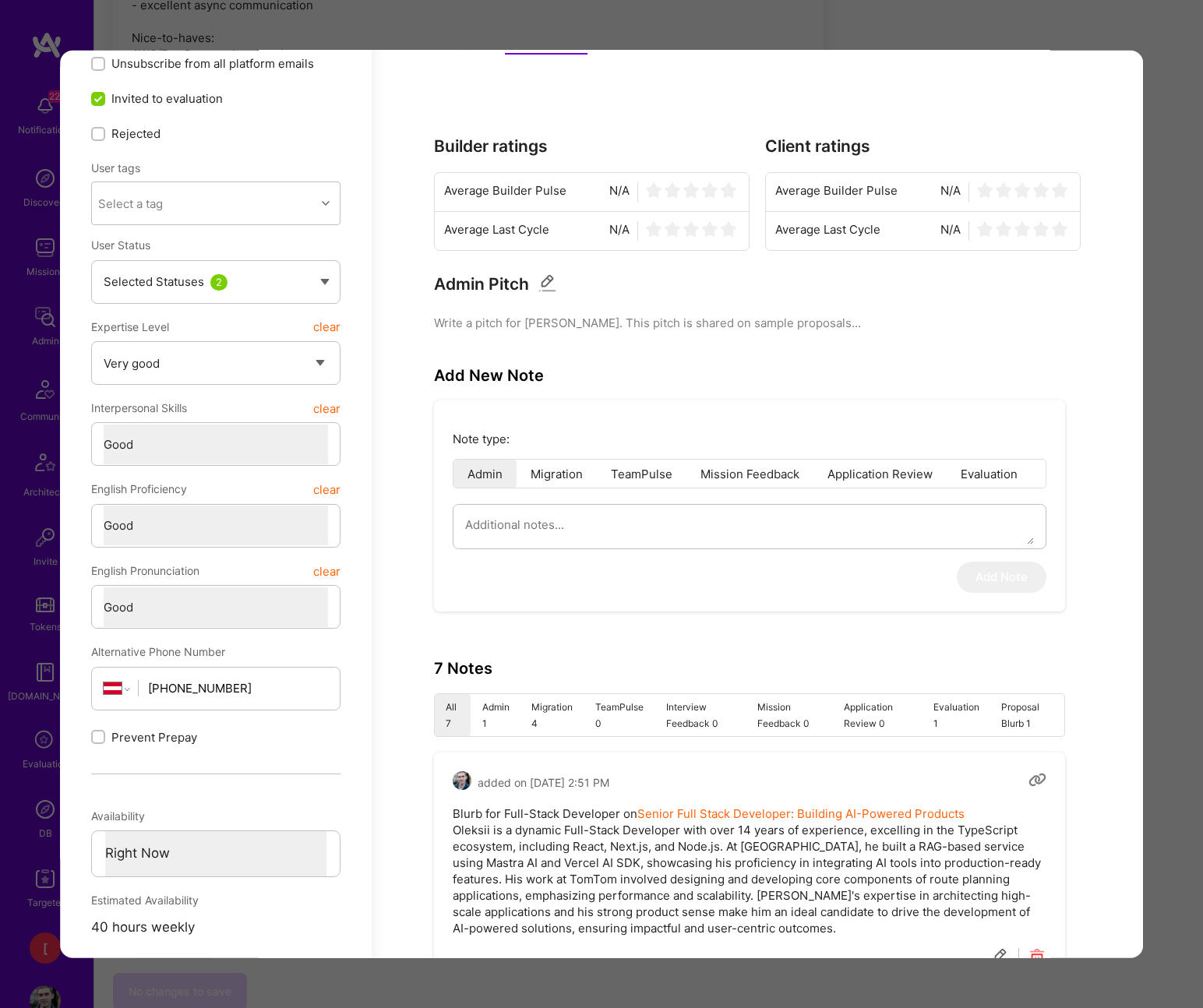
click at [496, 717] on li "Admin 1" at bounding box center [496, 714] width 49 height 42
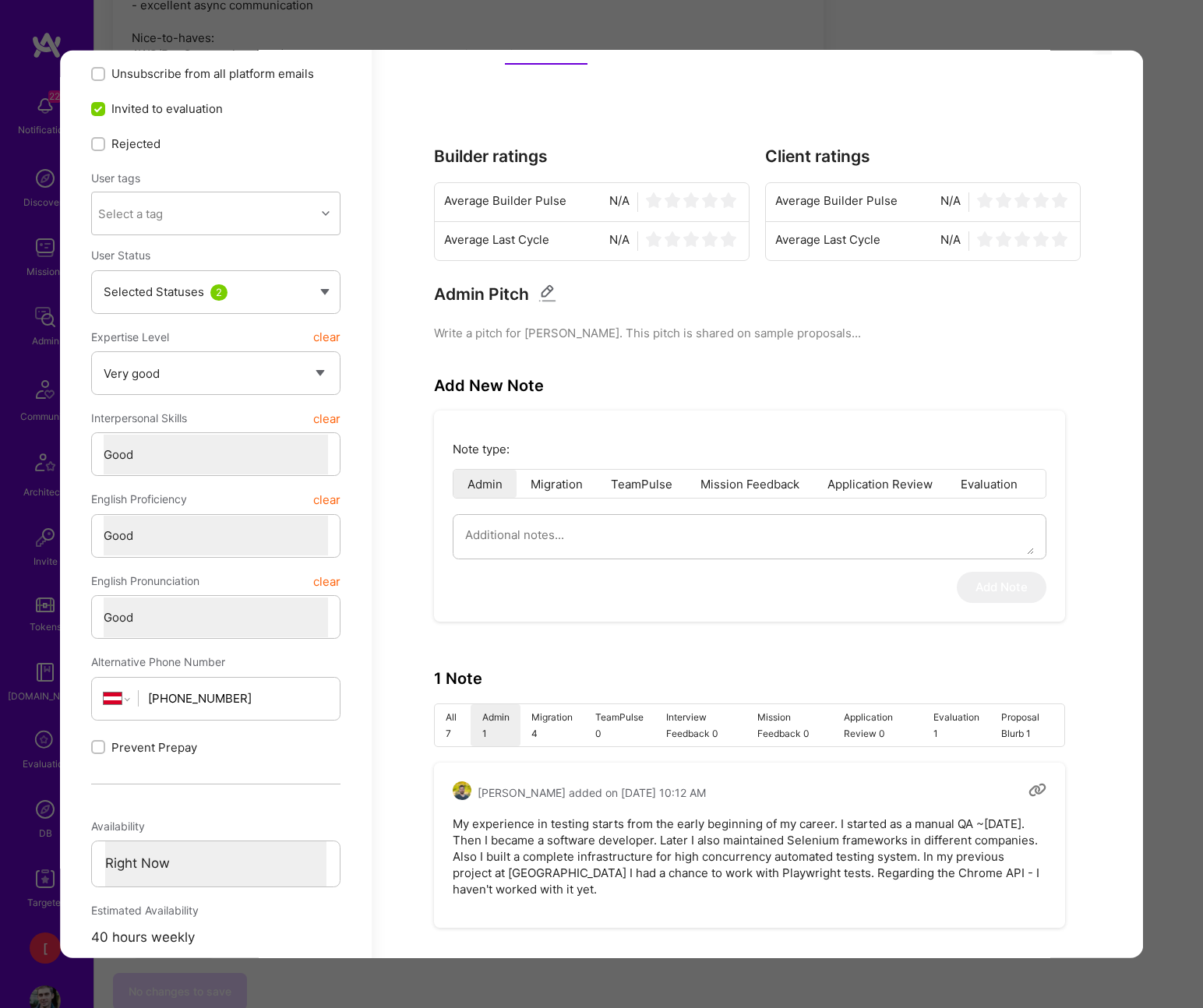
scroll to position [371, 0]
click at [1041, 20] on div "Application 9 of 28 Builder Missing Requirements Required Location See location…" at bounding box center [601, 504] width 1203 height 1008
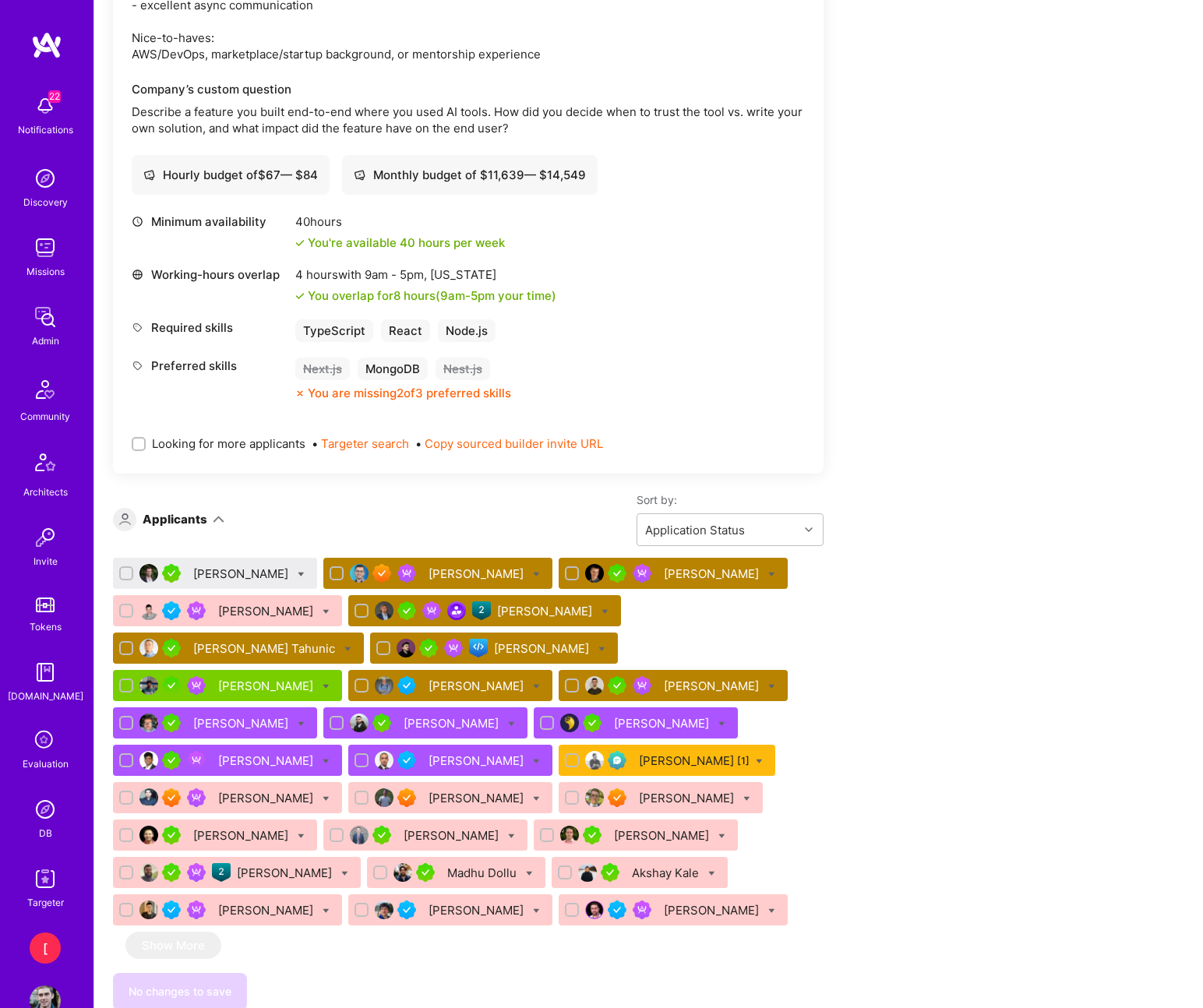
click at [429, 685] on div "Oleksii Popov" at bounding box center [477, 686] width 98 height 16
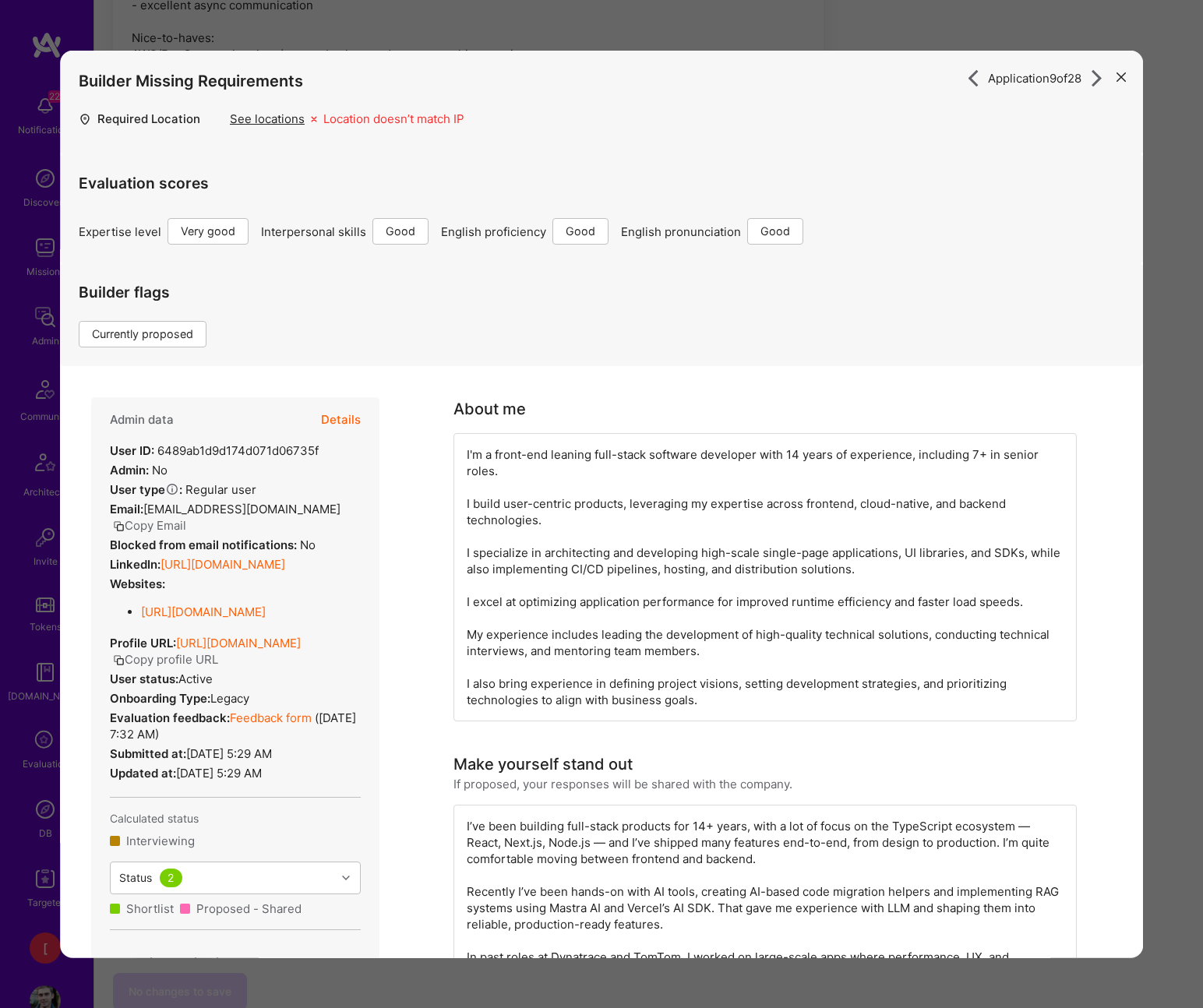
click at [352, 420] on button "Details" at bounding box center [341, 420] width 40 height 45
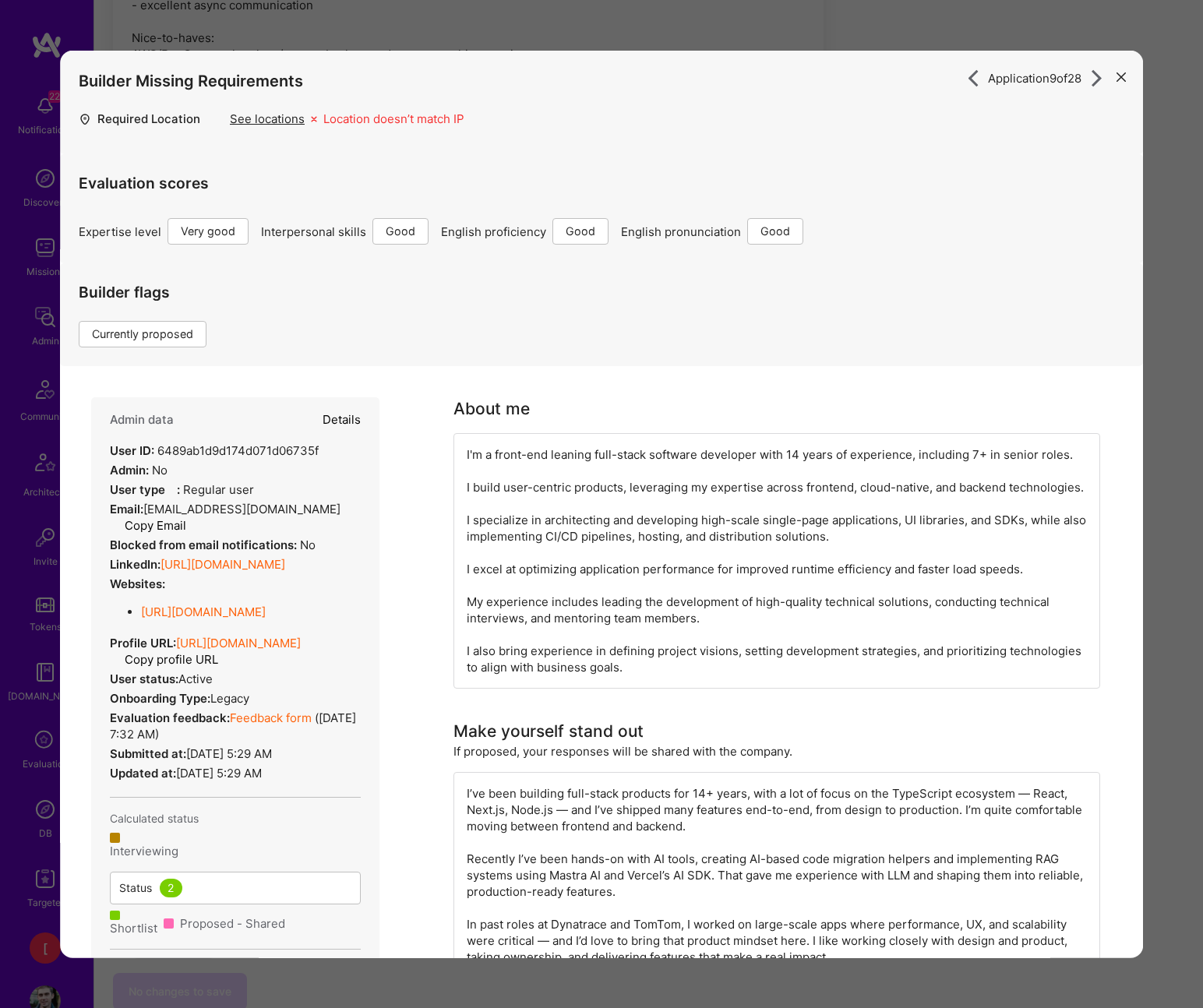
type textarea "x"
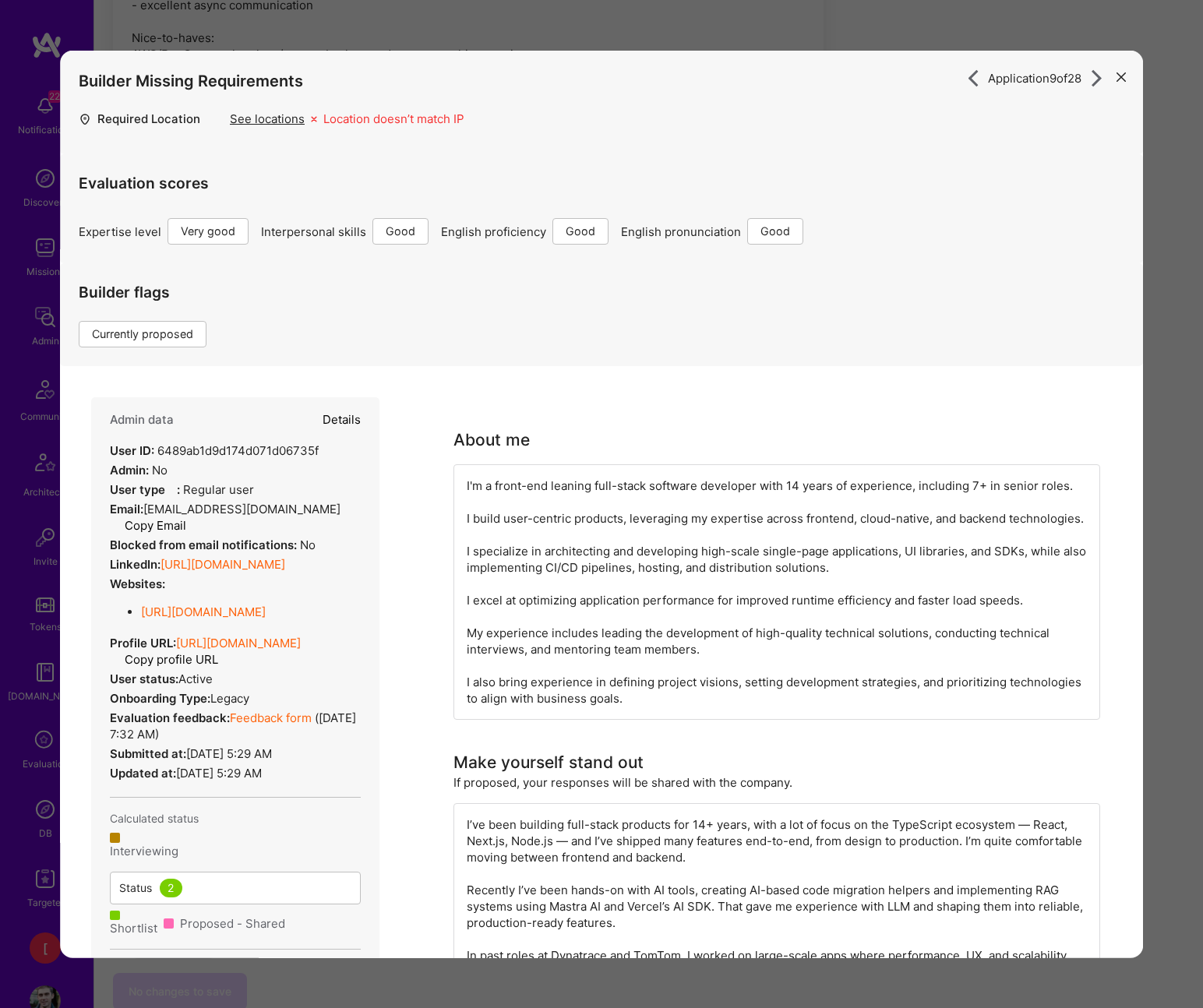
select select "5"
select select "4"
select select "6"
select select "AT"
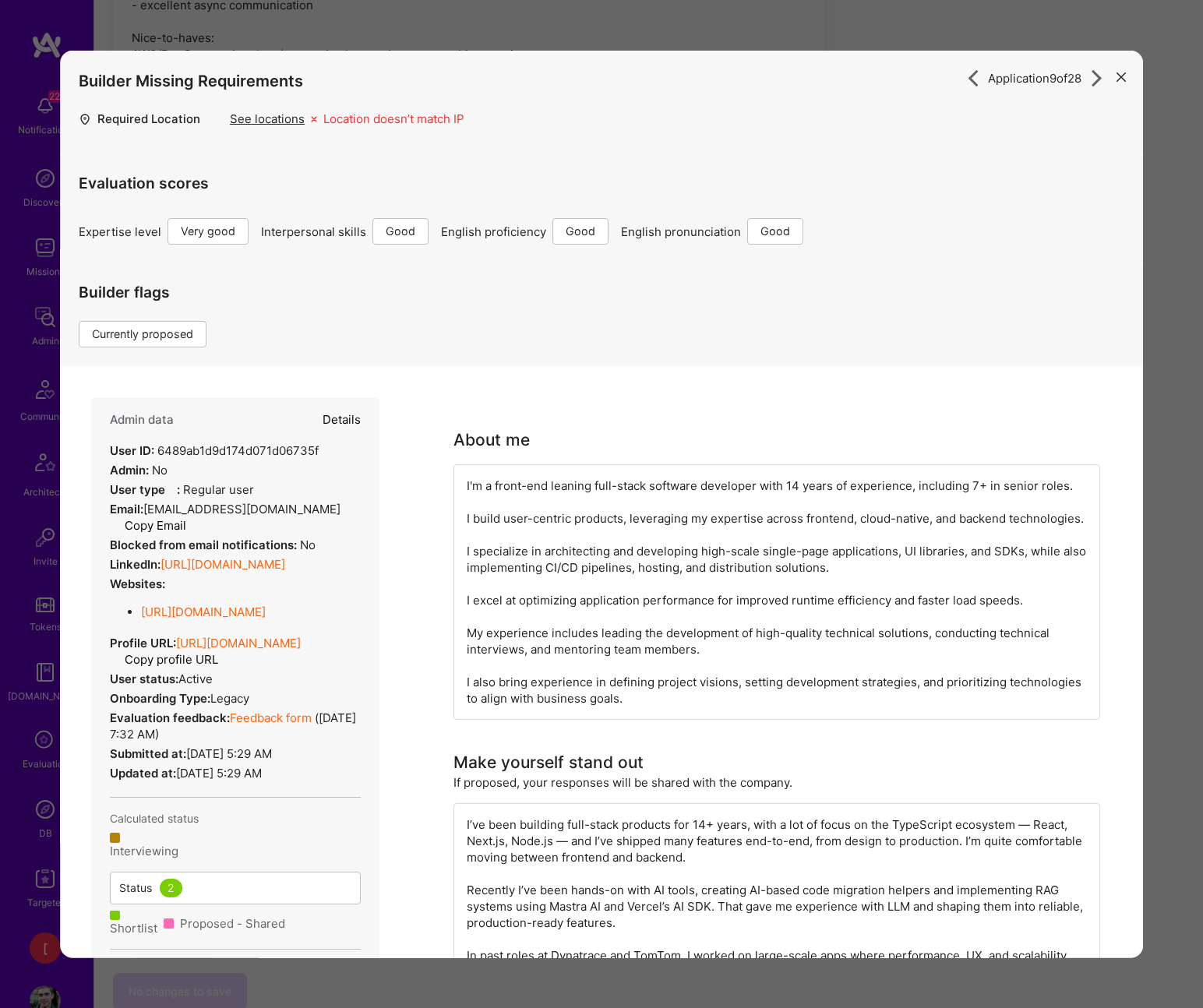
select select "Right Now"
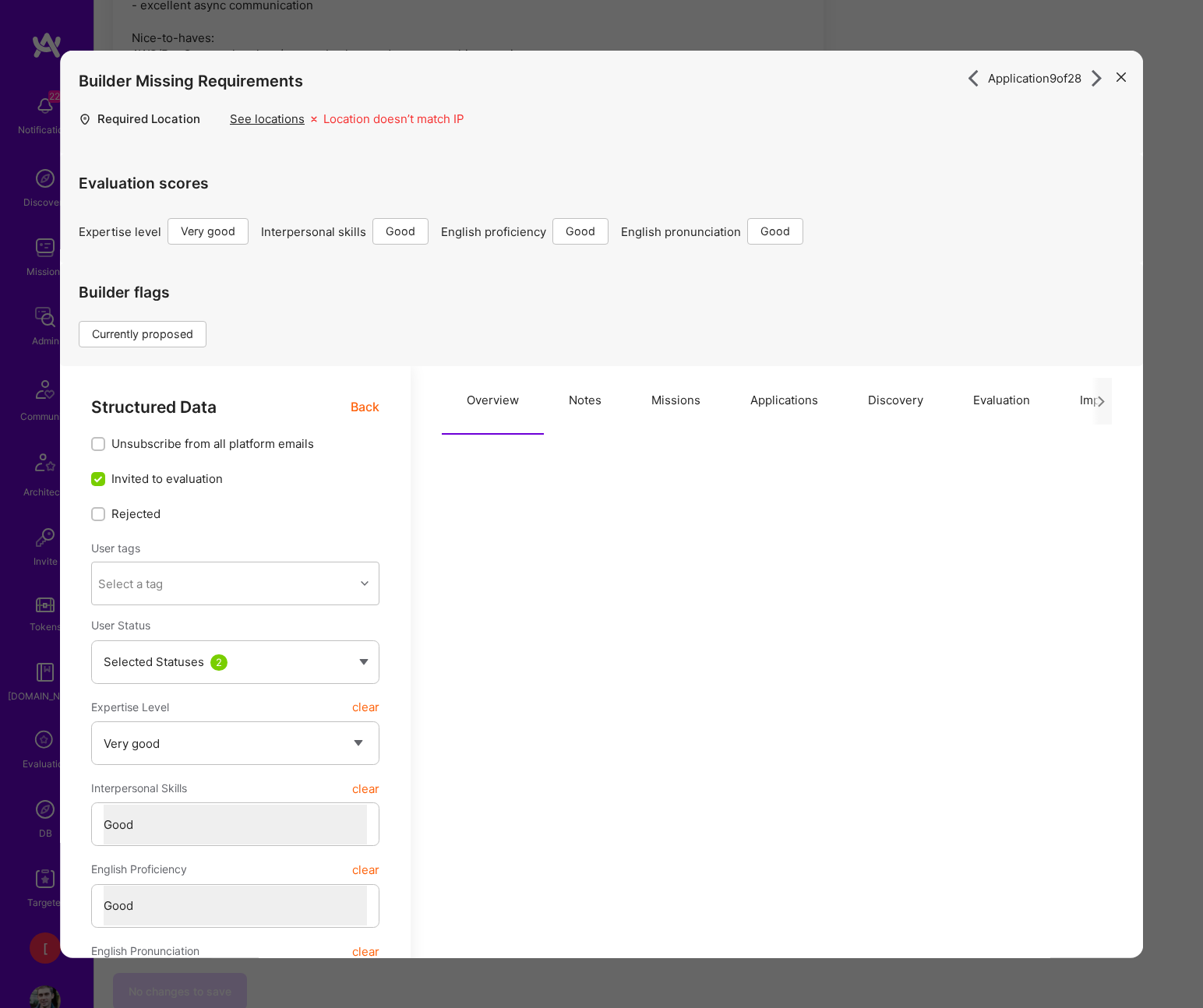
click at [592, 400] on button "Notes" at bounding box center [584, 401] width 82 height 69
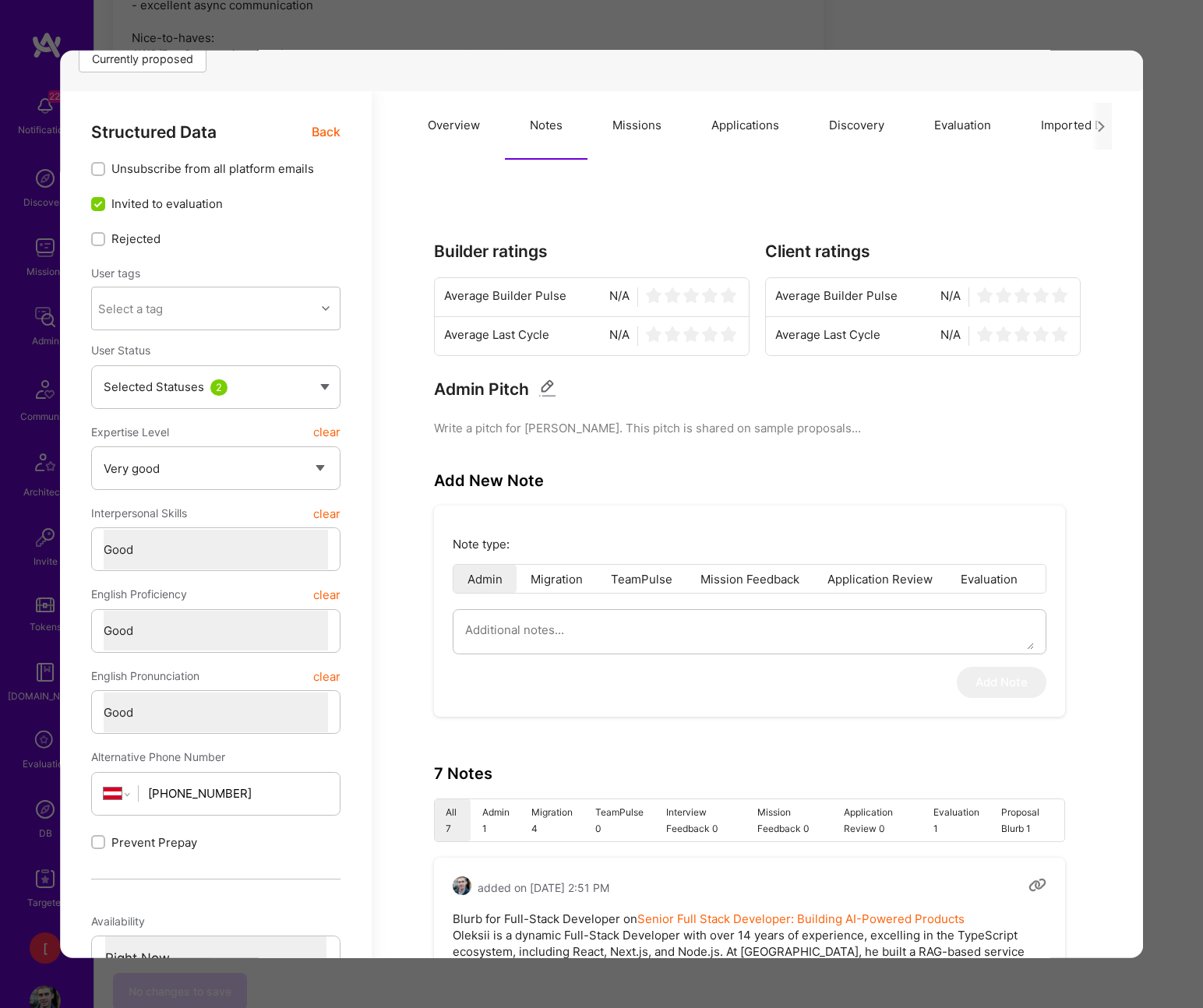
scroll to position [409, 0]
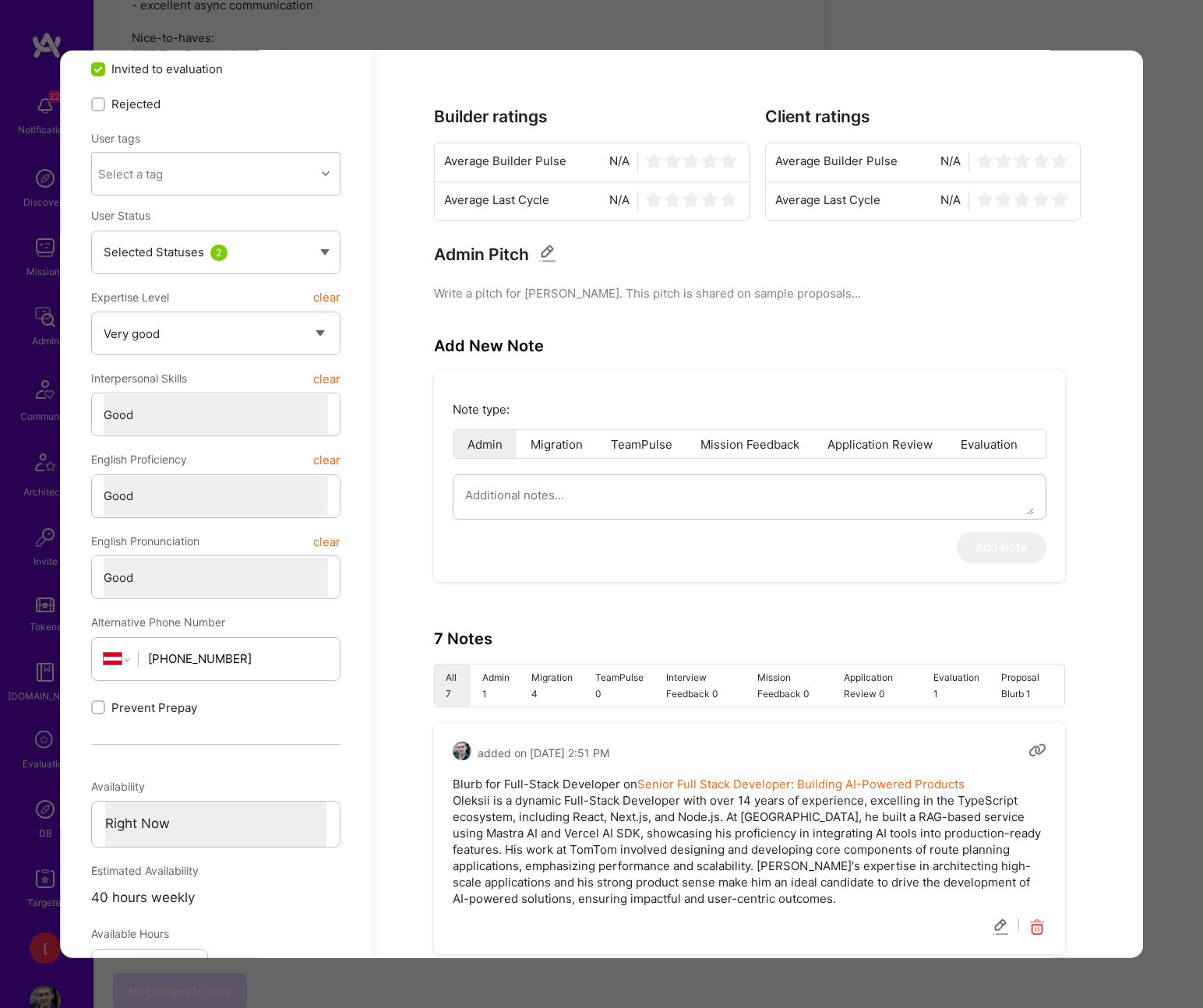
click at [492, 689] on li "Admin 1" at bounding box center [496, 685] width 49 height 42
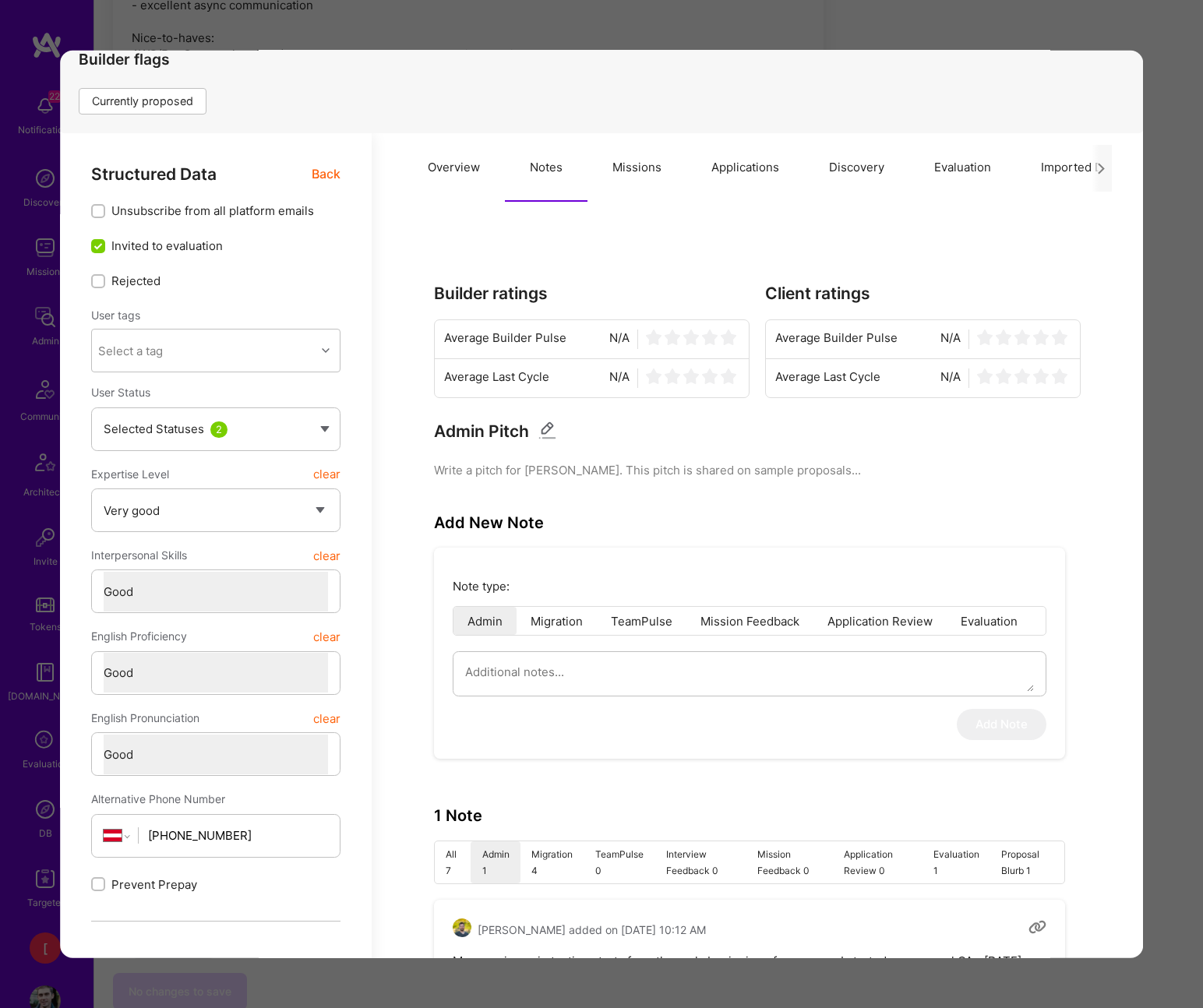
scroll to position [65, 0]
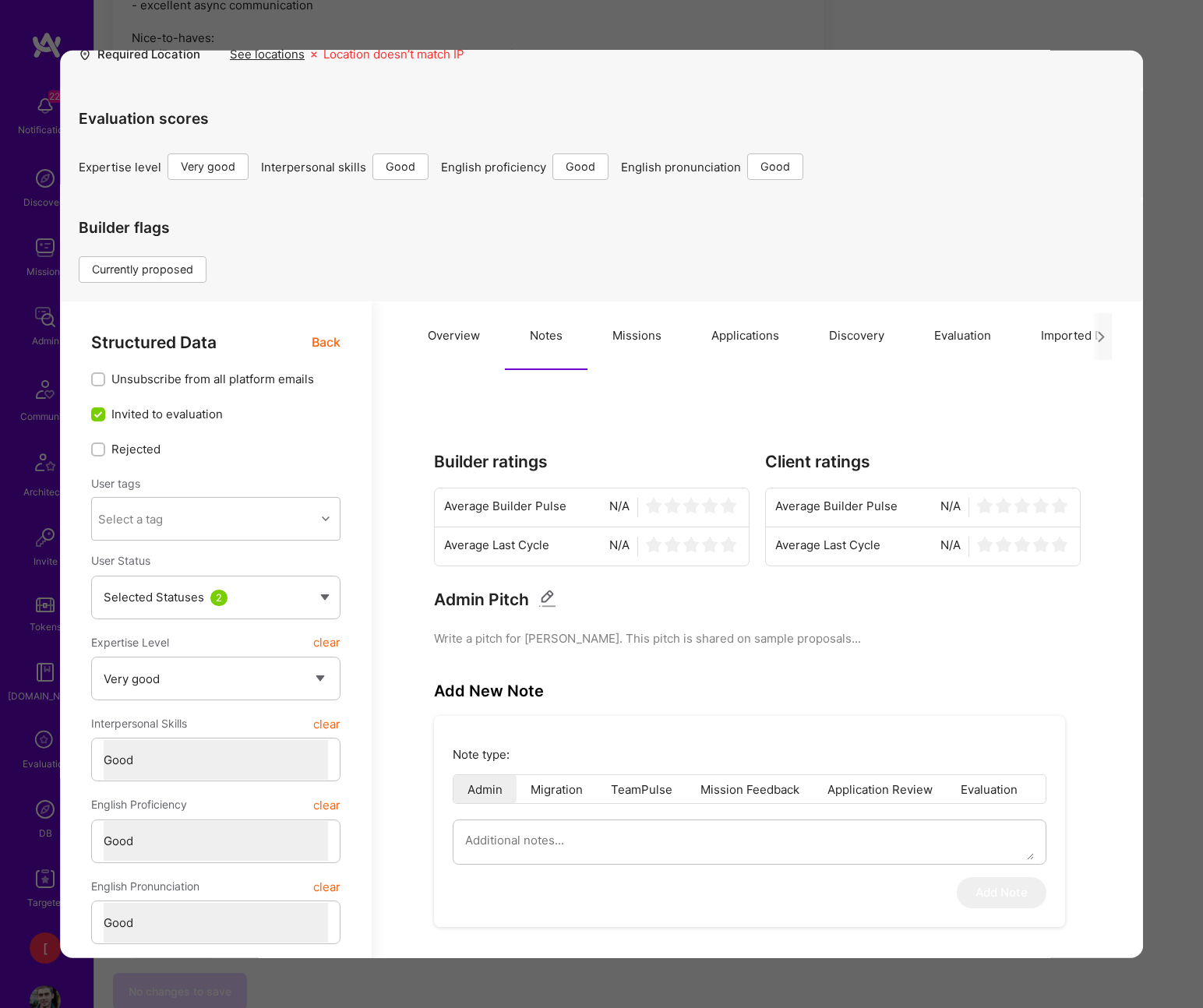
click at [968, 45] on div "Application 9 of 28 Builder Missing Requirements Required Location See location…" at bounding box center [601, 504] width 1203 height 1008
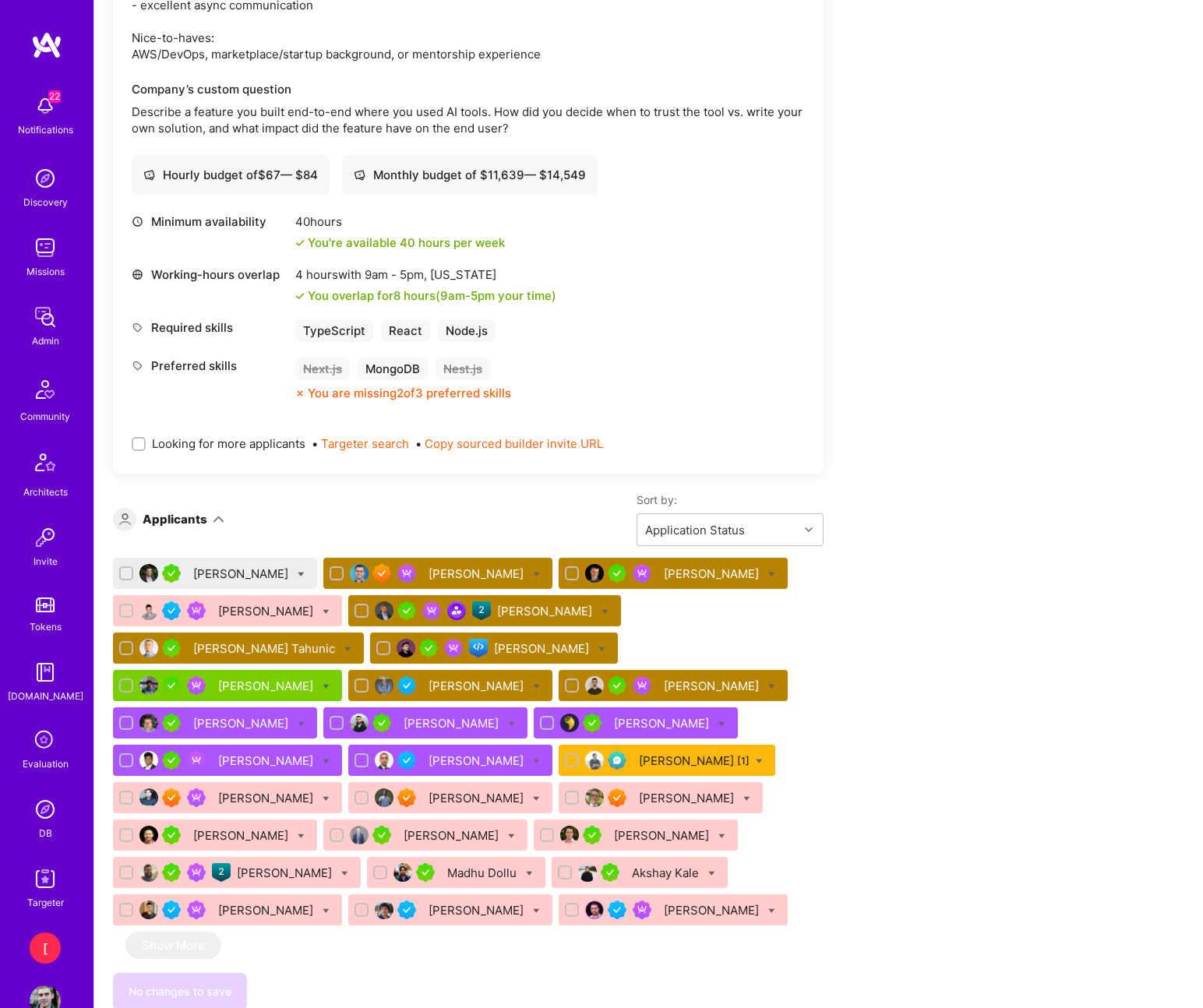
click at [663, 691] on div "Zaven Snkhchyan" at bounding box center [712, 686] width 98 height 16
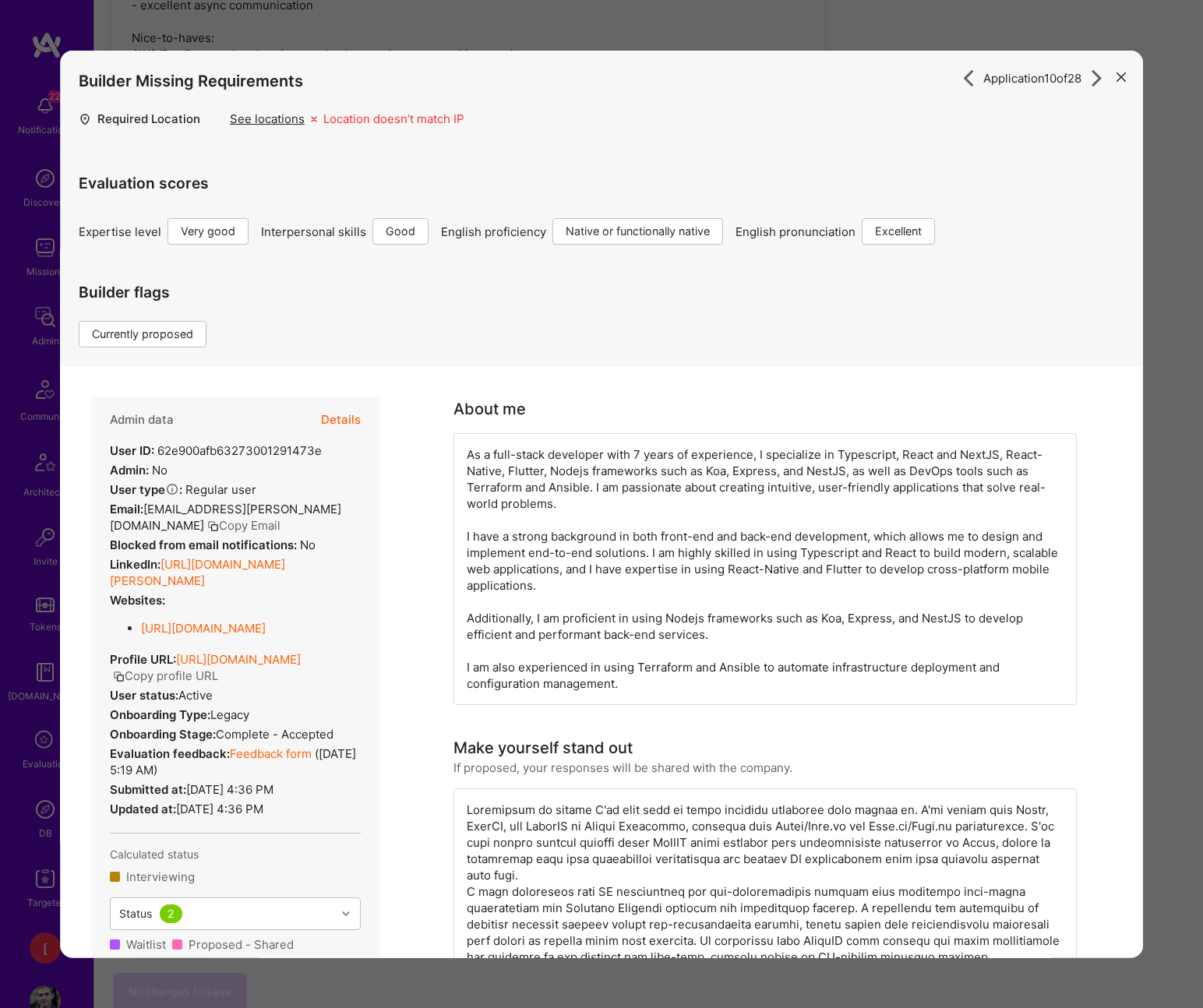
click at [338, 422] on button "Details" at bounding box center [341, 420] width 40 height 45
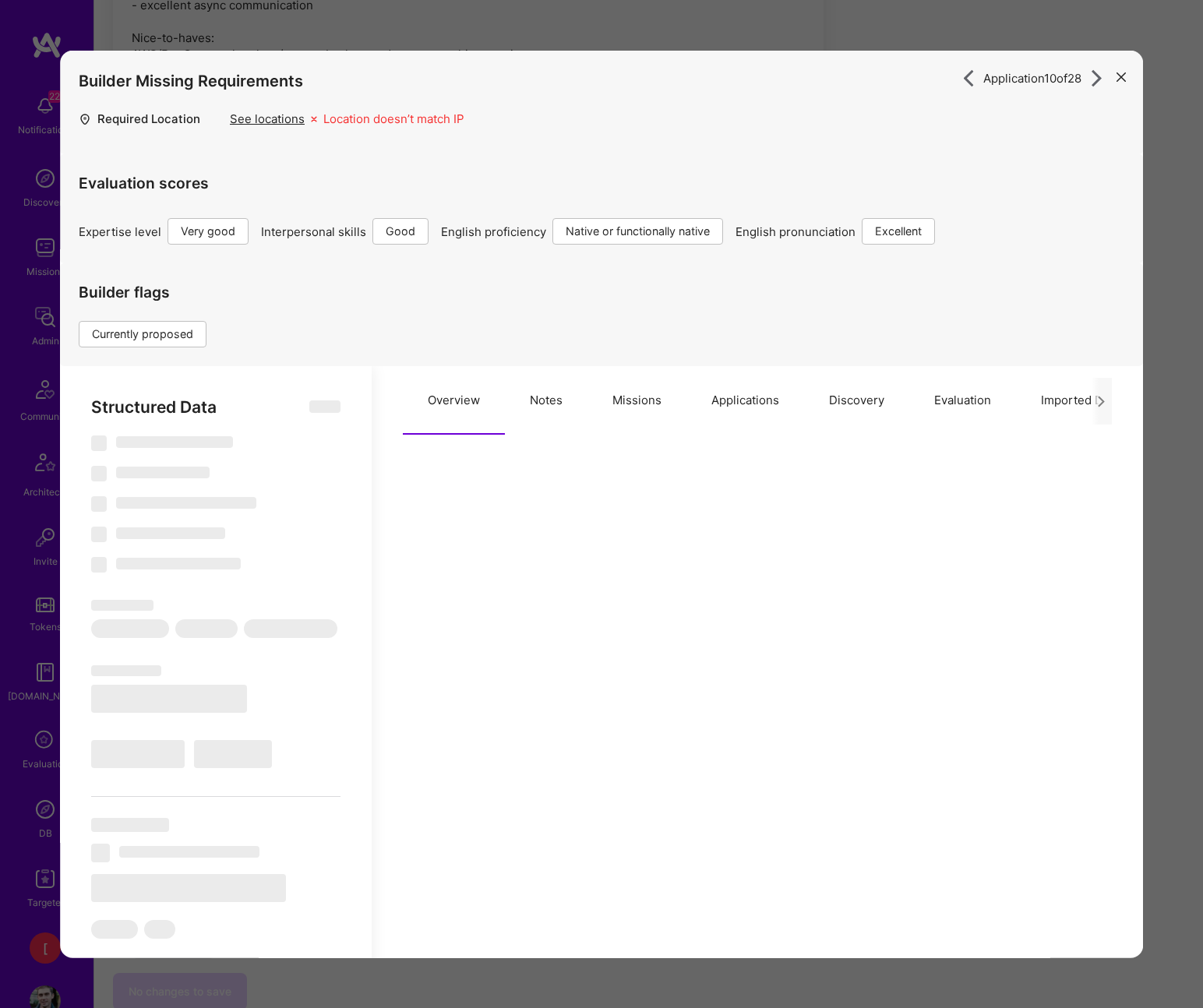
click at [561, 404] on button "Notes" at bounding box center [545, 401] width 82 height 69
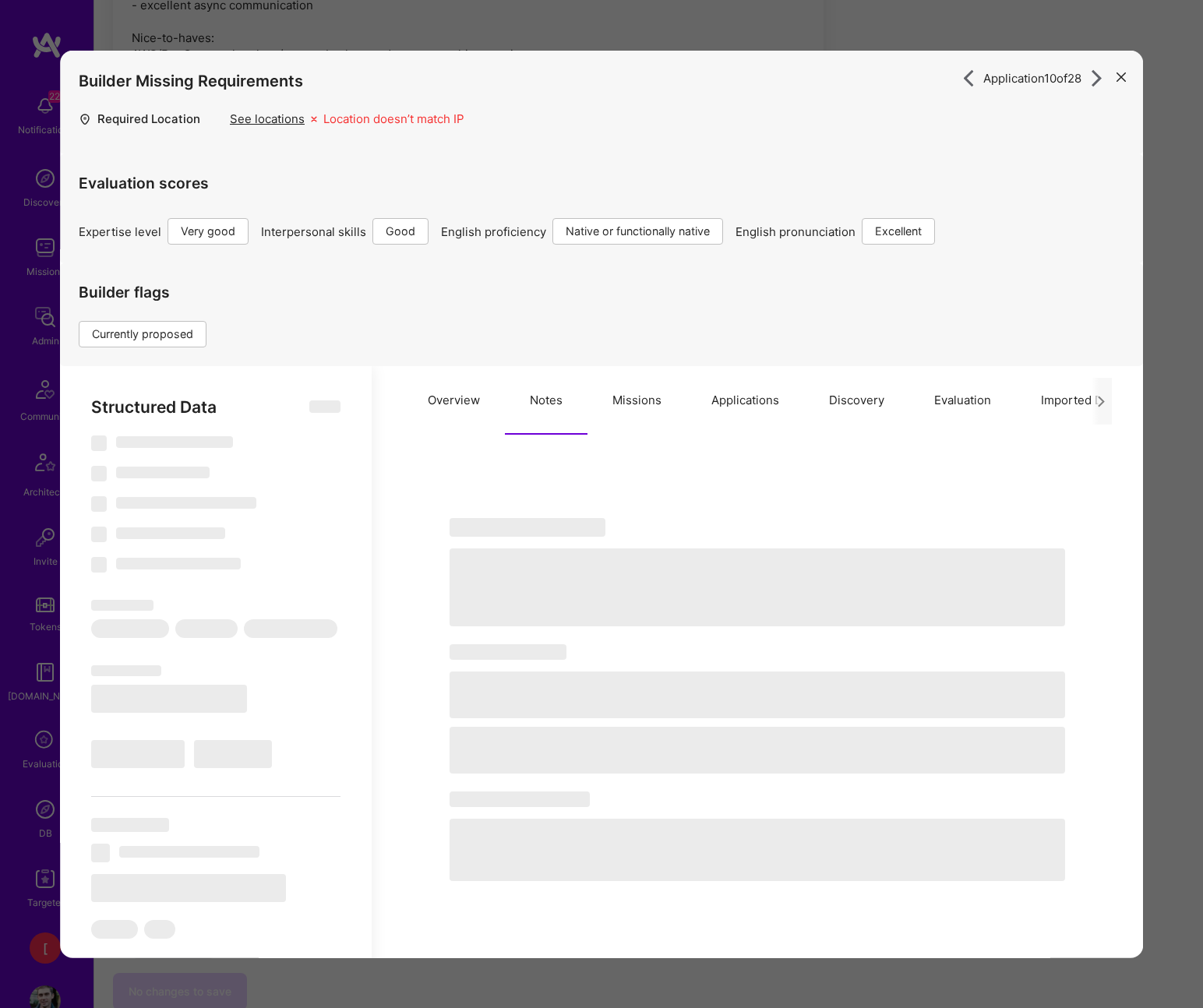
type textarea "x"
select select "Right Now"
select select "5"
select select "4"
select select "7"
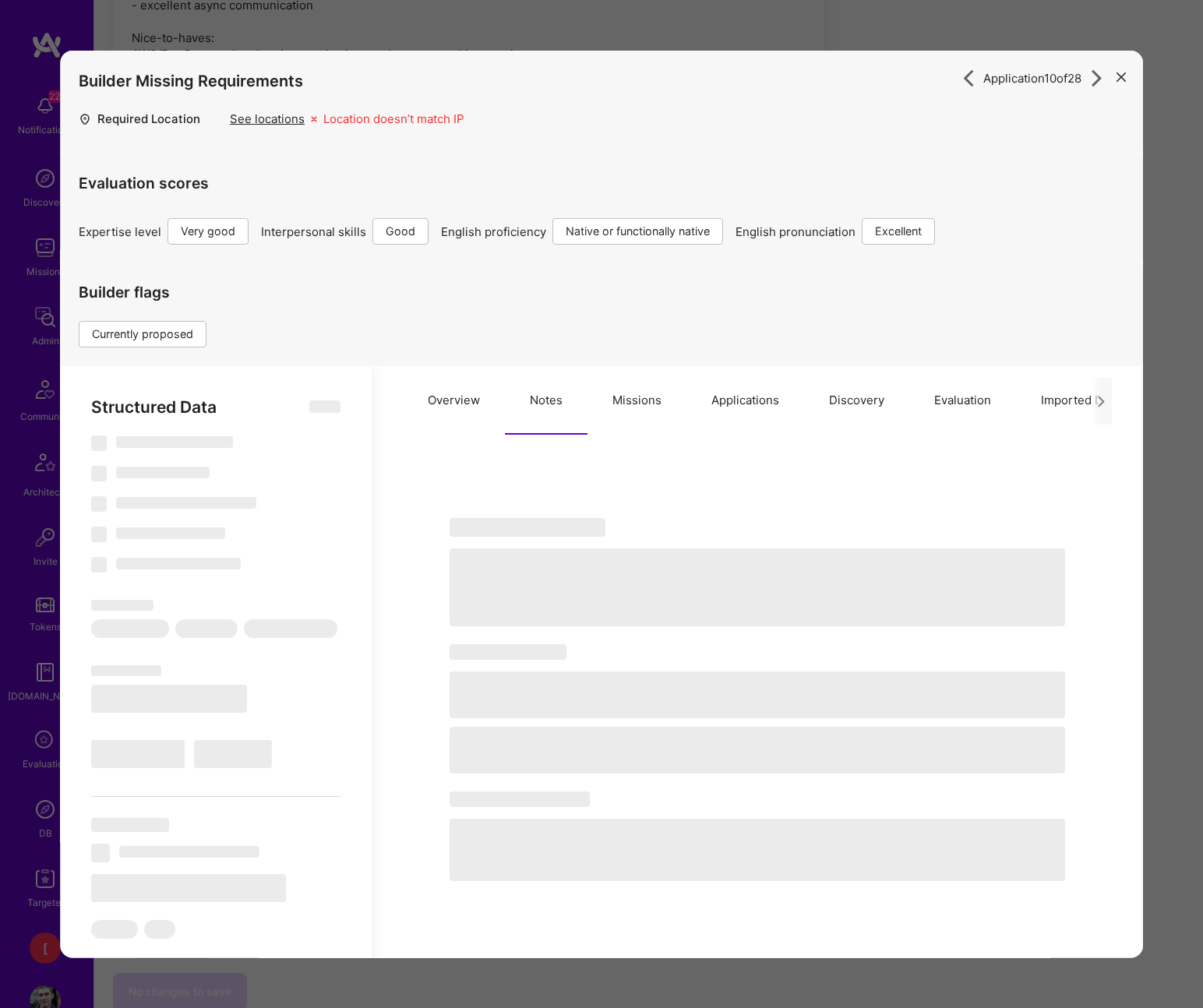
select select "7"
select select "AM"
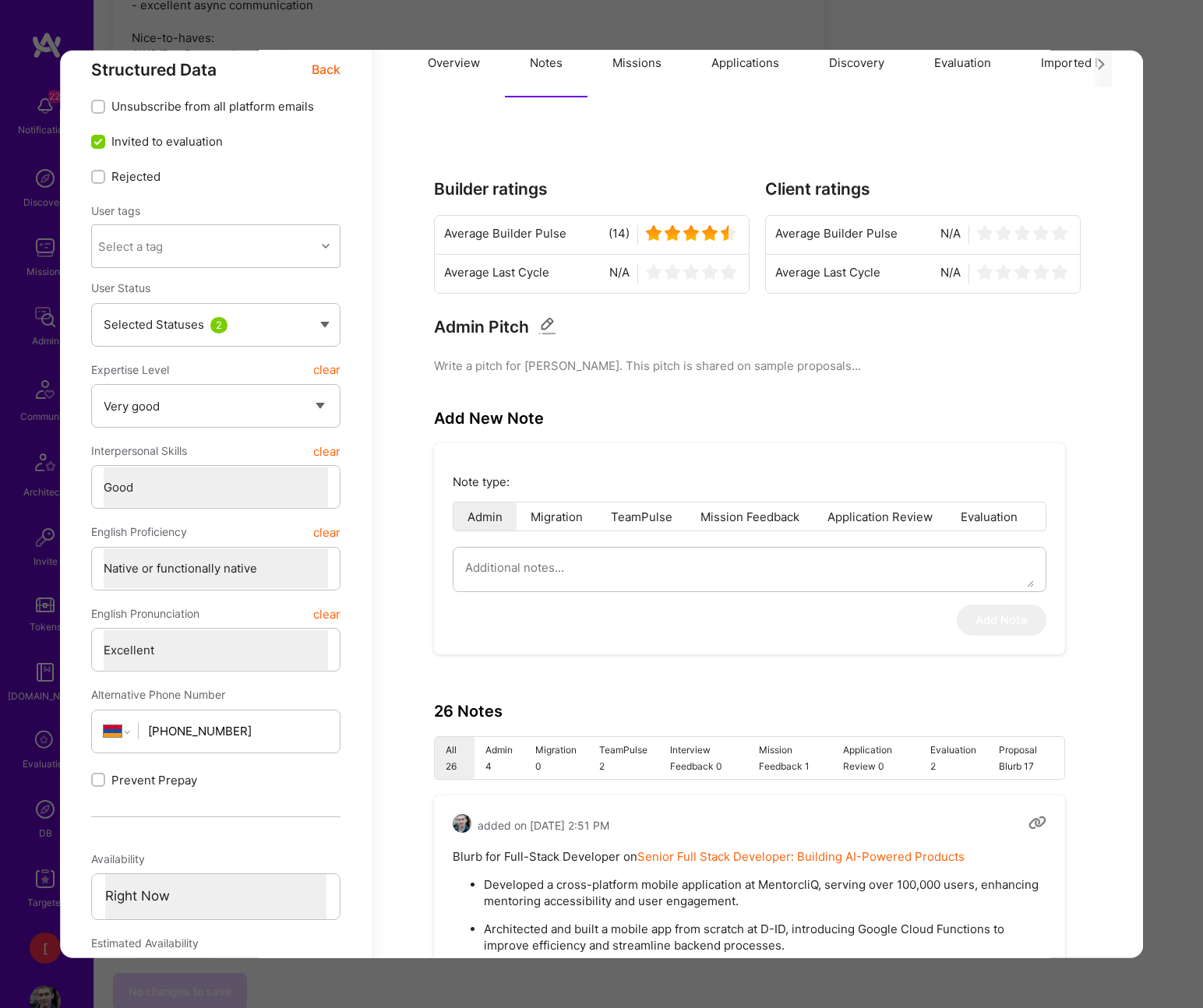
scroll to position [365, 0]
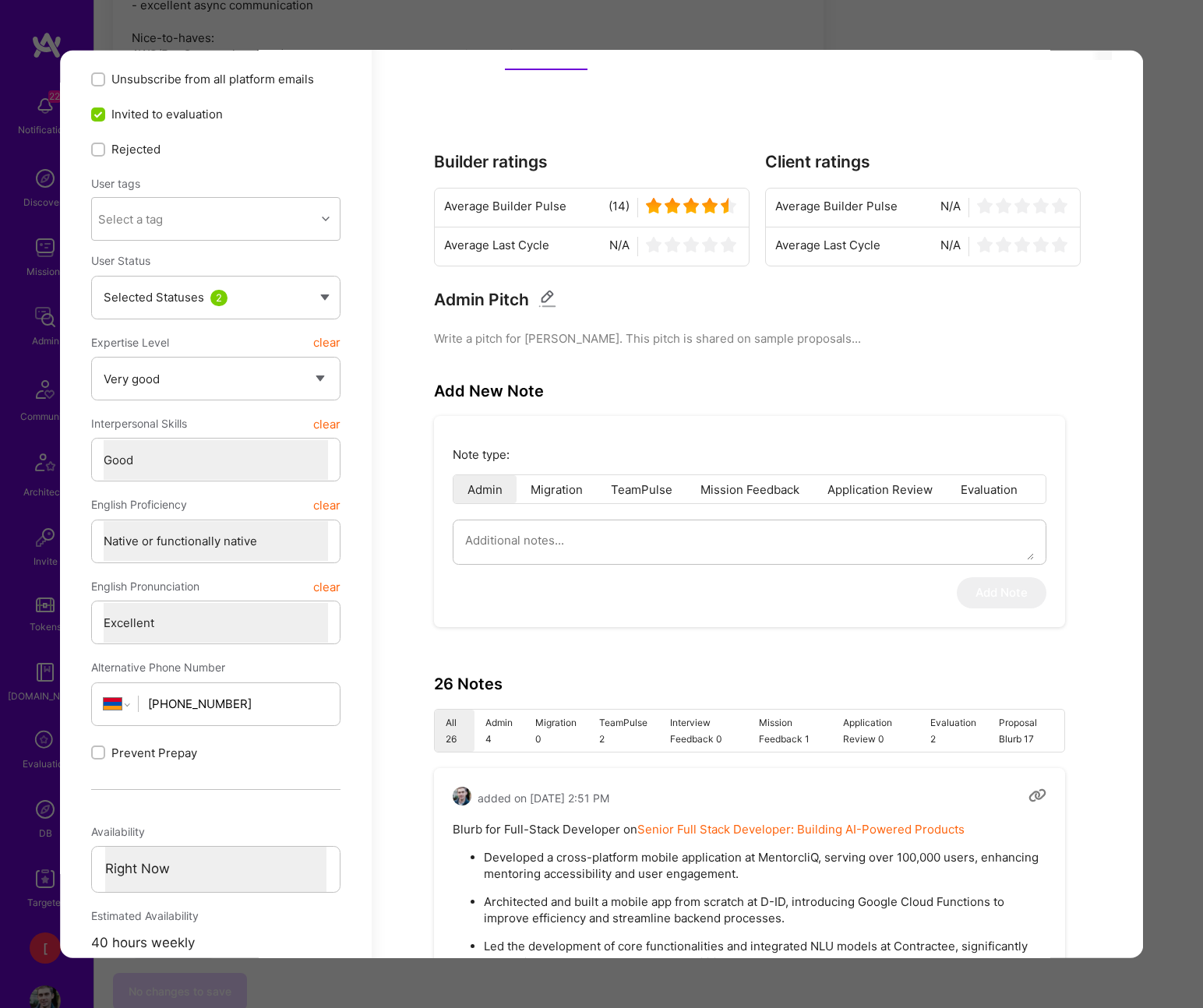
drag, startPoint x: 497, startPoint y: 723, endPoint x: 572, endPoint y: 714, distance: 75.5
click at [497, 723] on li "Admin 4" at bounding box center [499, 730] width 49 height 42
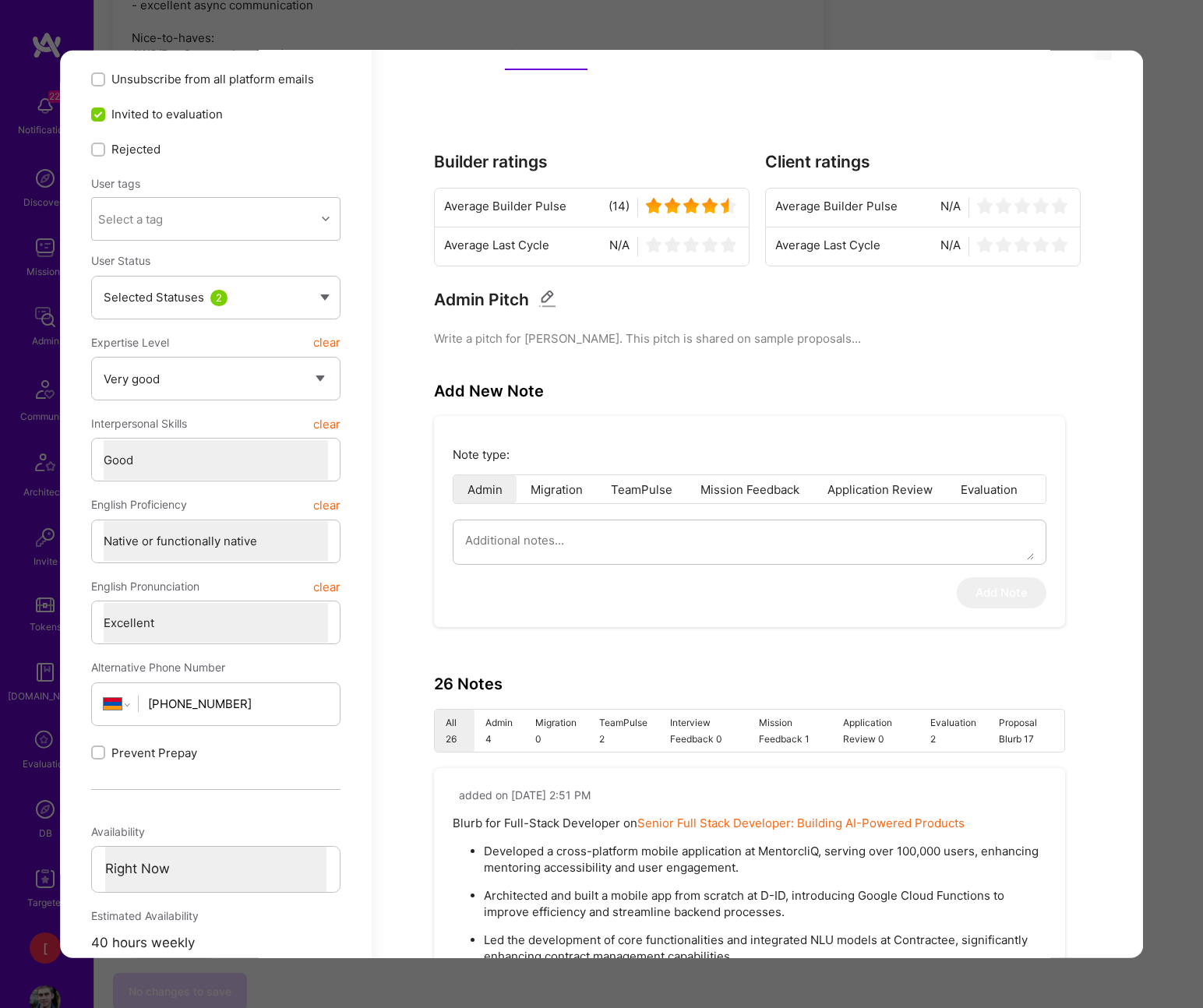
type textarea "x"
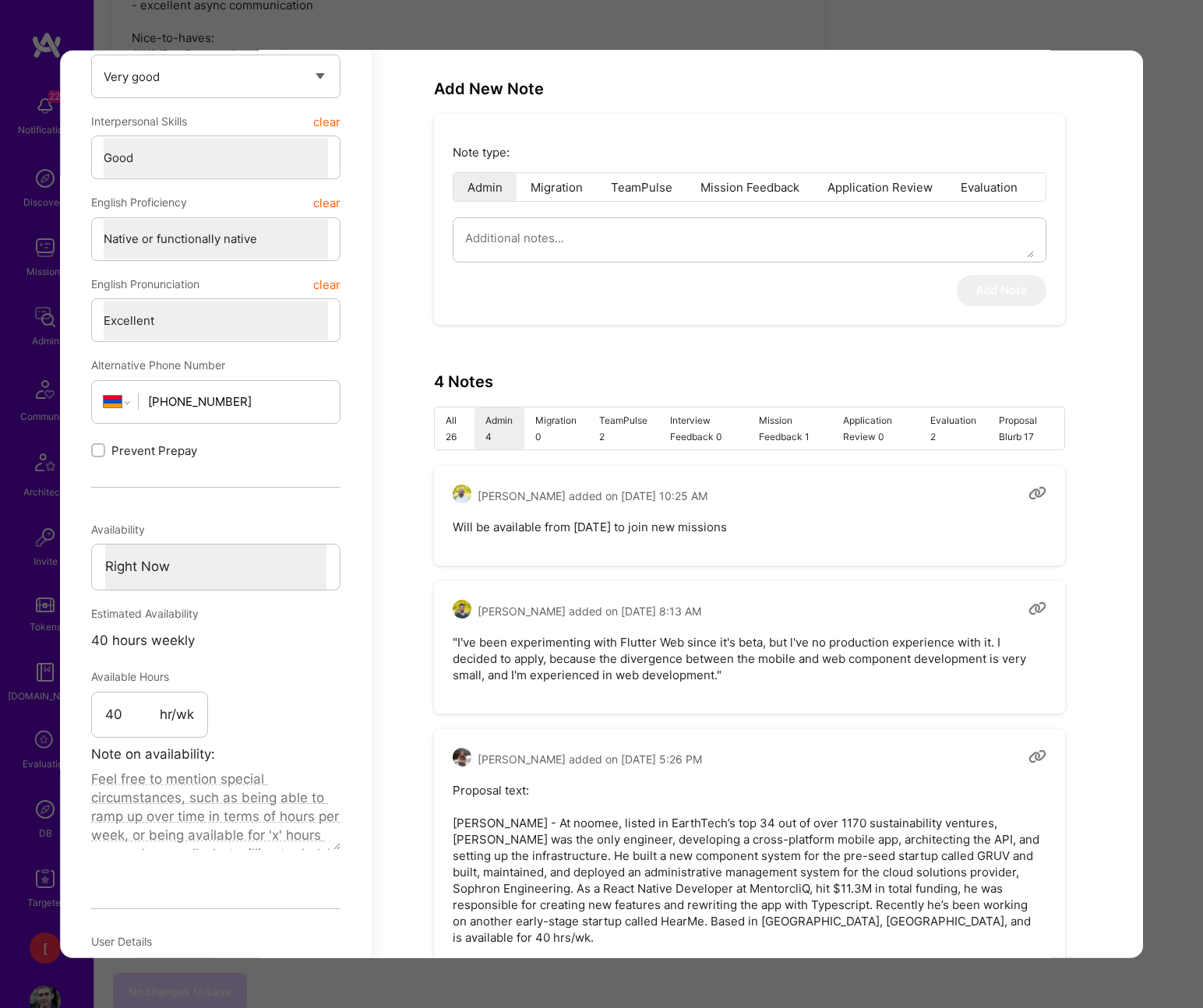
scroll to position [581, 0]
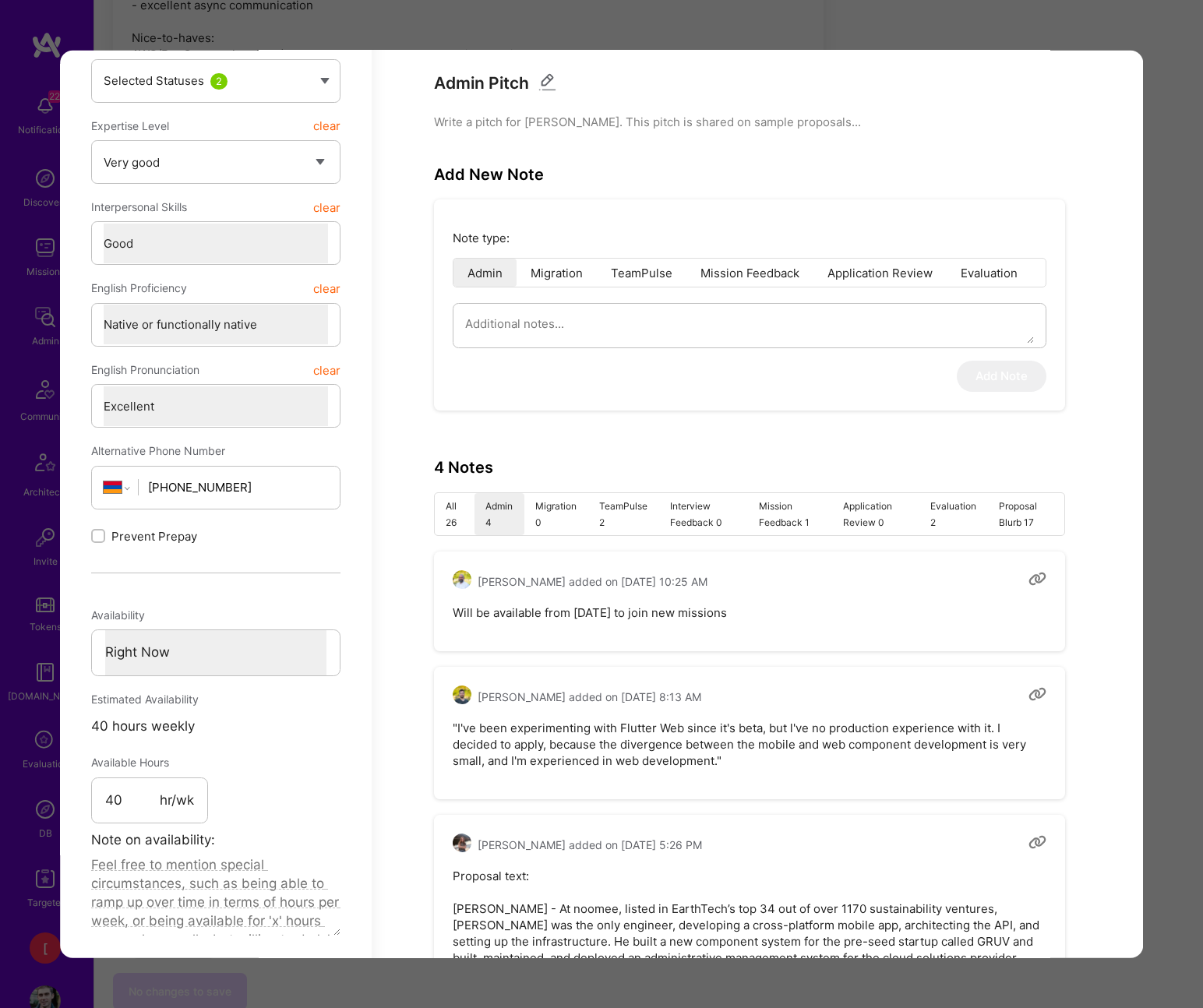
click at [1130, 44] on div "Application 10 of 28 Builder Missing Requirements Required Location See locatio…" at bounding box center [601, 504] width 1203 height 1008
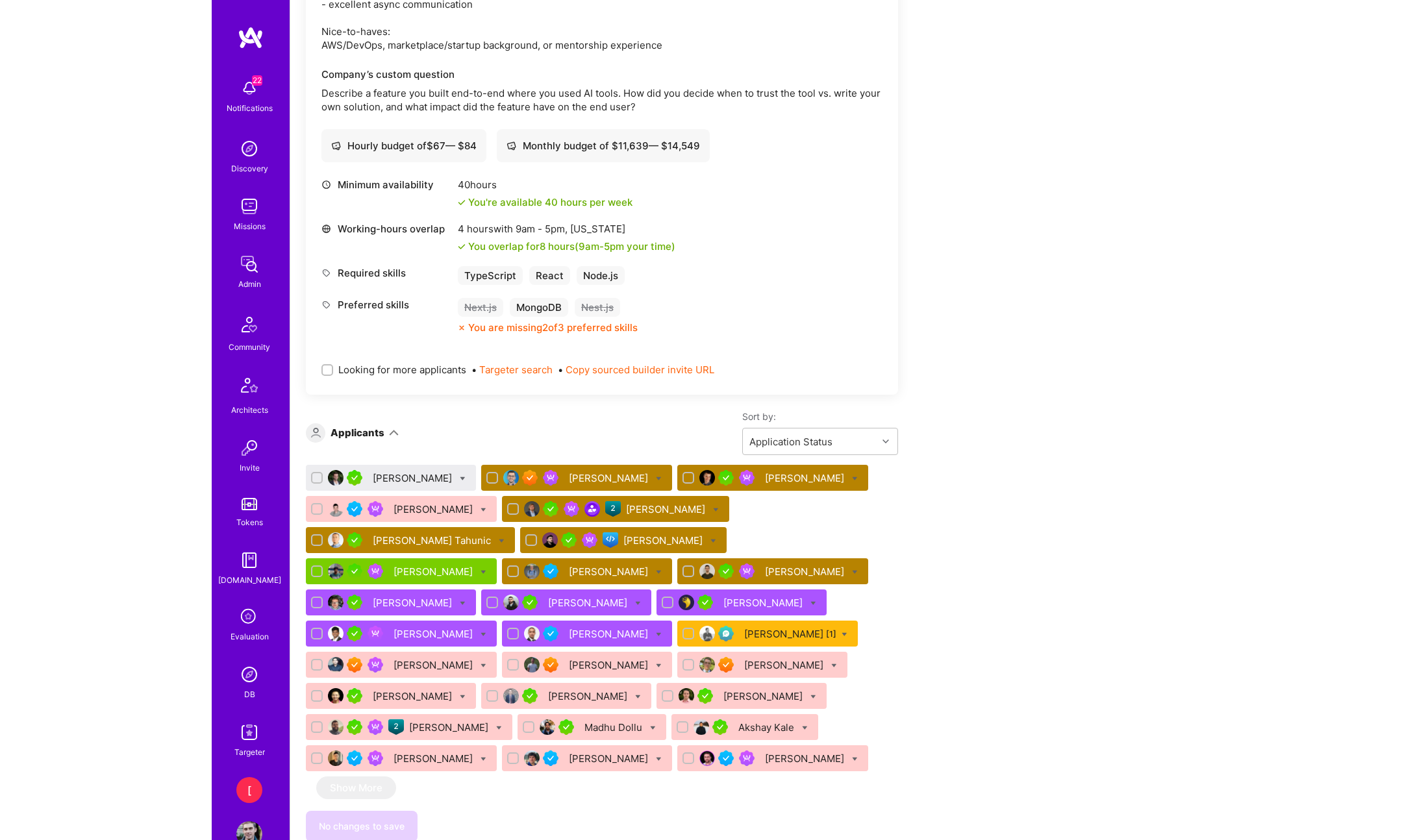
scroll to position [593, 0]
